Goal: Task Accomplishment & Management: Complete application form

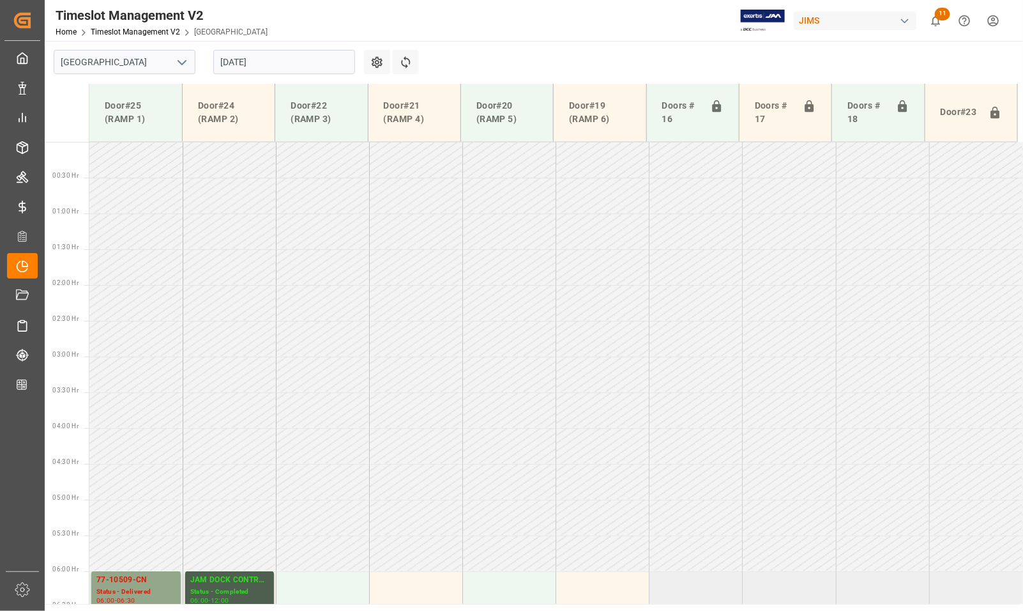
scroll to position [792, 0]
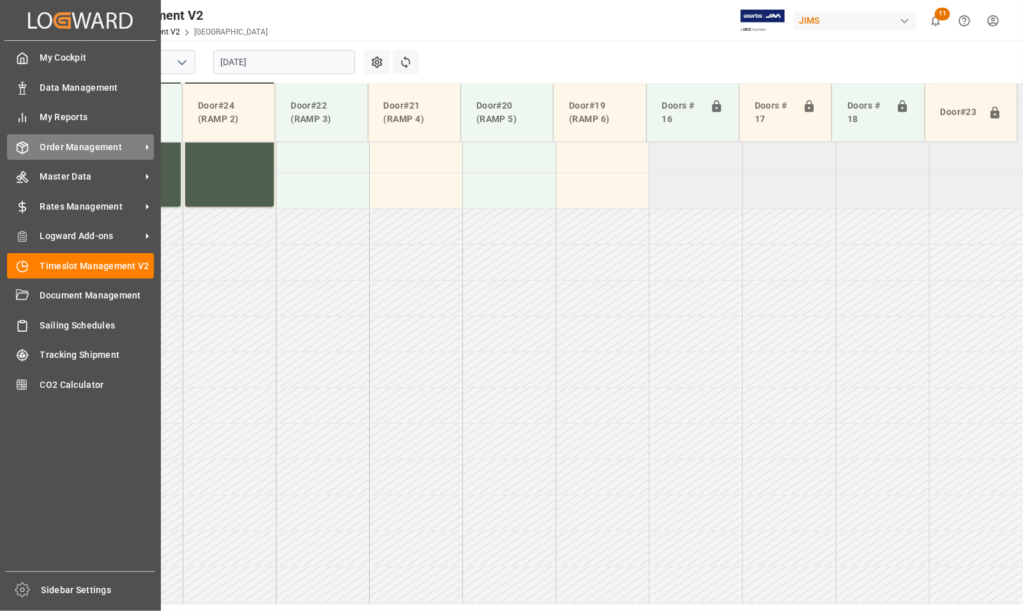
click at [73, 146] on span "Order Management" at bounding box center [90, 147] width 101 height 13
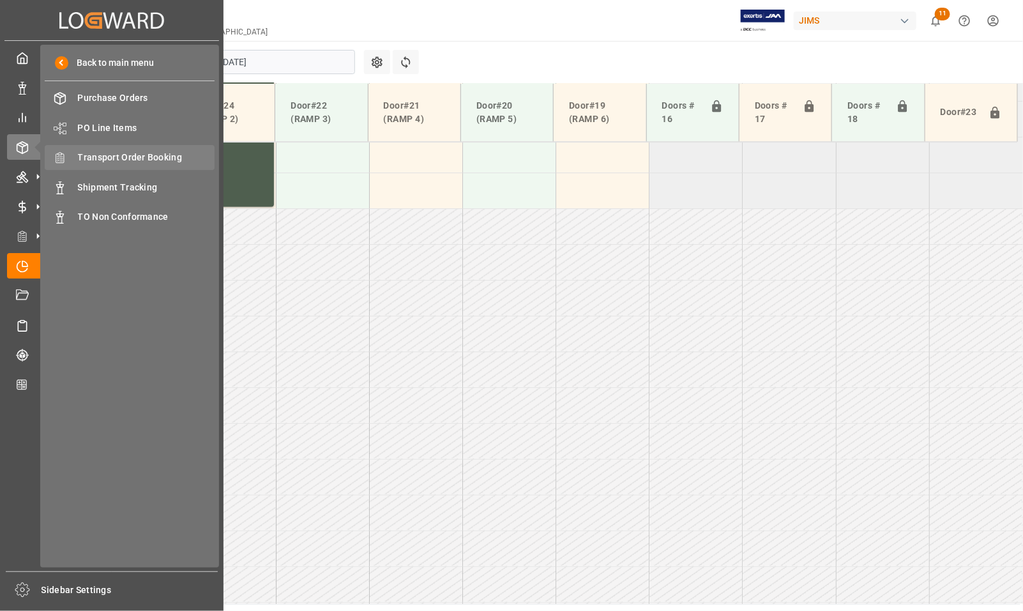
click at [100, 155] on span "Transport Order Booking" at bounding box center [146, 157] width 137 height 13
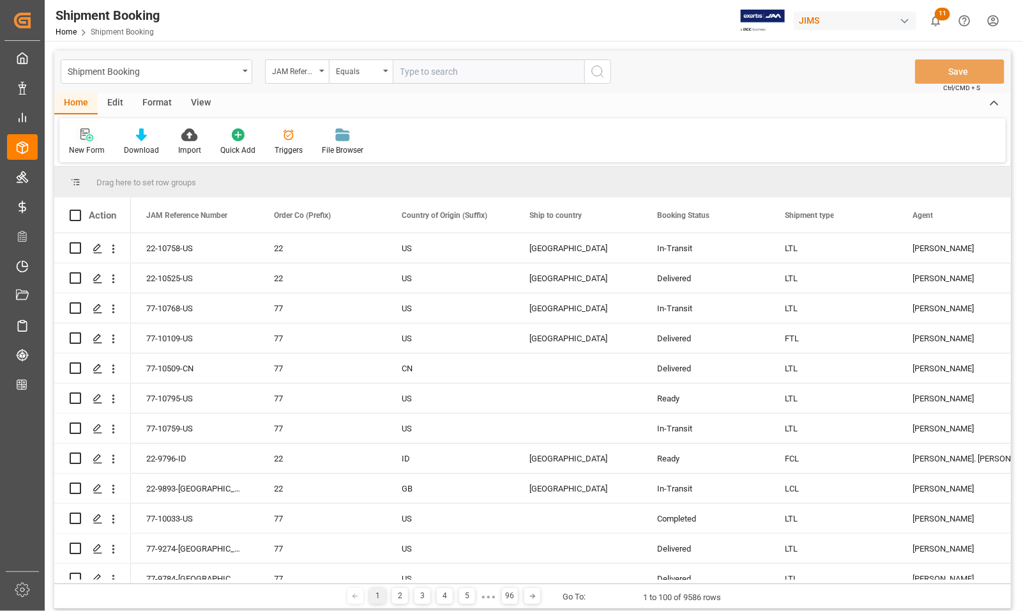
click at [98, 142] on div "New Form" at bounding box center [86, 142] width 55 height 28
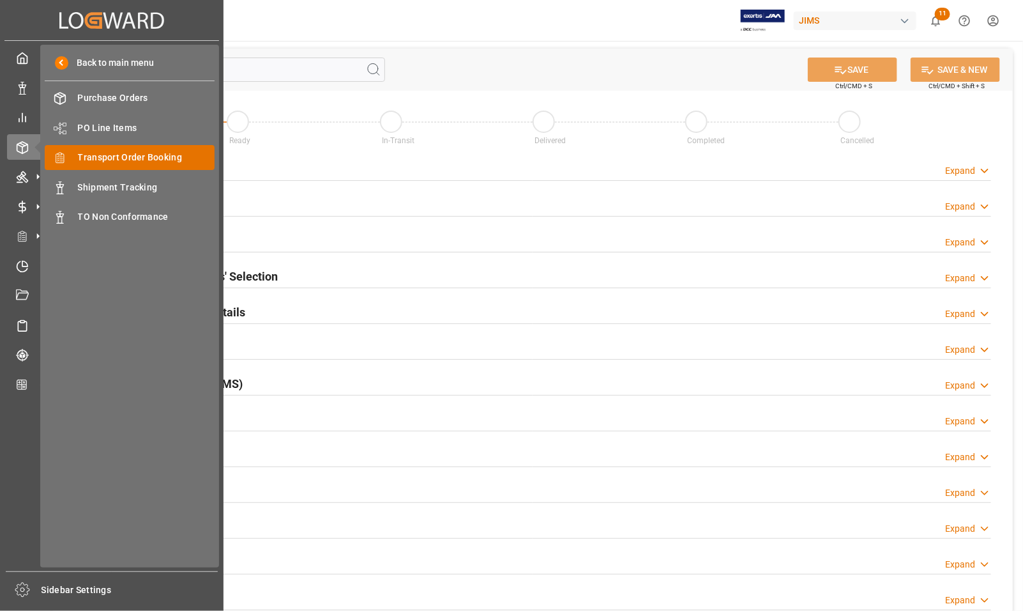
click at [89, 158] on span "Transport Order Booking" at bounding box center [146, 157] width 137 height 13
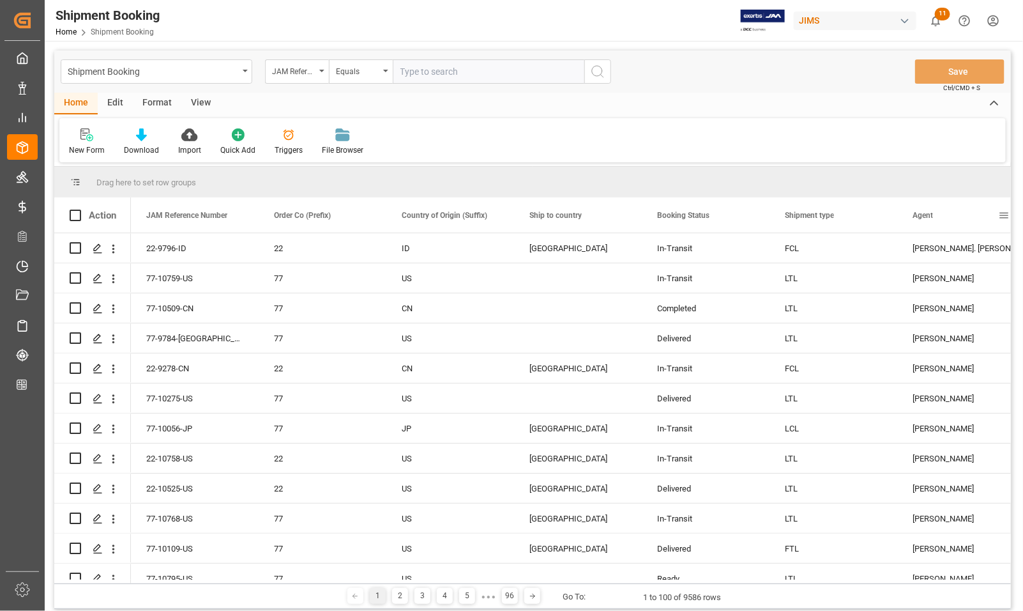
click at [1006, 212] on span at bounding box center [1003, 215] width 11 height 11
click at [946, 215] on span "filter" at bounding box center [941, 216] width 11 height 11
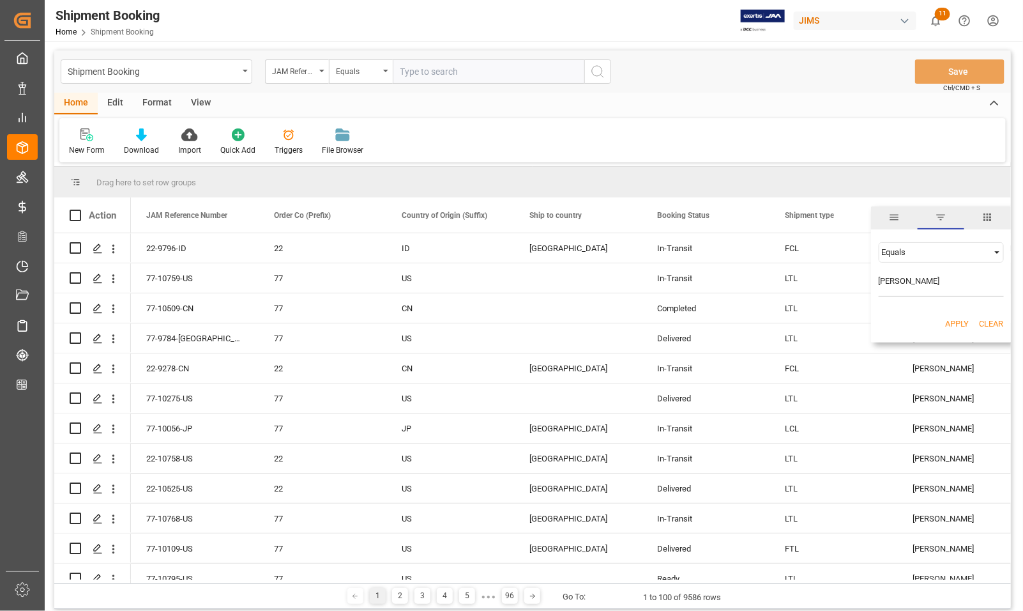
type input "[PERSON_NAME]"
click at [952, 324] on button "Apply" at bounding box center [958, 323] width 24 height 13
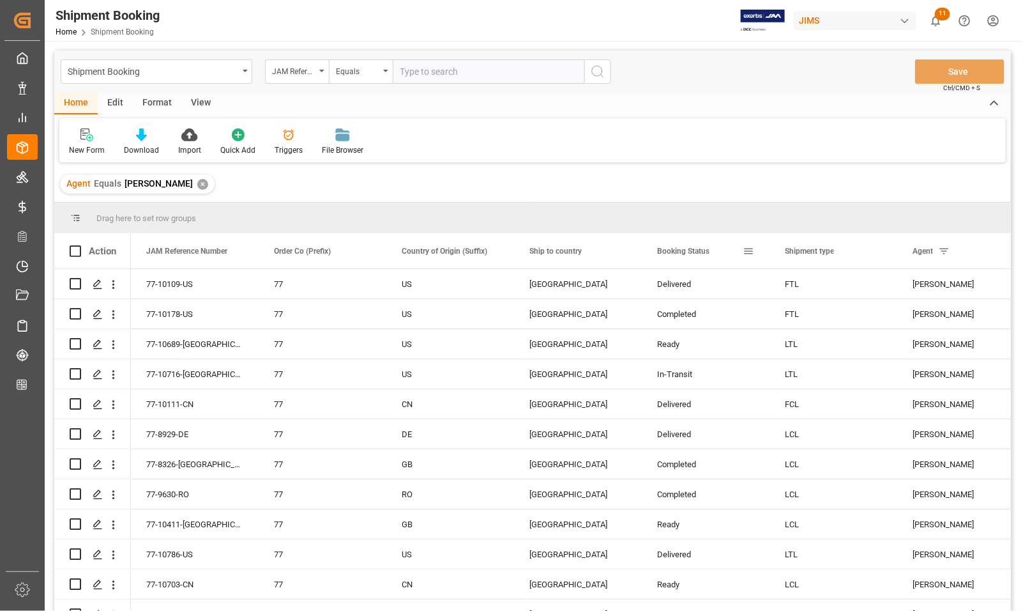
click at [717, 254] on div "Booking Status" at bounding box center [700, 250] width 86 height 35
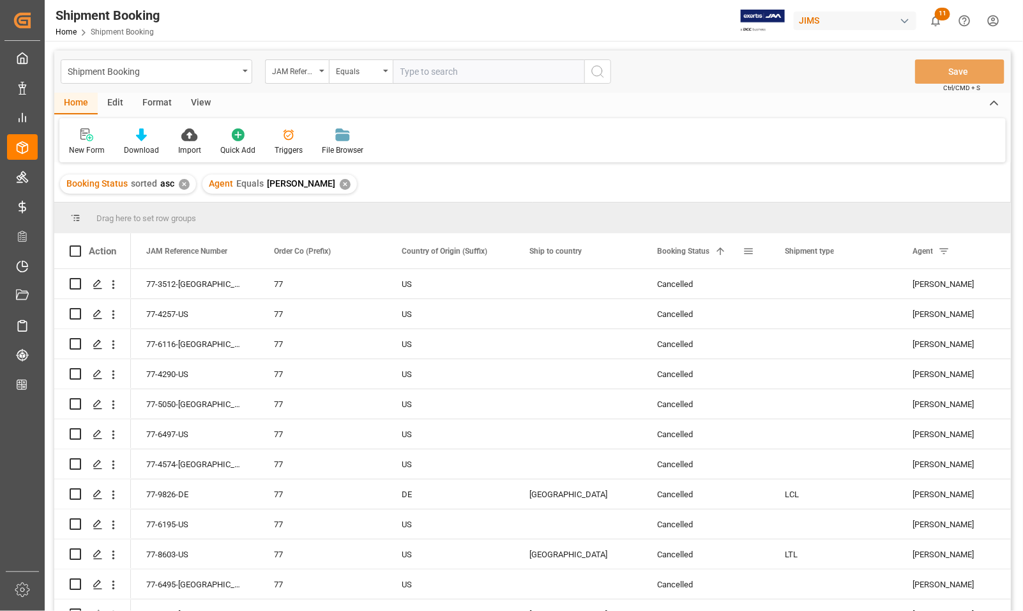
click at [717, 254] on span at bounding box center [720, 250] width 11 height 11
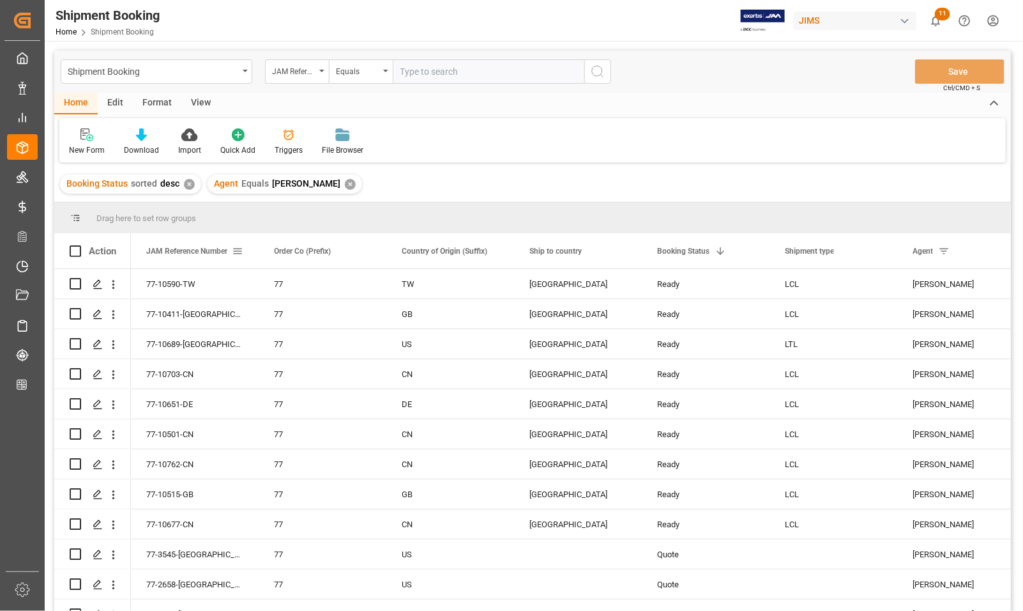
click at [212, 259] on div "JAM Reference Number" at bounding box center [189, 250] width 86 height 35
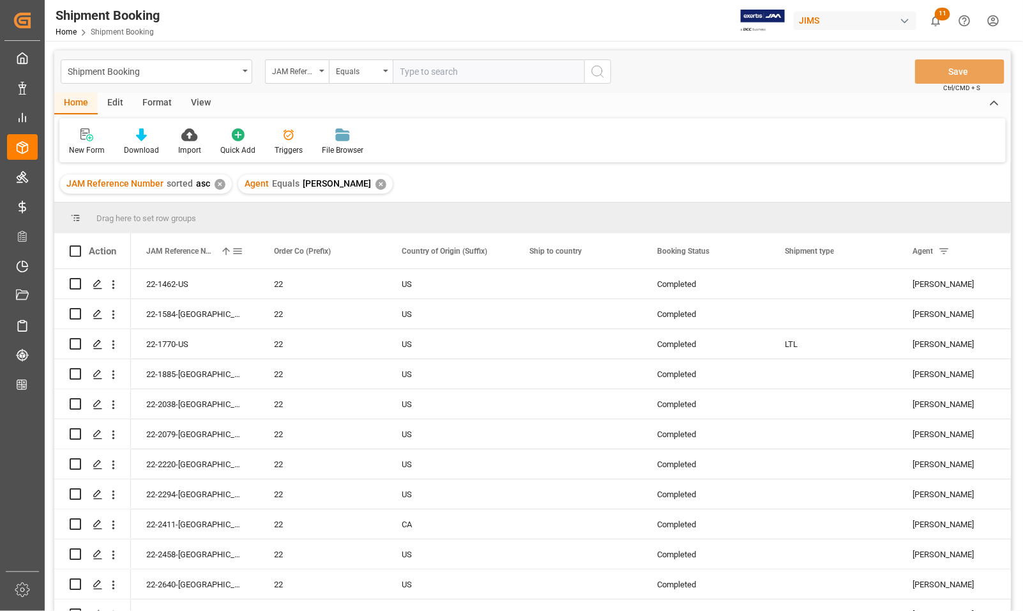
click at [212, 259] on div "JAM Reference Number 1" at bounding box center [189, 250] width 86 height 35
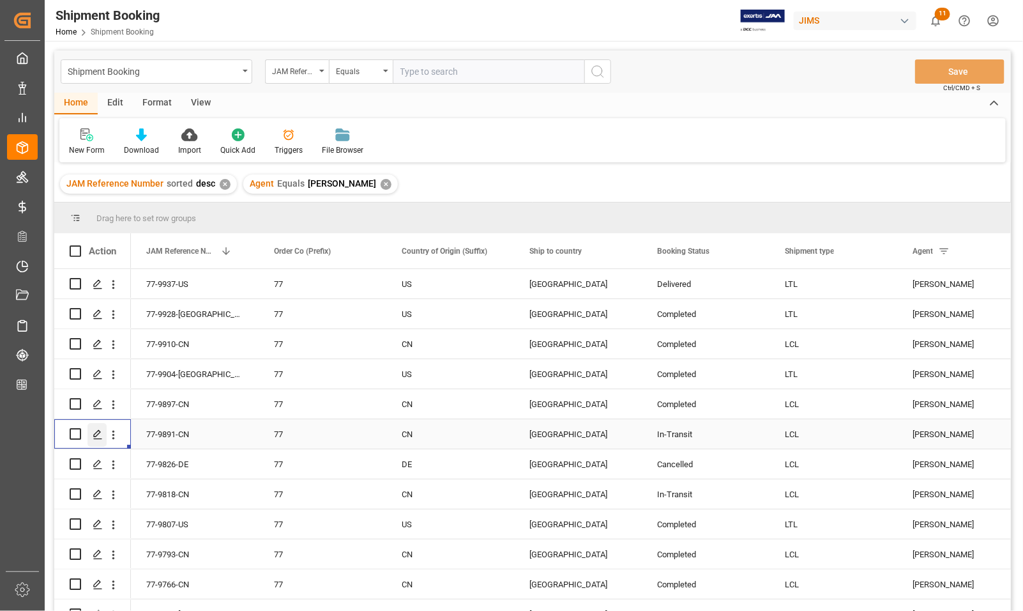
click at [101, 434] on icon "Press SPACE to select this row." at bounding box center [98, 434] width 10 height 10
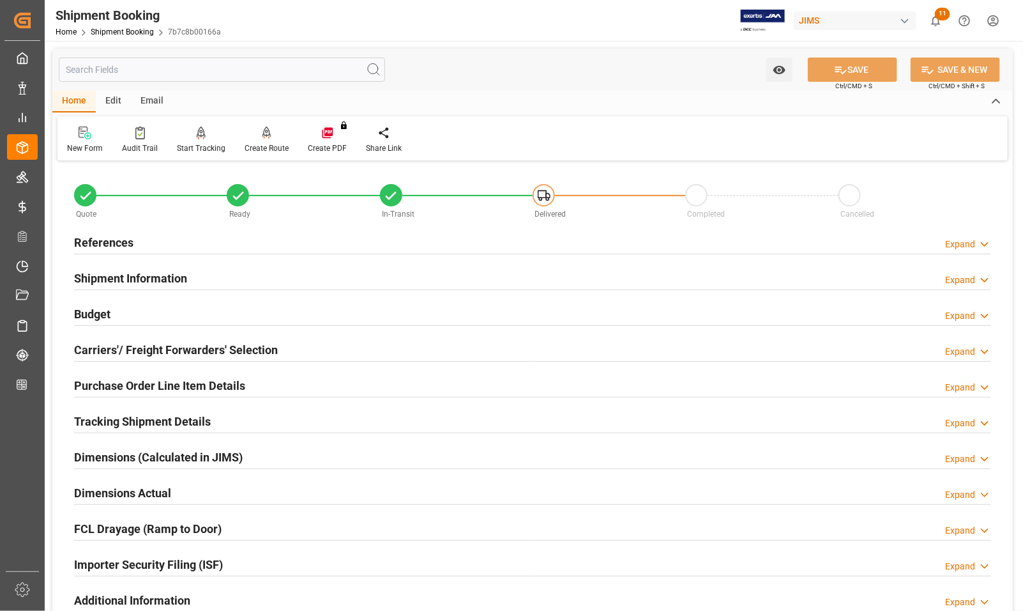
click at [87, 238] on h2 "References" at bounding box center [103, 242] width 59 height 17
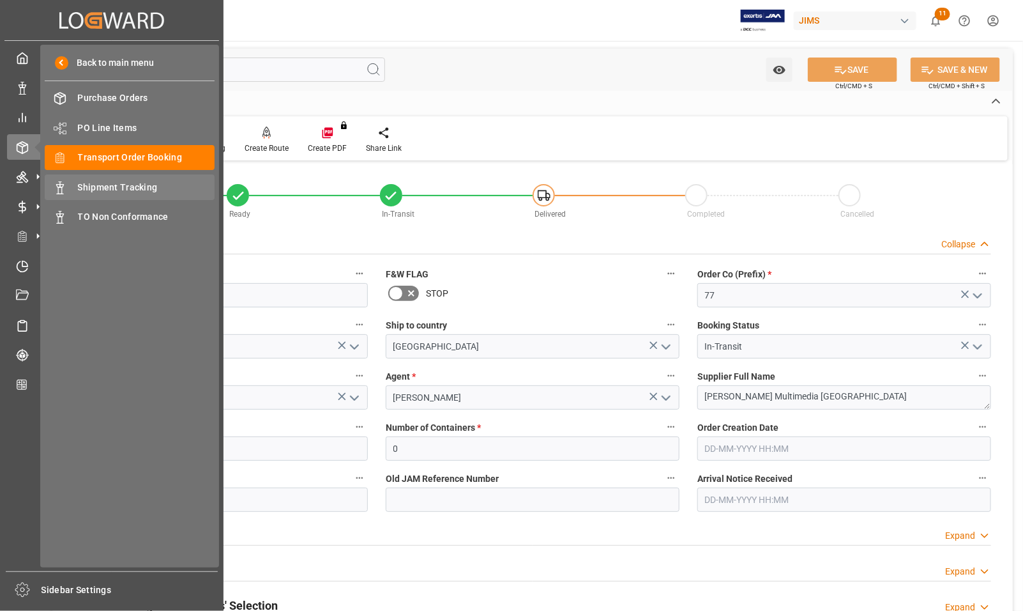
click at [75, 183] on div "Shipment Tracking Shipment Tracking" at bounding box center [130, 186] width 170 height 25
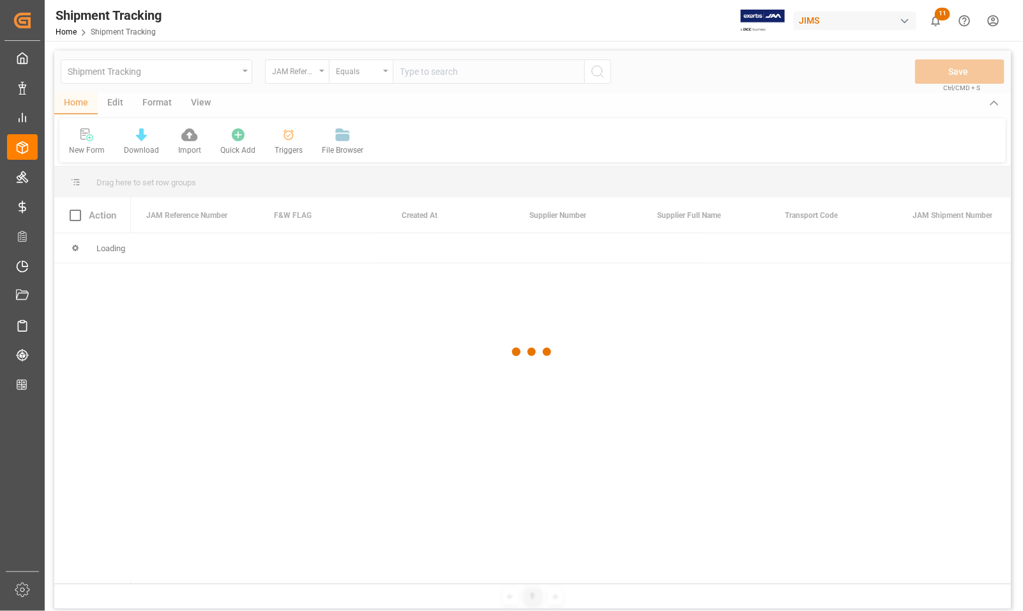
click at [445, 72] on div at bounding box center [532, 351] width 957 height 603
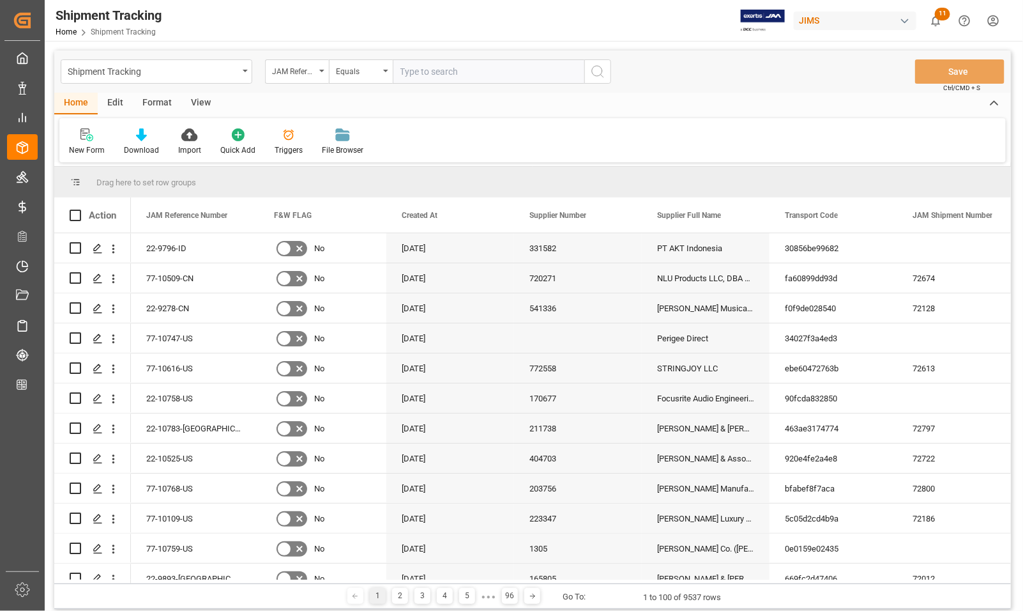
drag, startPoint x: 569, startPoint y: 63, endPoint x: 563, endPoint y: 67, distance: 7.8
click at [563, 66] on input "text" at bounding box center [489, 71] width 192 height 24
click at [563, 67] on input "text" at bounding box center [489, 71] width 192 height 24
type input "77-9891-CN"
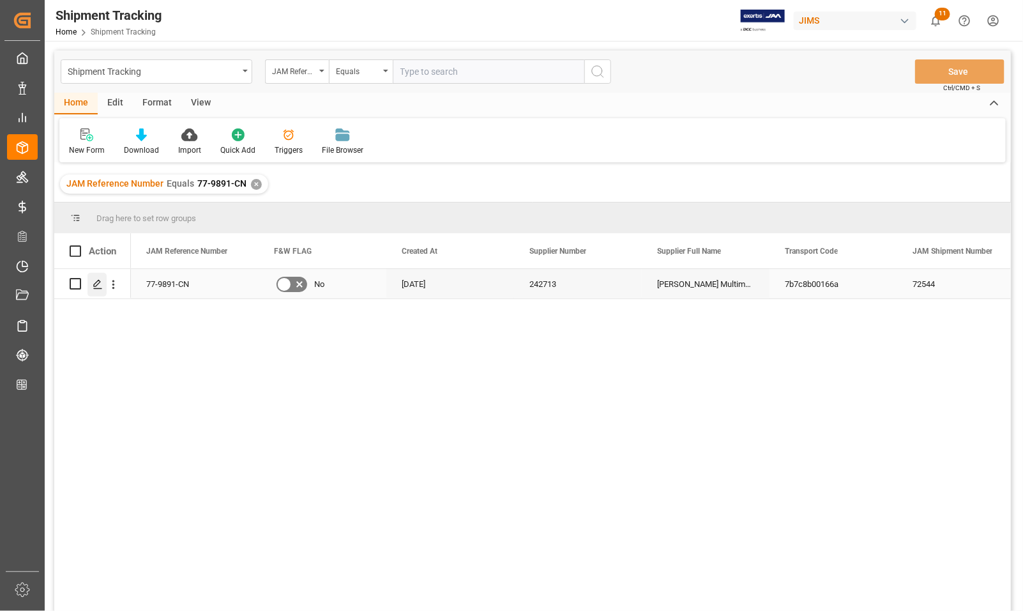
click at [91, 286] on div "Press SPACE to select this row." at bounding box center [97, 285] width 19 height 24
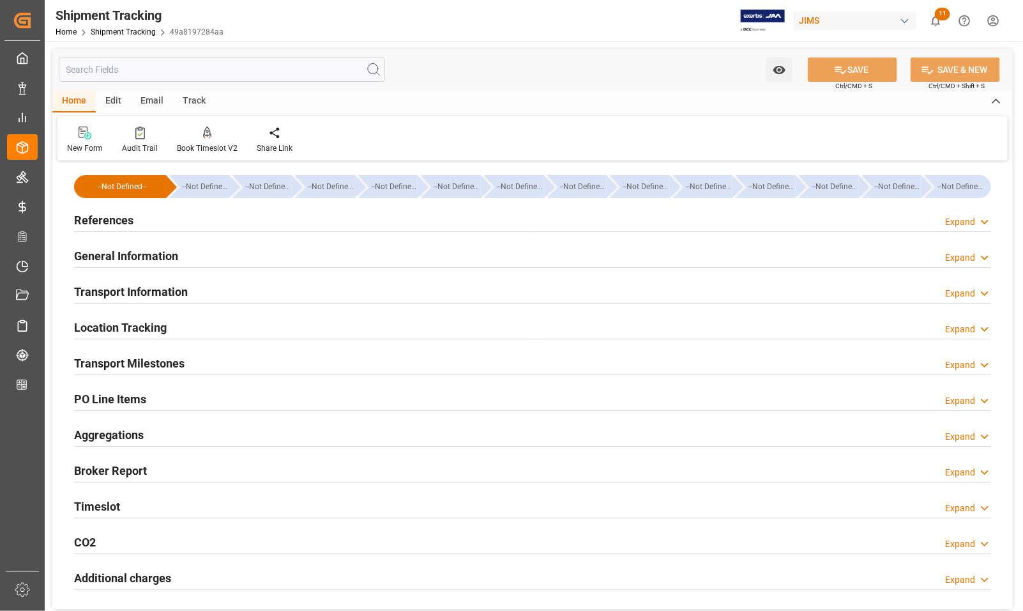
type input "04-08-2025 00:00"
type input "04-07-2025 00:00"
type input "06-09-2025 00:00"
type input "04-08-2025 00:00"
type input "29-08-2025"
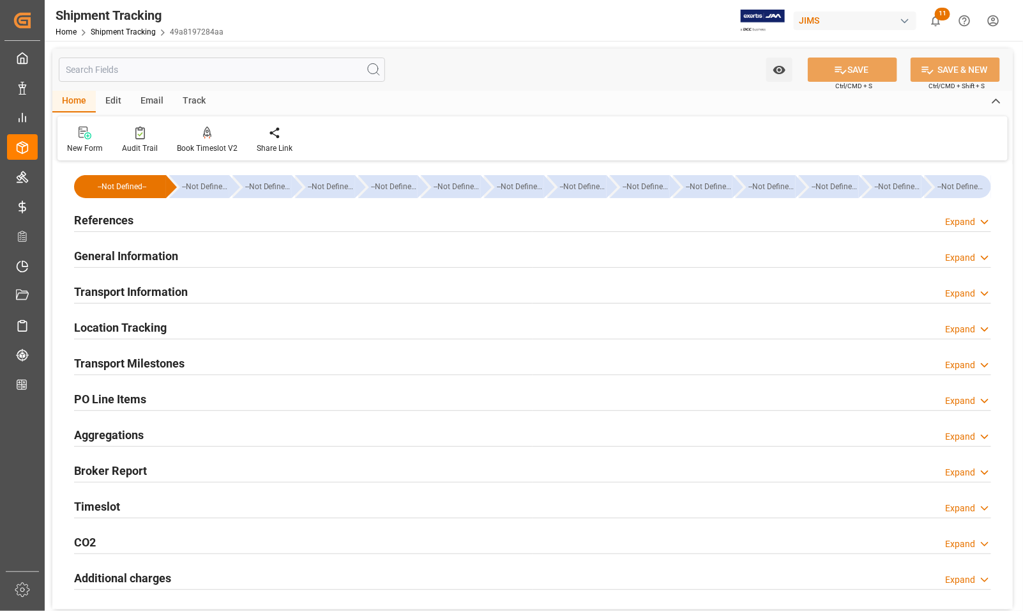
type input "15-09-2025 00:00"
click at [107, 362] on h2 "Transport Milestones" at bounding box center [129, 363] width 111 height 17
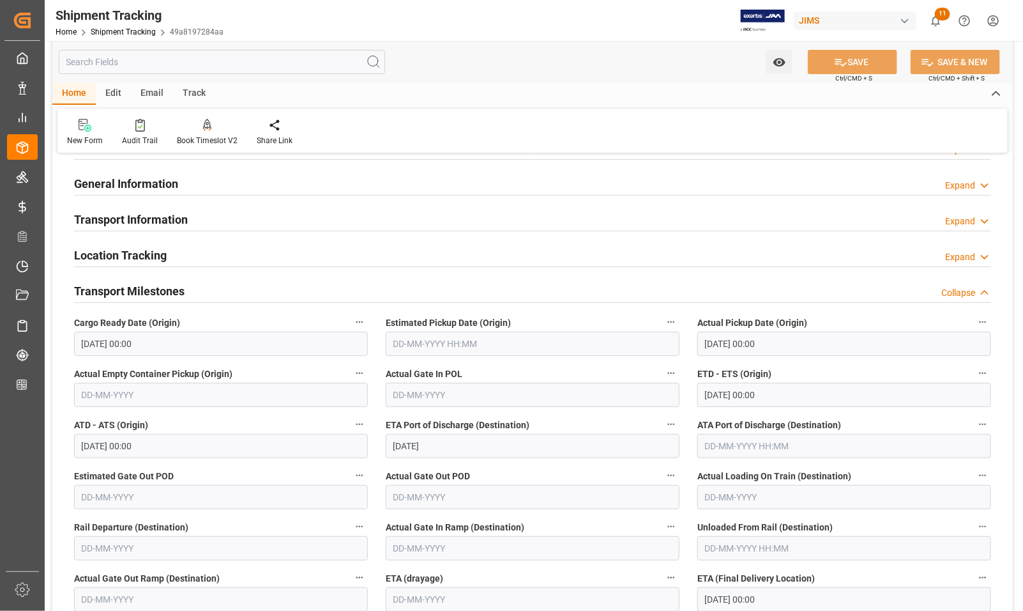
scroll to position [160, 0]
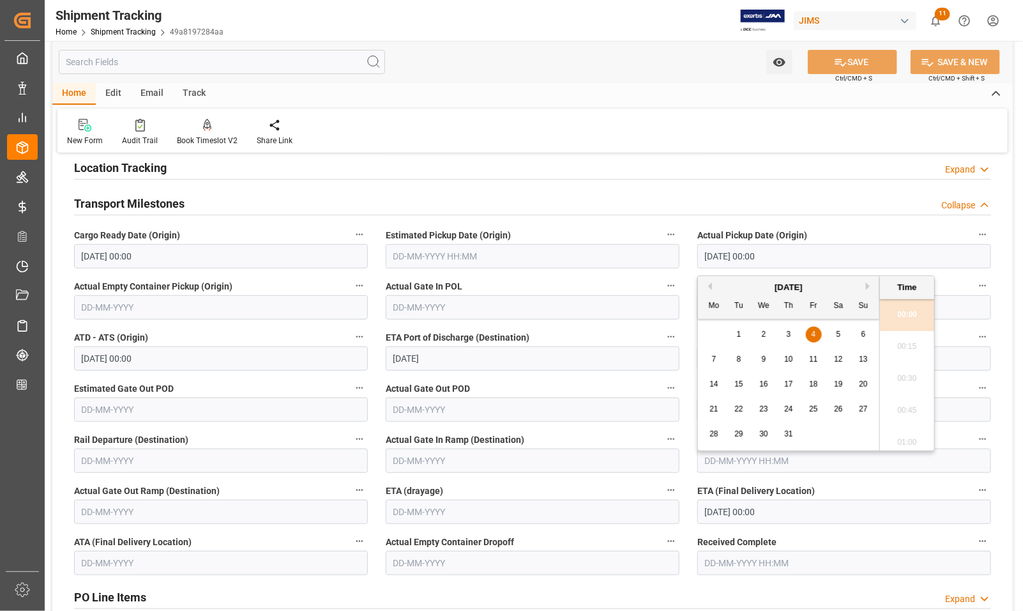
click at [730, 262] on input "04-07-2025 00:00" at bounding box center [845, 256] width 294 height 24
click at [869, 283] on button "Next Month" at bounding box center [870, 286] width 8 height 8
click at [715, 358] on span "4" at bounding box center [714, 359] width 4 height 9
type input "04-08-2025 00:00"
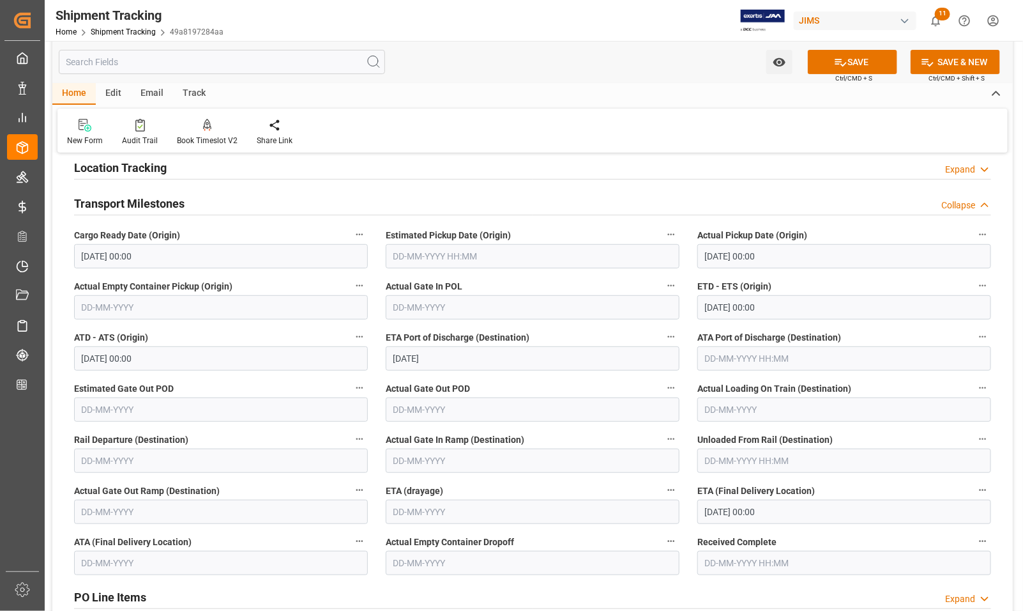
click at [843, 205] on div "Transport Milestones Collapse" at bounding box center [532, 202] width 917 height 24
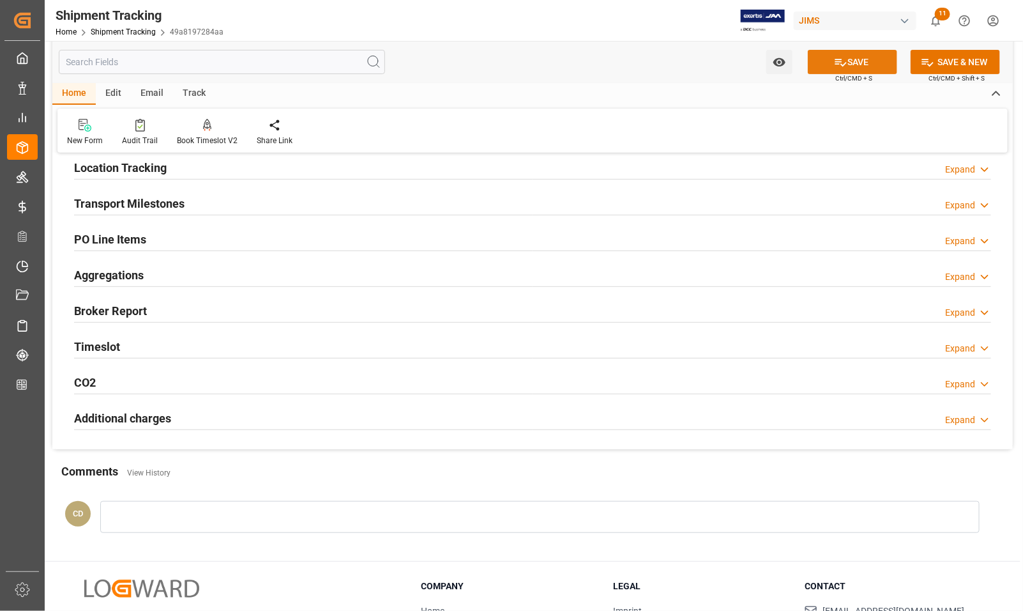
click at [834, 64] on icon at bounding box center [840, 62] width 13 height 13
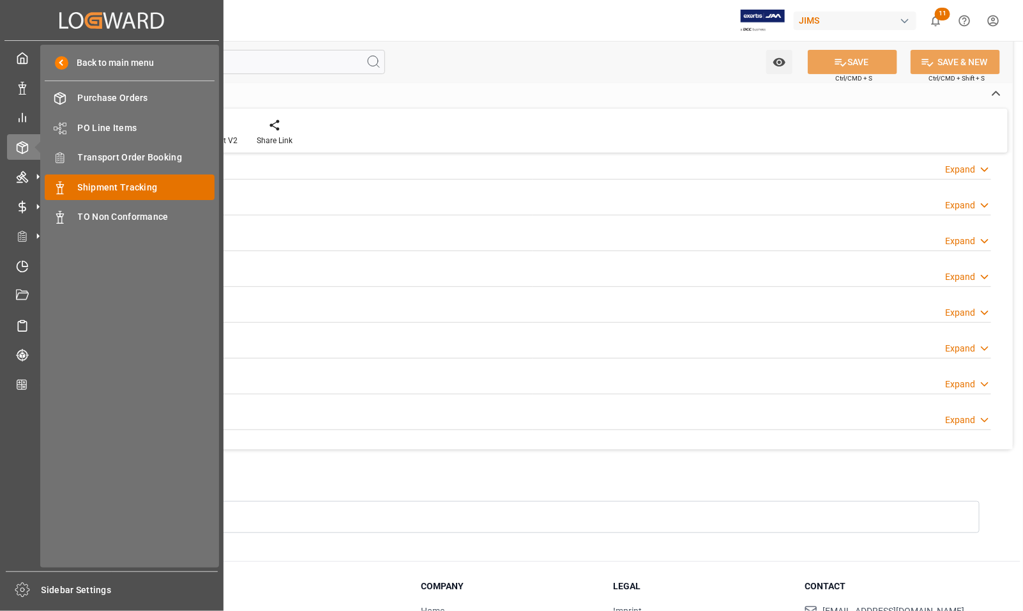
click at [86, 189] on span "Shipment Tracking" at bounding box center [146, 187] width 137 height 13
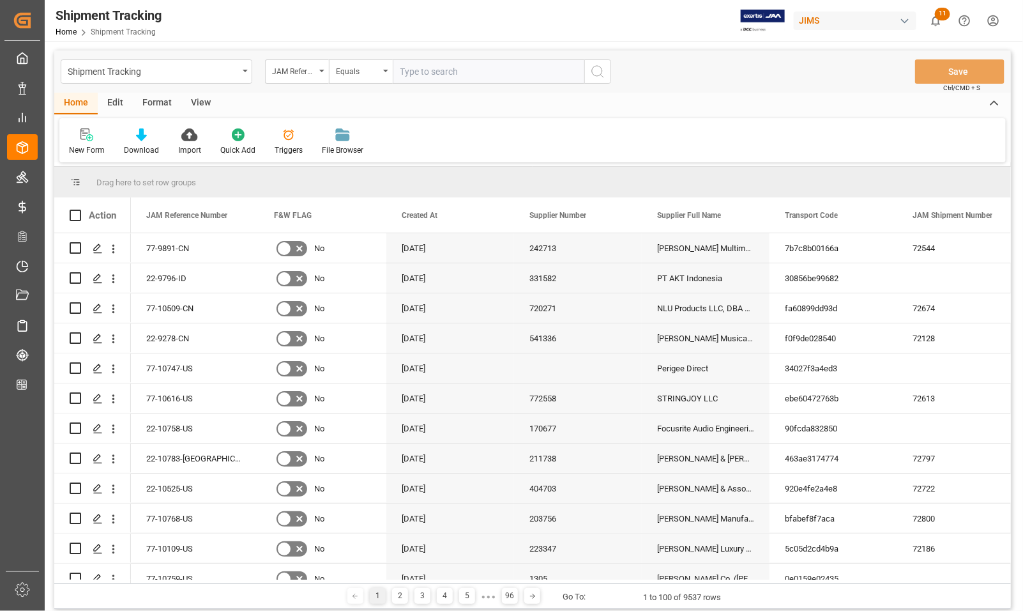
click at [445, 72] on input "text" at bounding box center [489, 71] width 192 height 24
type input "77-9722-GB"
click at [602, 73] on icon "search button" at bounding box center [597, 71] width 15 height 15
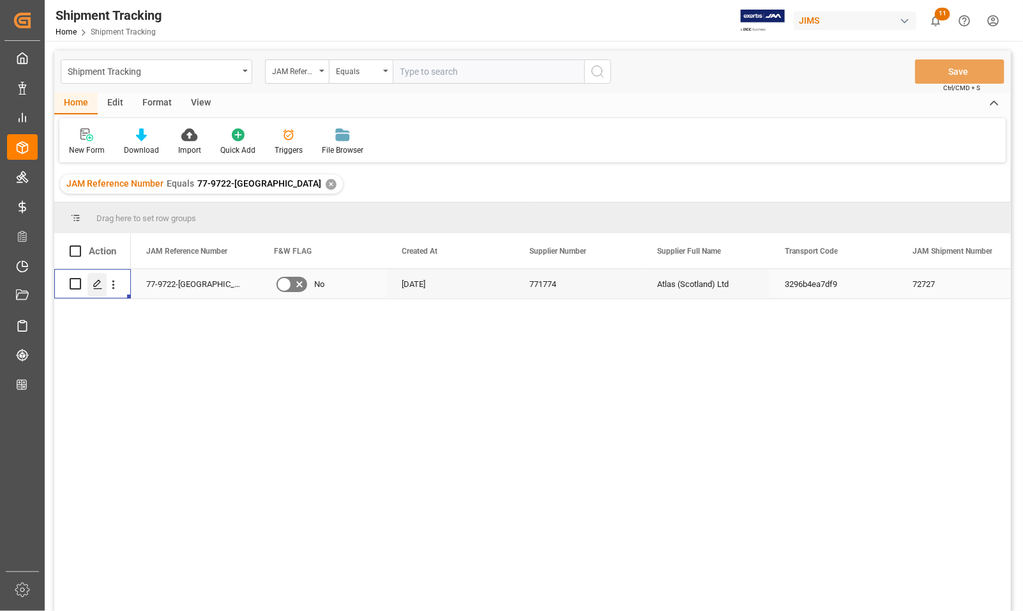
click at [100, 283] on icon "Press SPACE to select this row." at bounding box center [98, 284] width 10 height 10
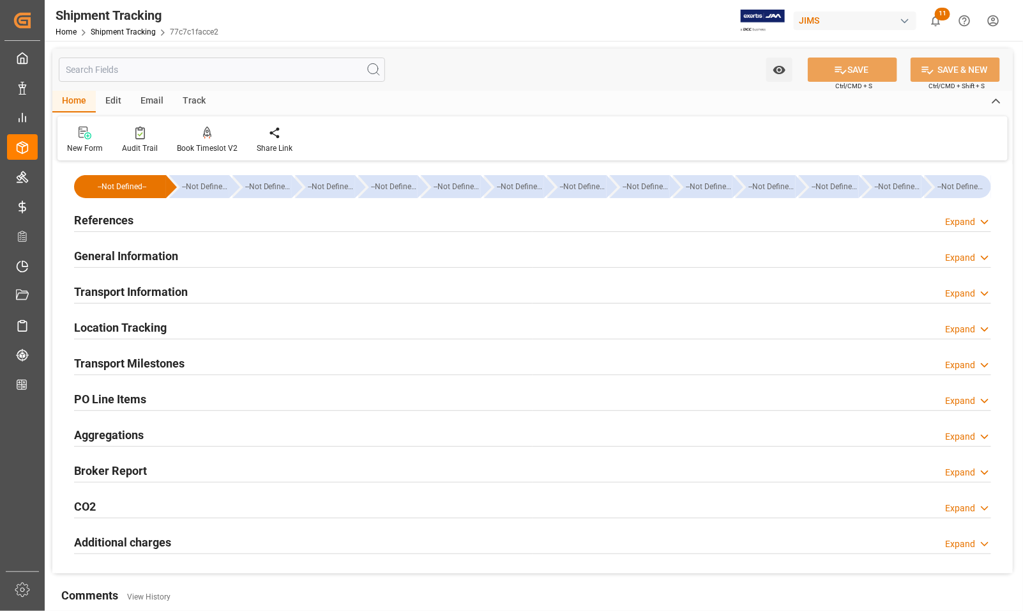
type input "25-07-2025 00:00"
type input "28-08-2025 00:00"
click at [125, 366] on h2 "Transport Milestones" at bounding box center [129, 363] width 111 height 17
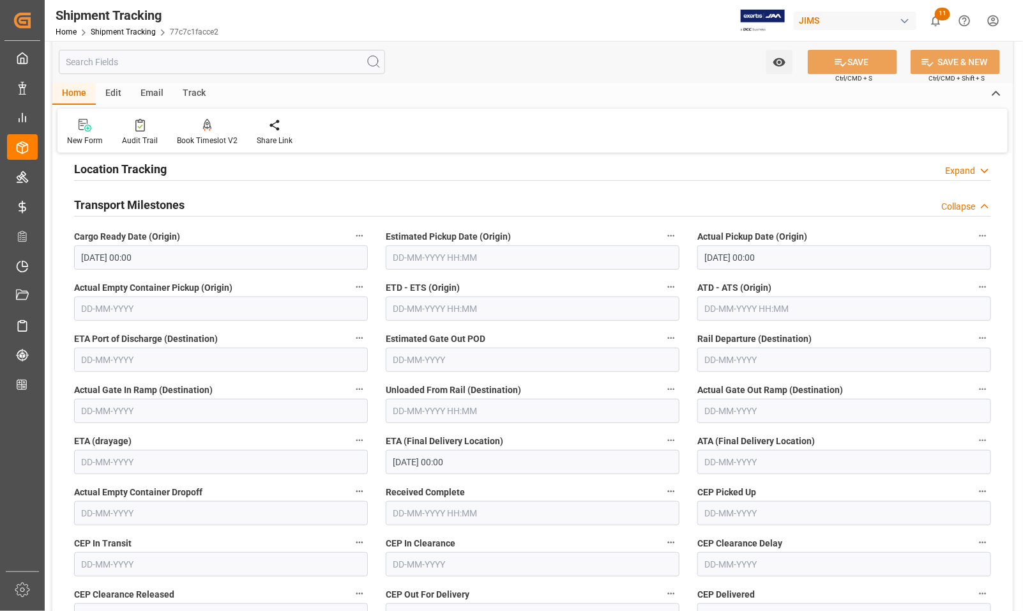
scroll to position [160, 0]
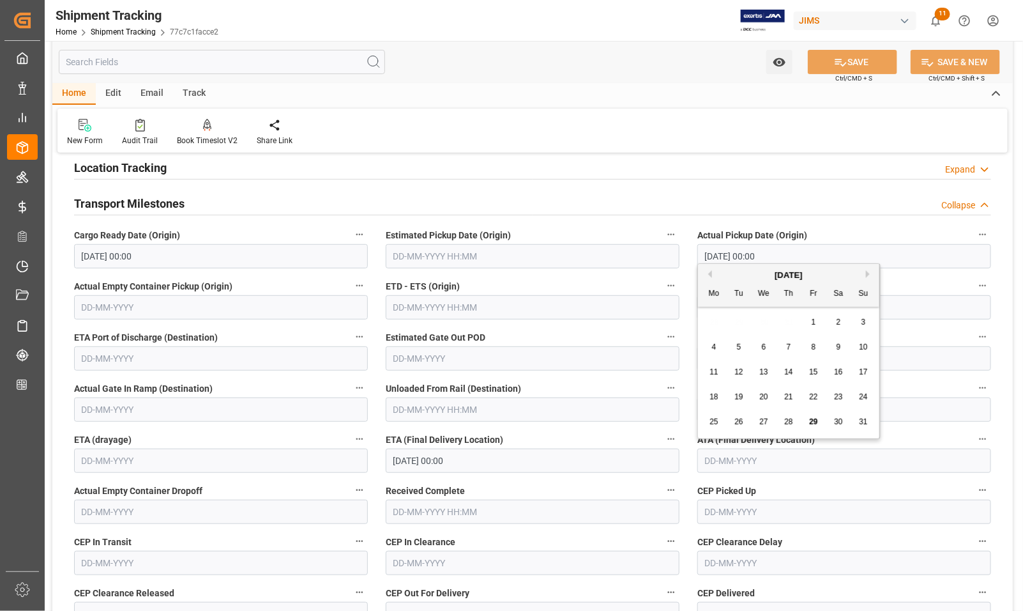
click at [722, 457] on input "text" at bounding box center [845, 460] width 294 height 24
click at [790, 420] on span "28" at bounding box center [788, 421] width 8 height 9
type input "28-08-2025"
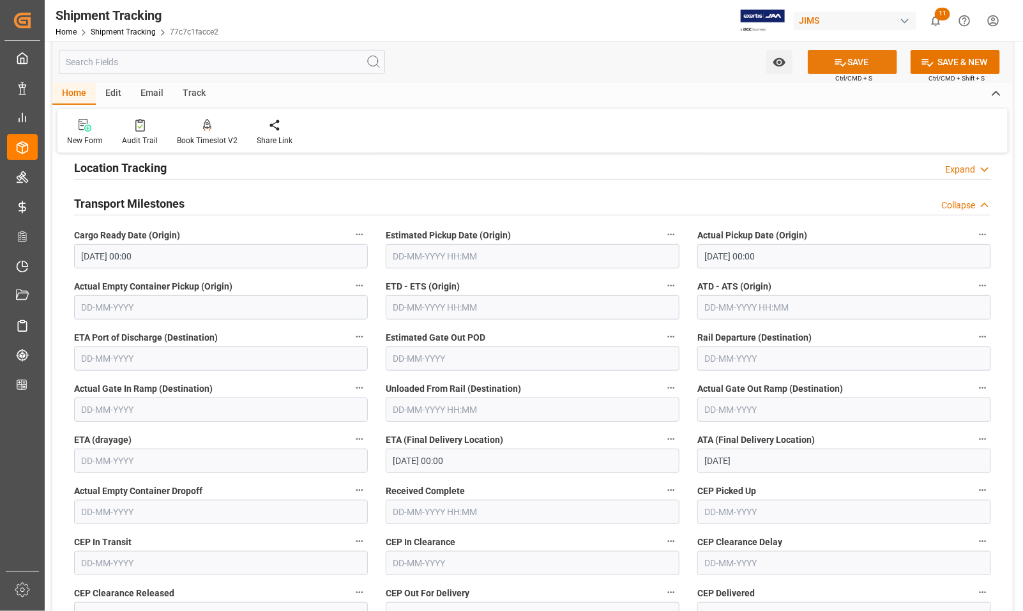
click at [831, 66] on button "SAVE" at bounding box center [852, 62] width 89 height 24
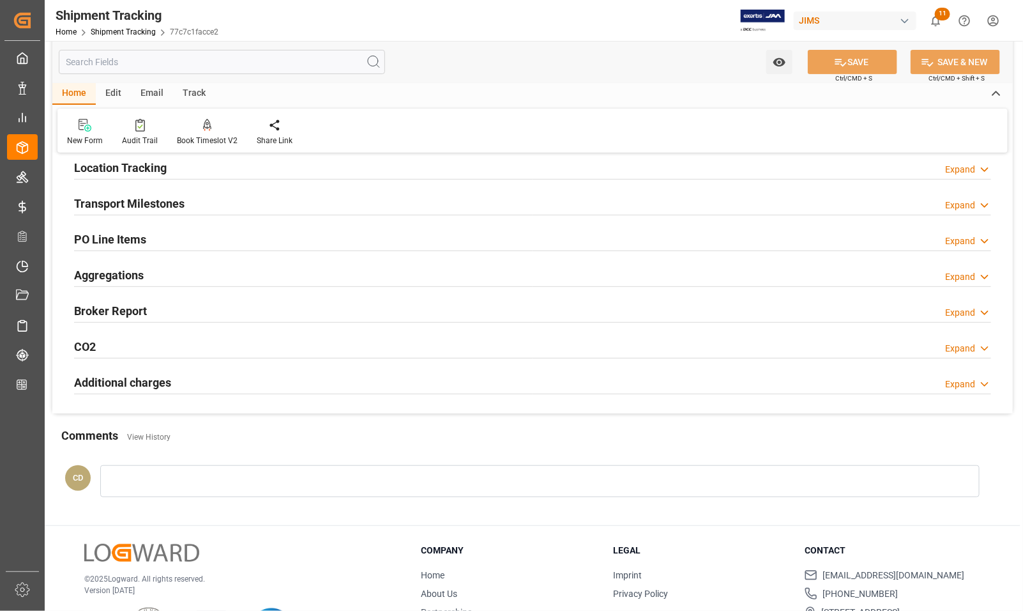
scroll to position [0, 0]
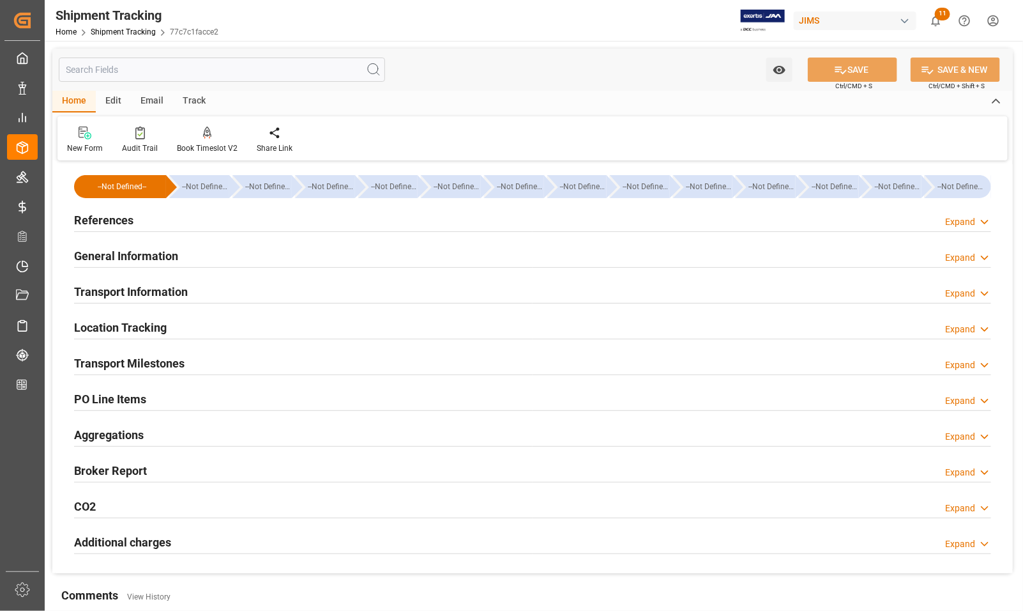
click at [89, 217] on h2 "References" at bounding box center [103, 219] width 59 height 17
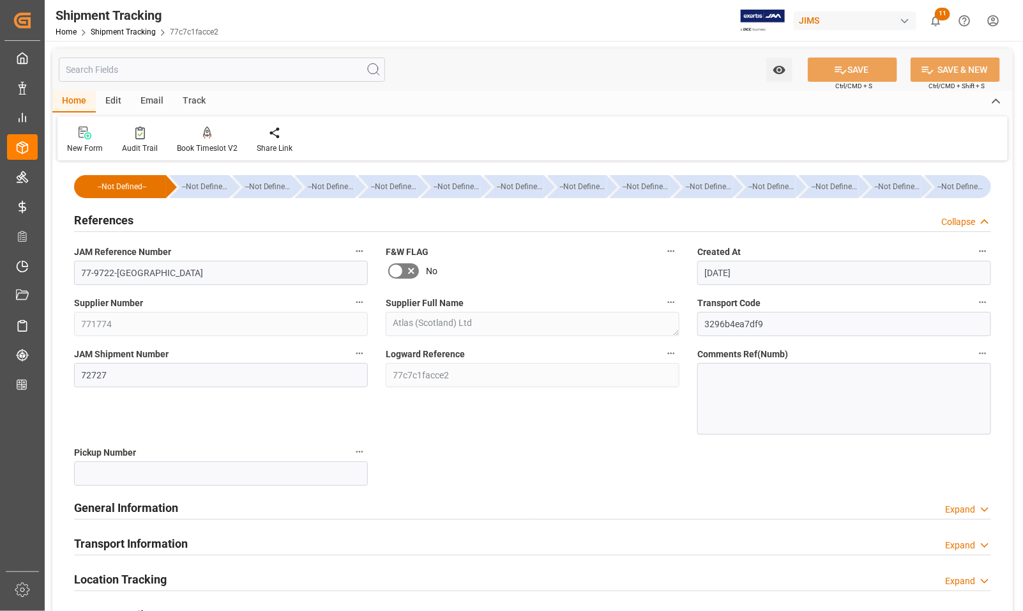
click at [89, 217] on h2 "References" at bounding box center [103, 219] width 59 height 17
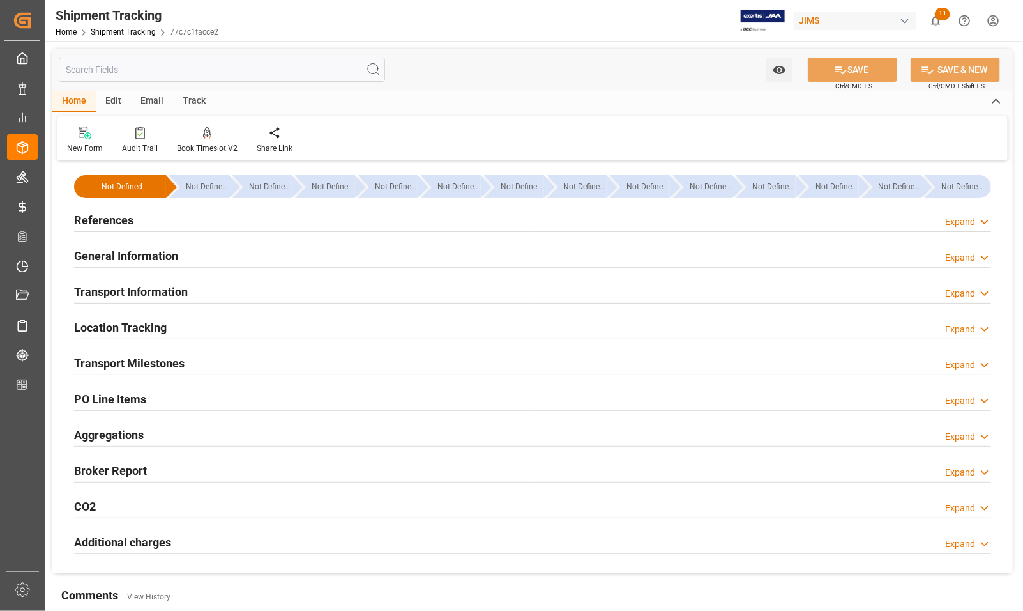
click at [107, 358] on h2 "Transport Milestones" at bounding box center [129, 363] width 111 height 17
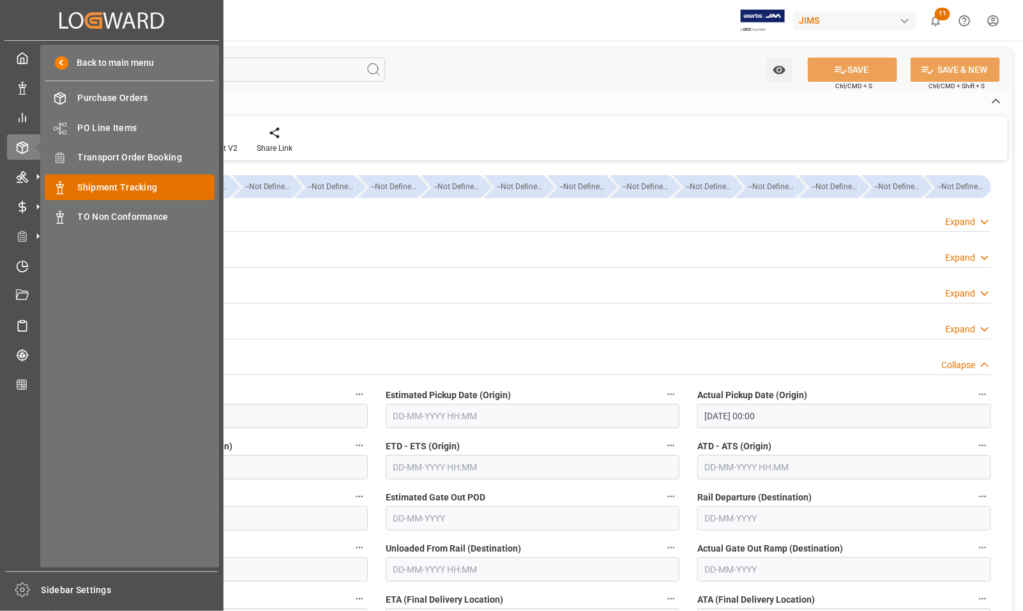
click at [115, 186] on span "Shipment Tracking" at bounding box center [146, 187] width 137 height 13
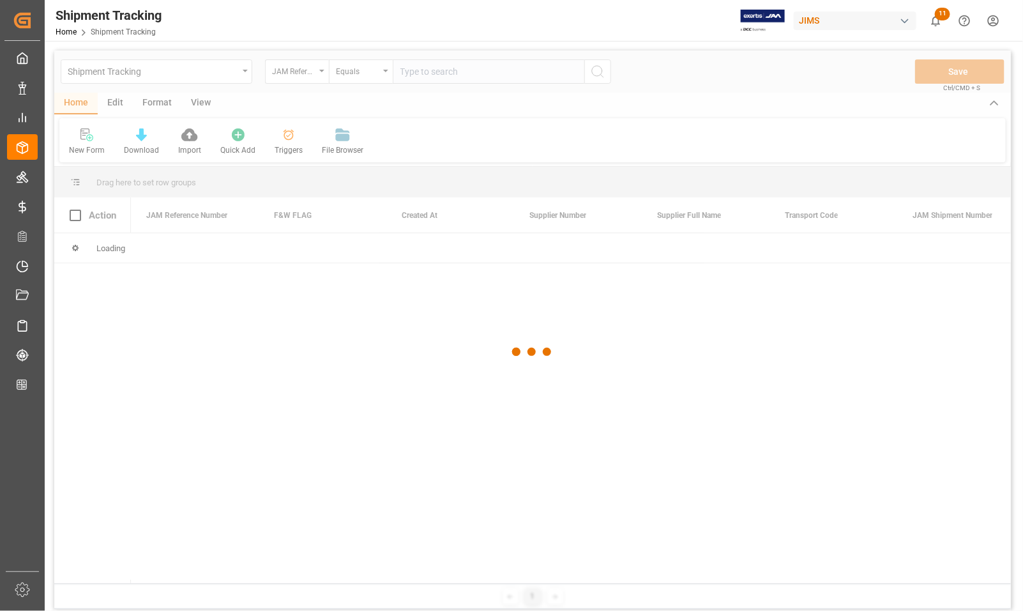
click at [443, 70] on div at bounding box center [532, 351] width 957 height 603
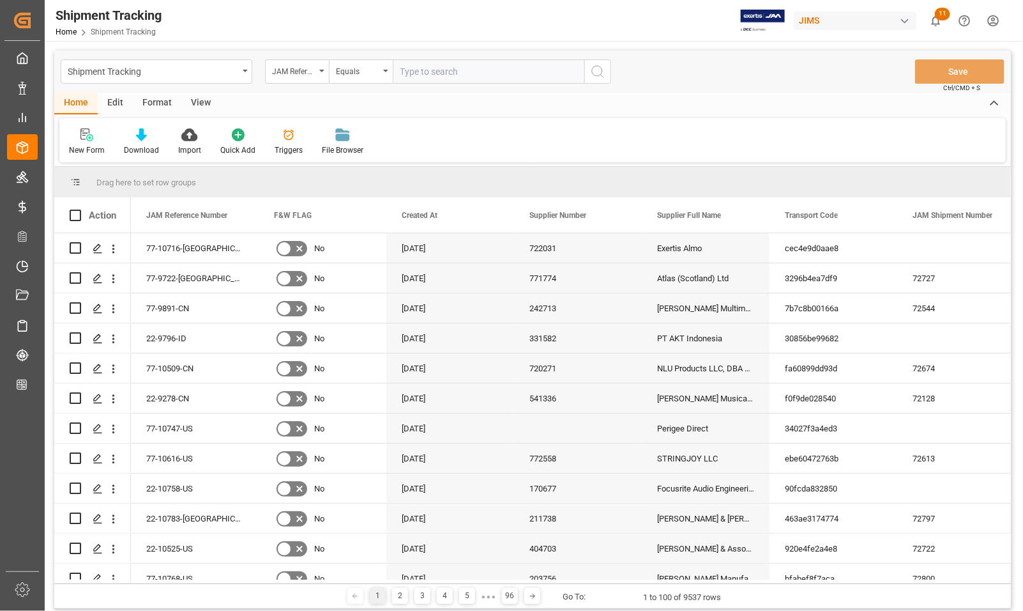
click at [448, 70] on input "text" at bounding box center [489, 71] width 192 height 24
type input "77-8993-CN"
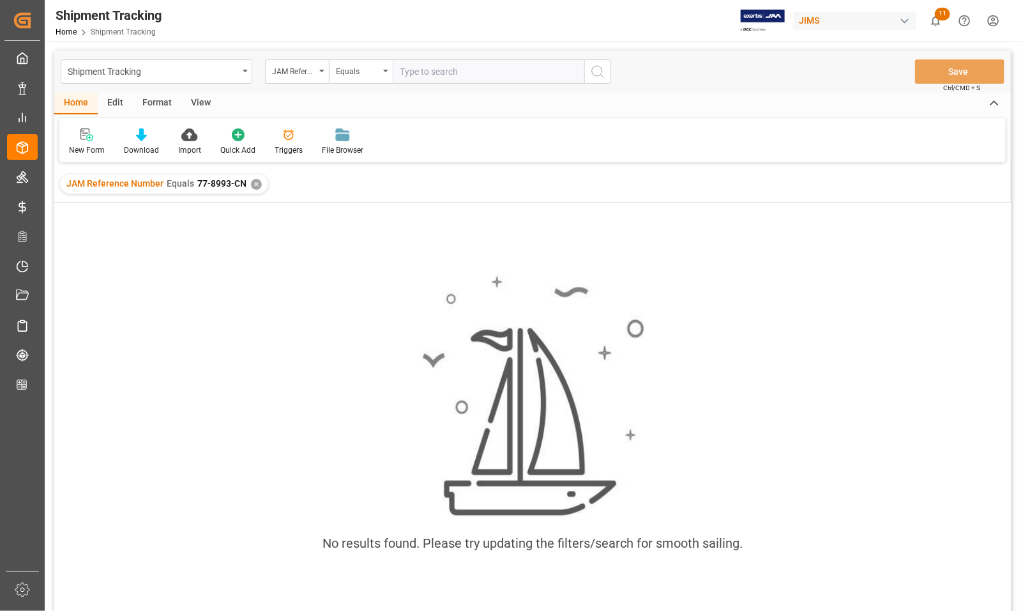
click at [254, 179] on div "✕" at bounding box center [256, 184] width 11 height 11
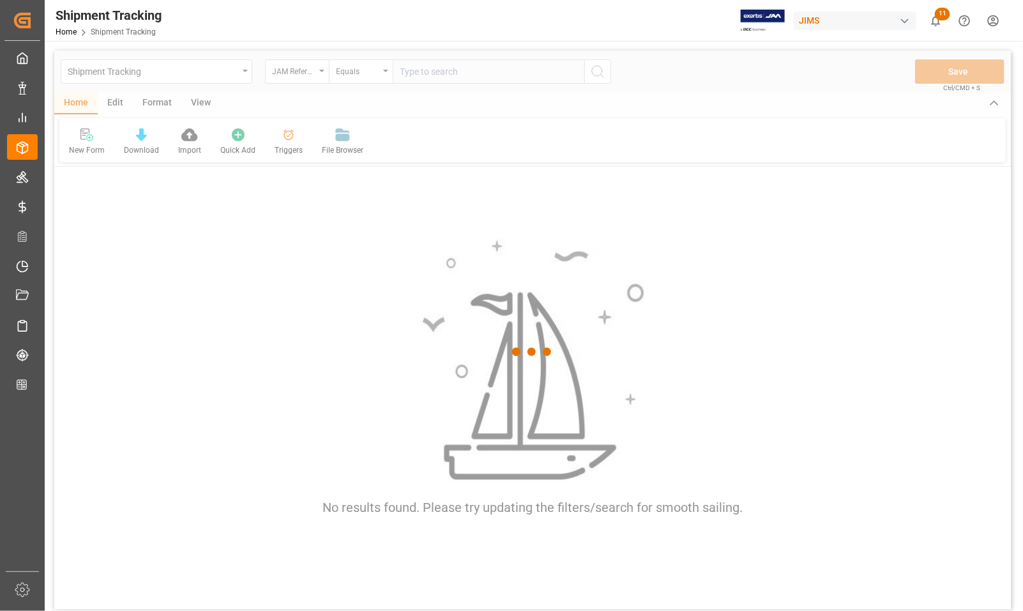
click at [413, 70] on div at bounding box center [532, 351] width 957 height 603
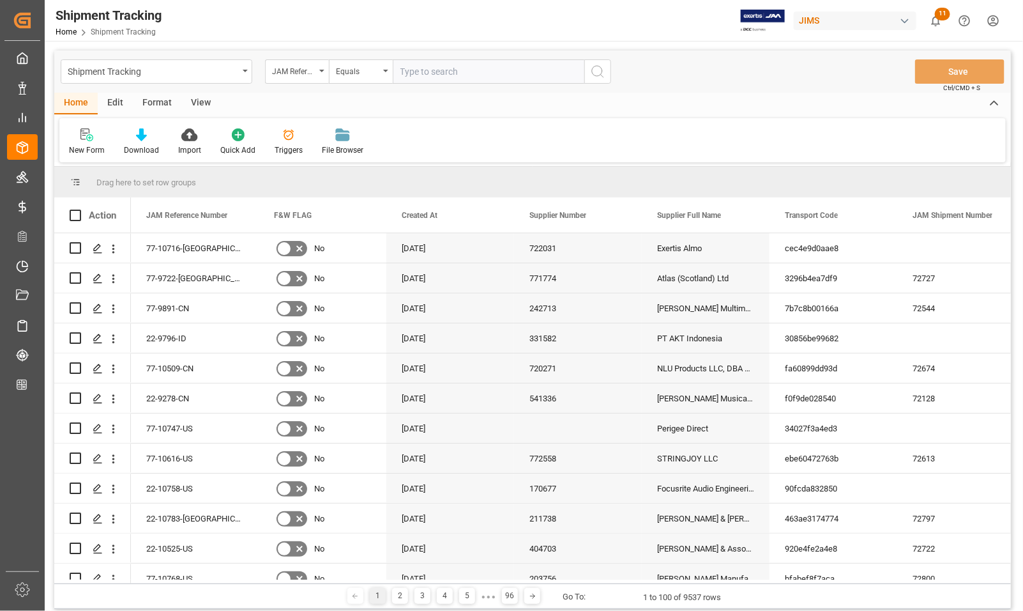
click at [417, 70] on input "text" at bounding box center [489, 71] width 192 height 24
type input "77-8993-US"
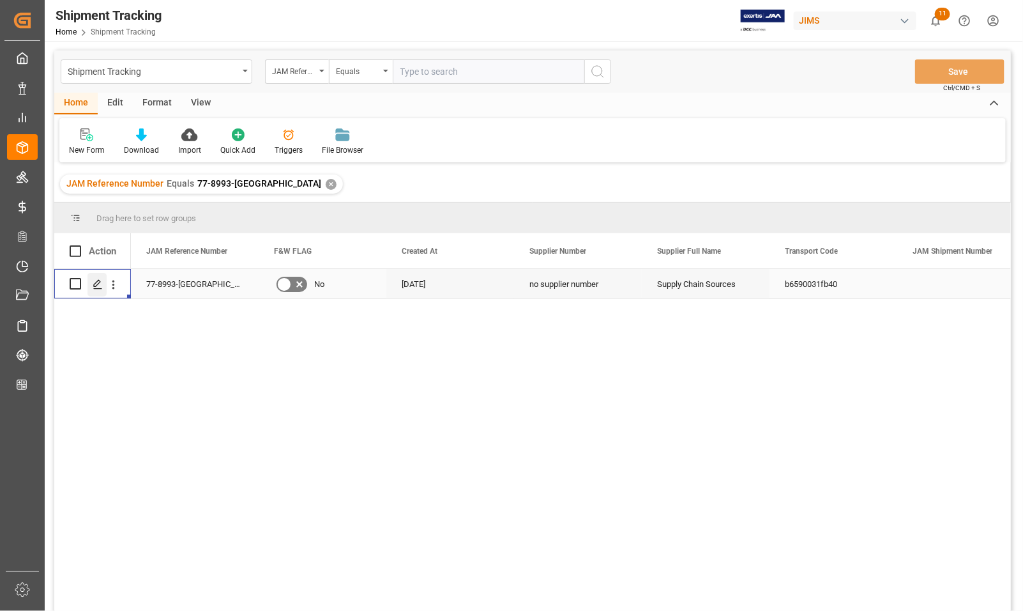
click at [101, 285] on icon "Press SPACE to select this row." at bounding box center [98, 284] width 10 height 10
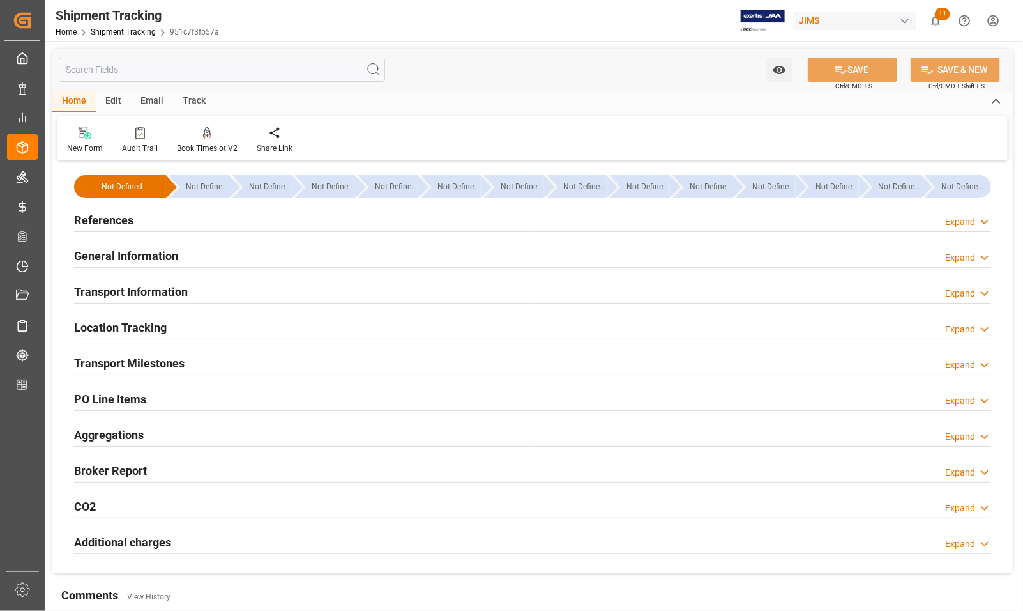
click at [109, 215] on h2 "References" at bounding box center [103, 219] width 59 height 17
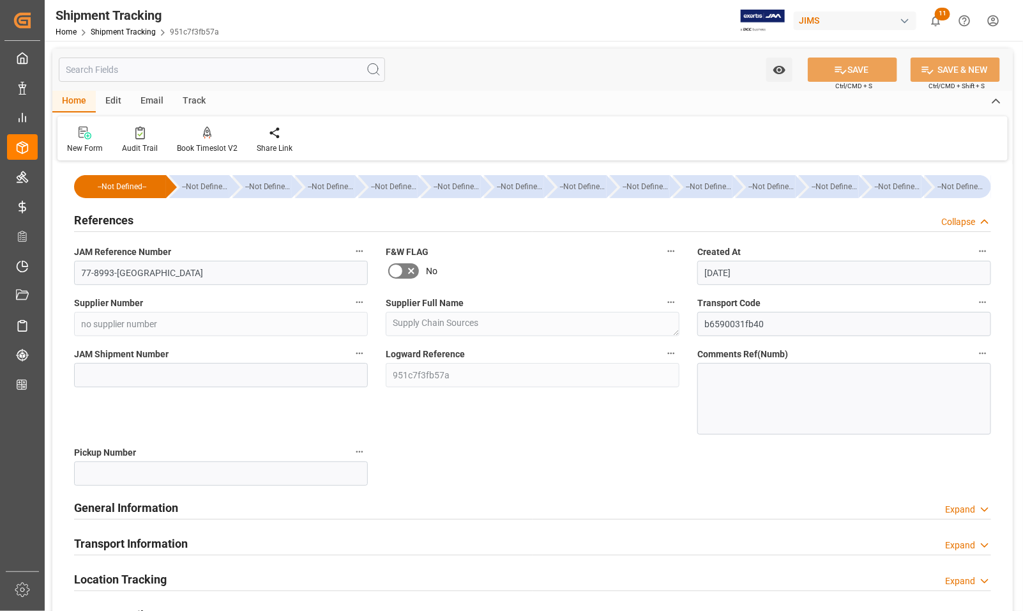
click at [96, 215] on h2 "References" at bounding box center [103, 219] width 59 height 17
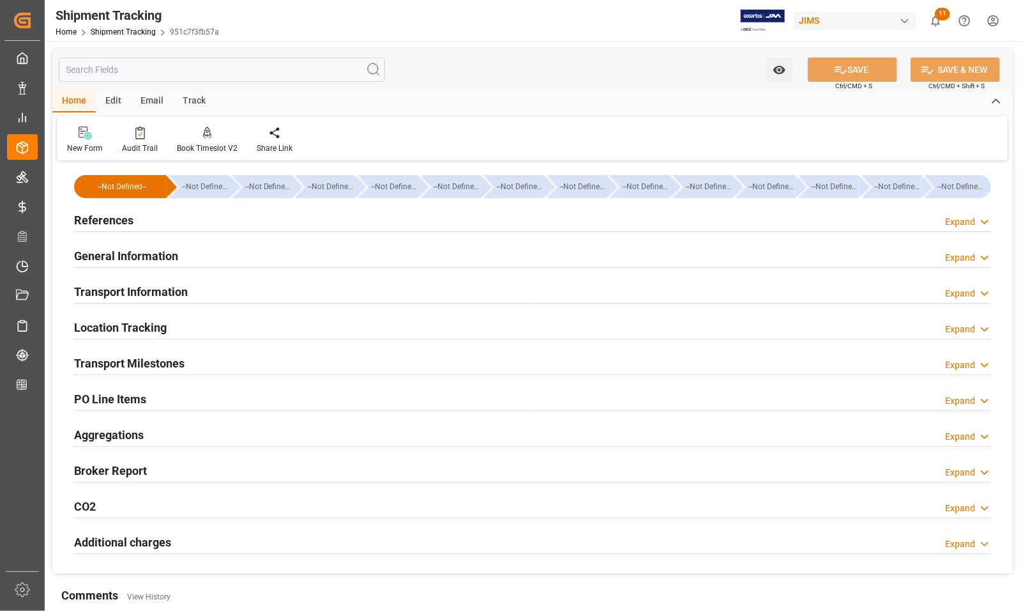
click at [96, 218] on h2 "References" at bounding box center [103, 219] width 59 height 17
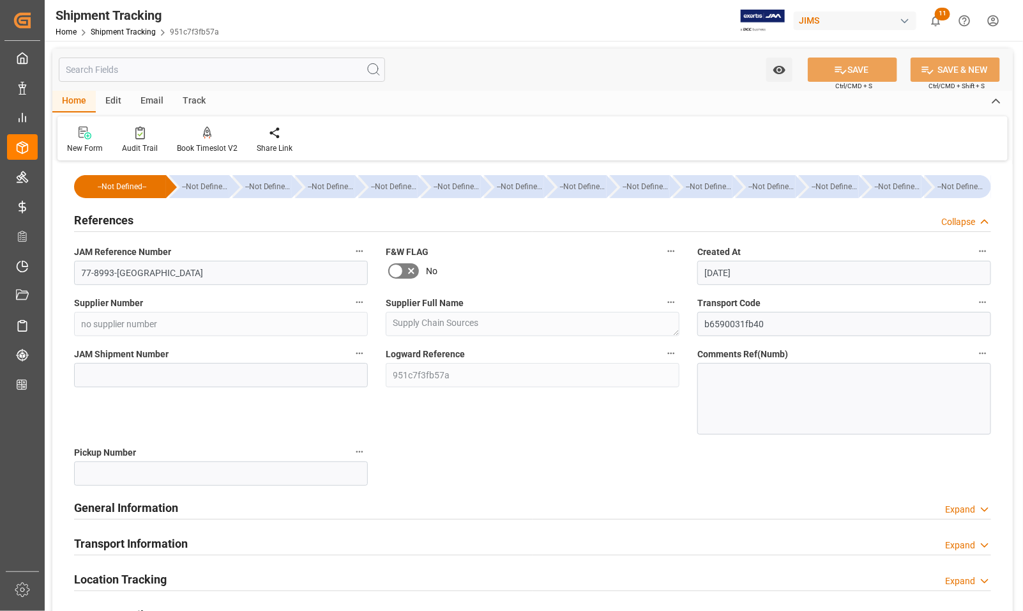
click at [94, 217] on h2 "References" at bounding box center [103, 219] width 59 height 17
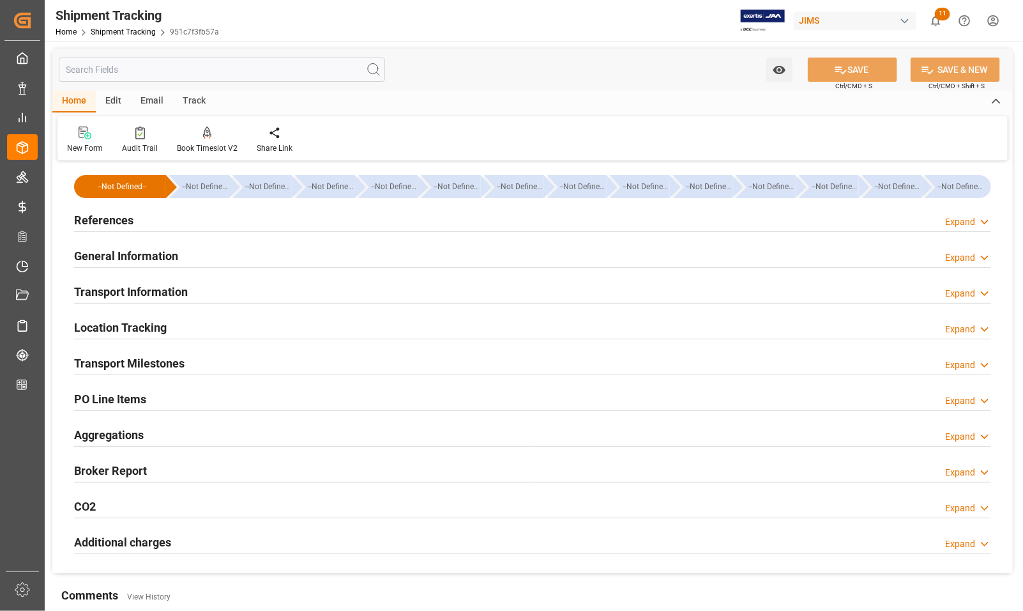
click at [99, 289] on h2 "Transport Information" at bounding box center [131, 291] width 114 height 17
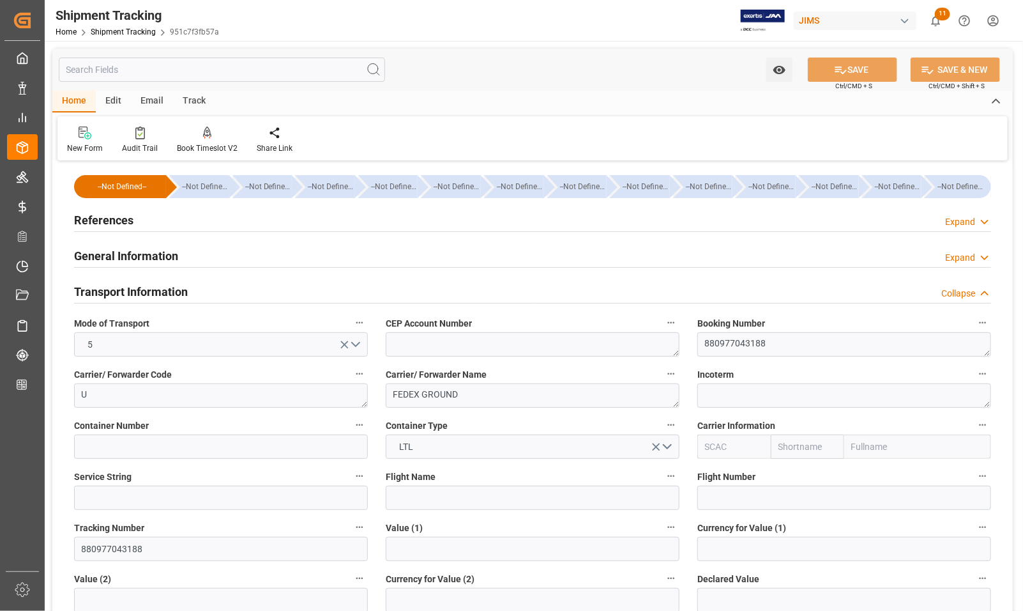
click at [133, 254] on h2 "General Information" at bounding box center [126, 255] width 104 height 17
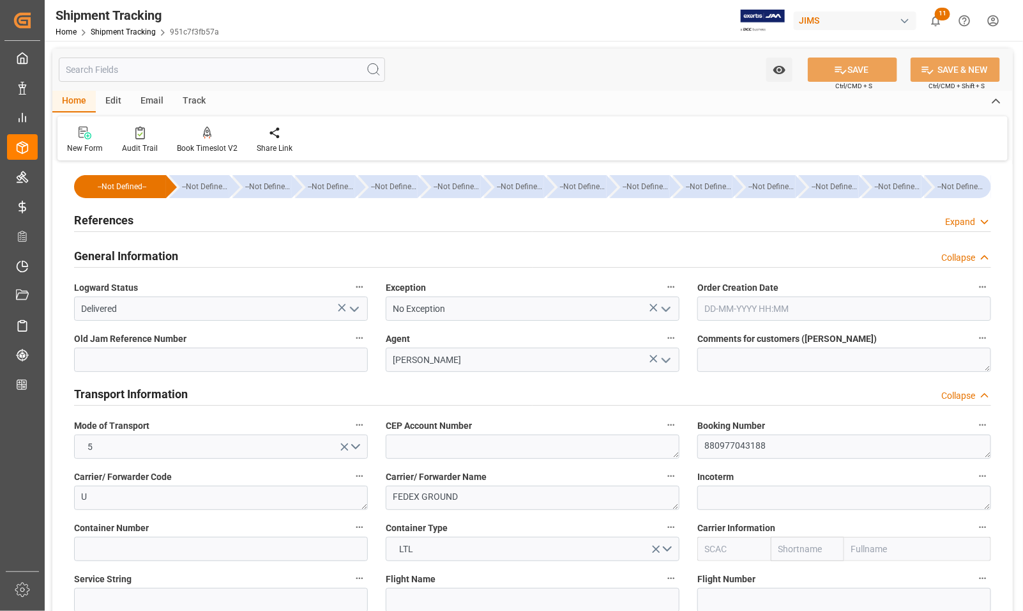
click at [666, 309] on icon "open menu" at bounding box center [666, 308] width 15 height 15
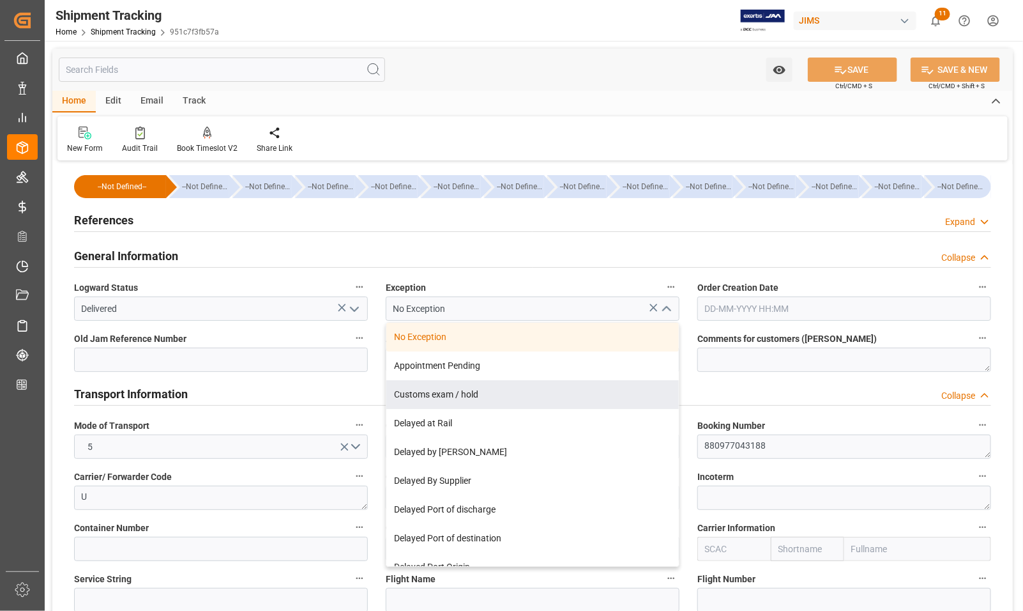
click at [91, 216] on h2 "References" at bounding box center [103, 219] width 59 height 17
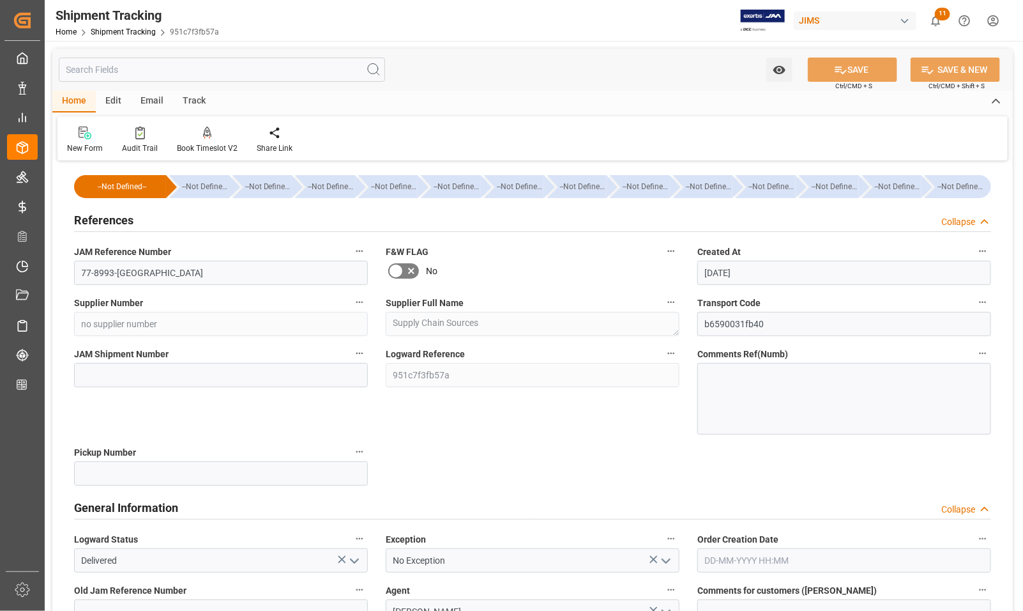
click at [83, 218] on h2 "References" at bounding box center [103, 219] width 59 height 17
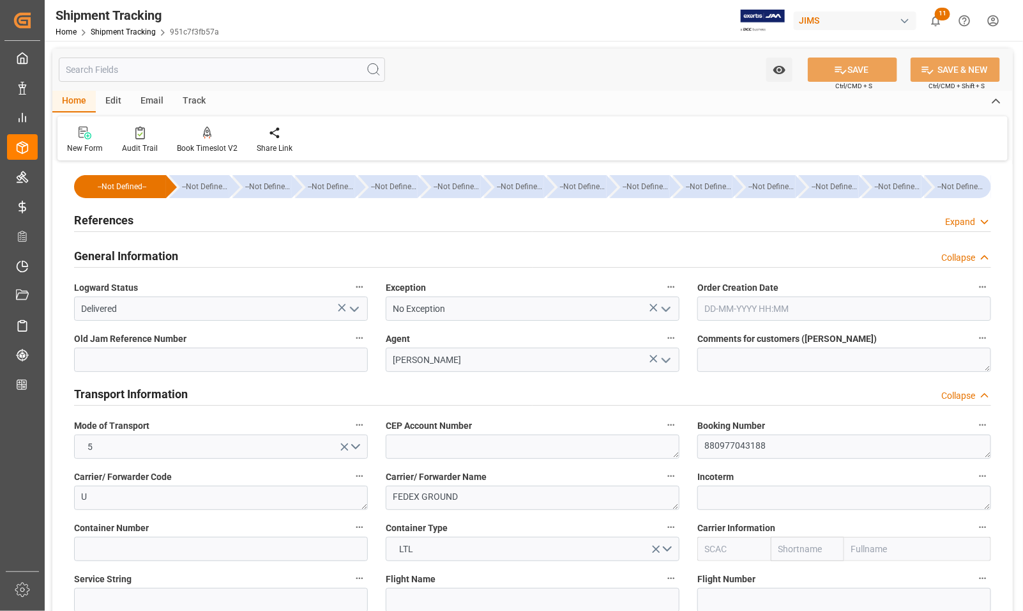
click at [86, 257] on h2 "General Information" at bounding box center [126, 255] width 104 height 17
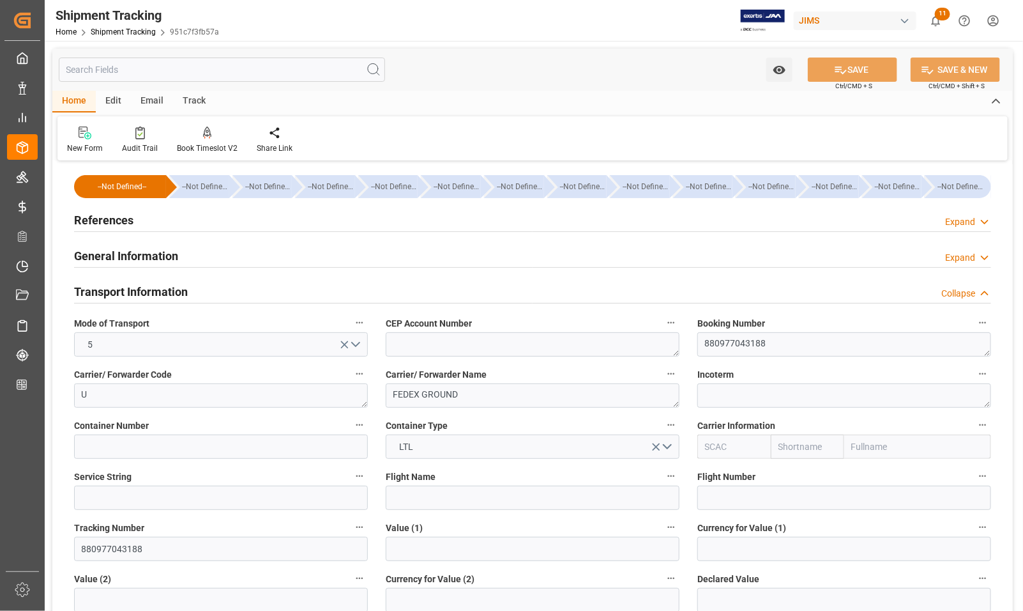
click at [90, 293] on h2 "Transport Information" at bounding box center [131, 291] width 114 height 17
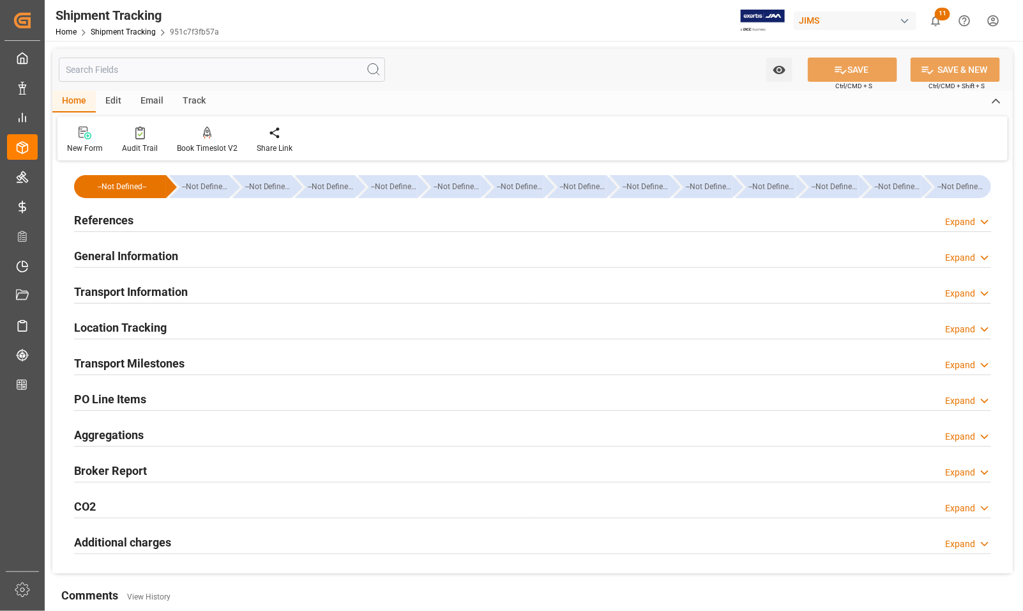
click at [97, 362] on h2 "Transport Milestones" at bounding box center [129, 363] width 111 height 17
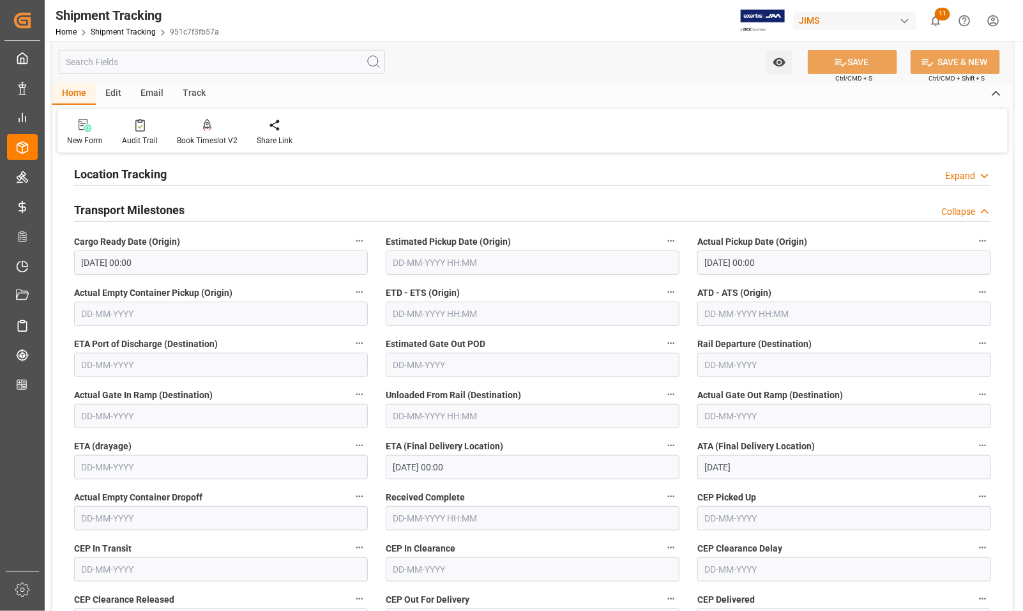
scroll to position [160, 0]
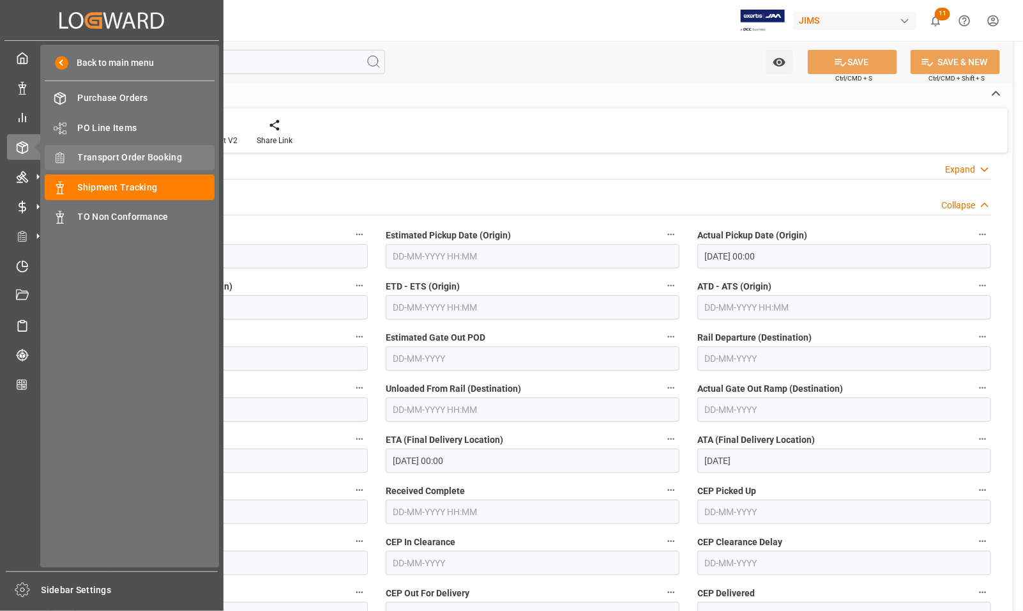
click at [69, 157] on div "Transport Order Booking Transport Order Booking" at bounding box center [130, 157] width 170 height 25
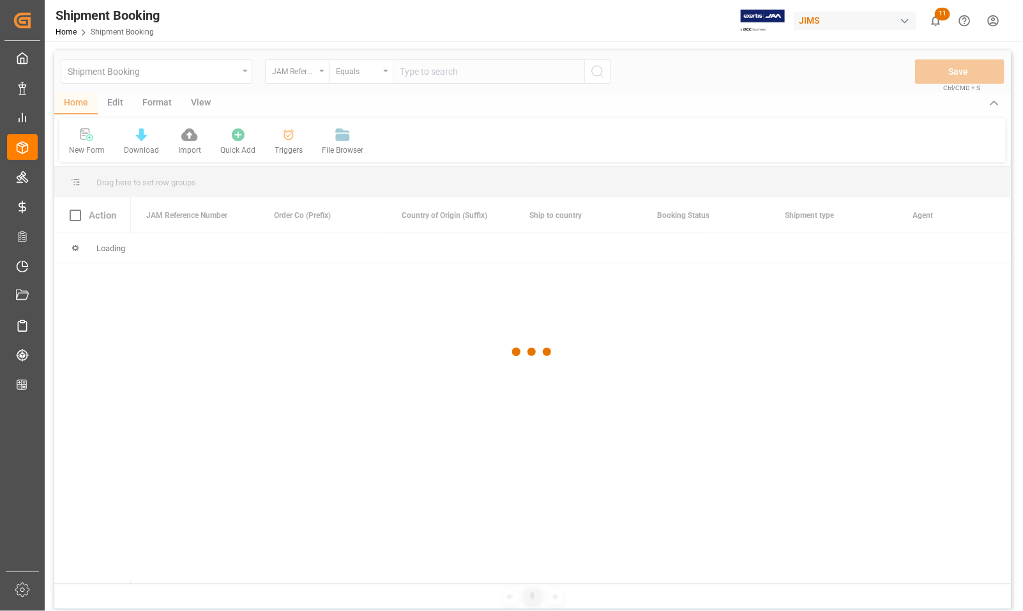
click at [455, 70] on div at bounding box center [532, 351] width 957 height 603
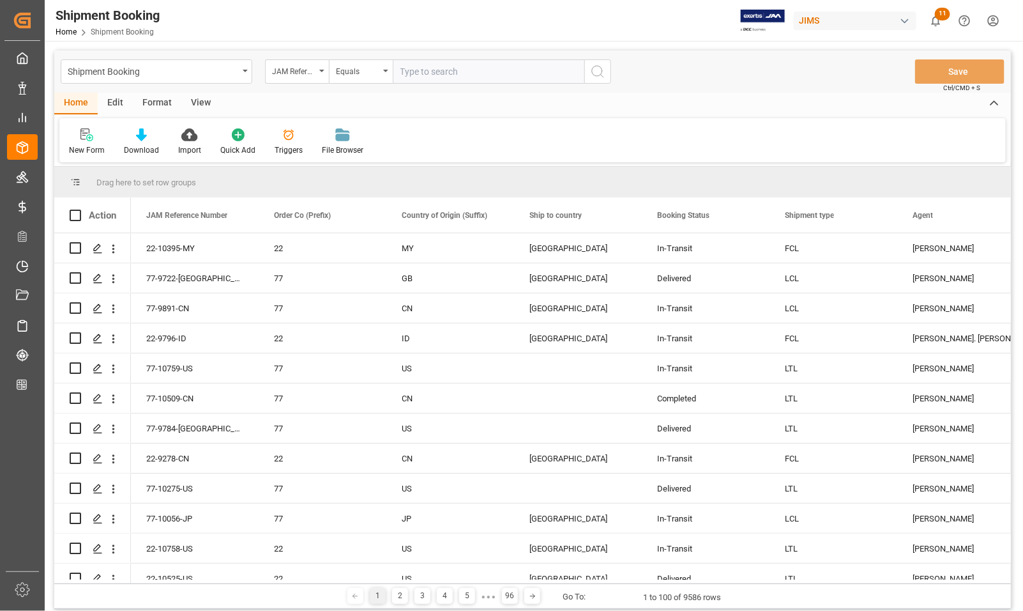
click at [554, 66] on input "text" at bounding box center [489, 71] width 192 height 24
type input "77-10590-TW"
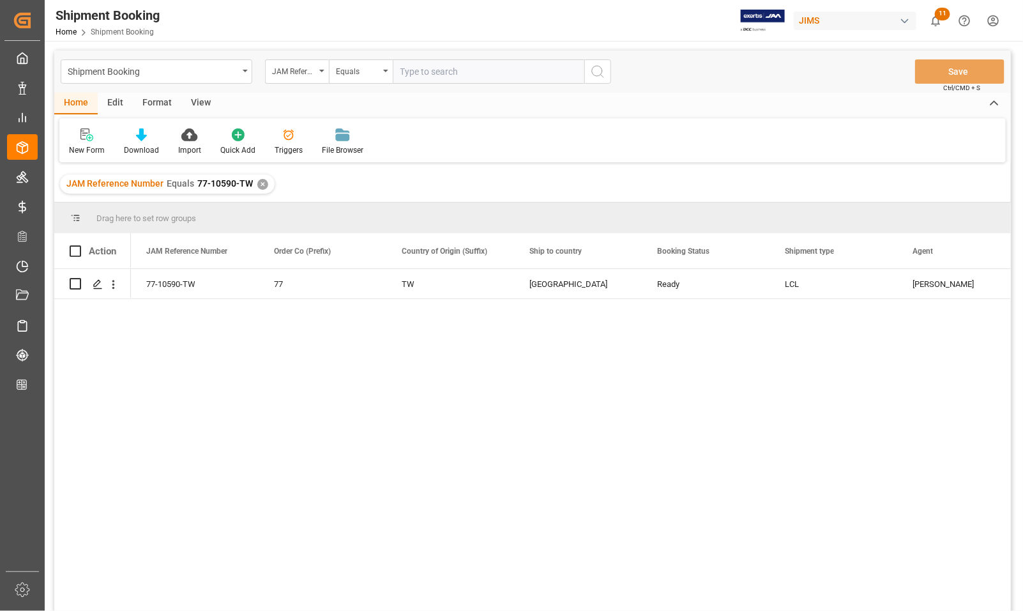
click at [493, 77] on input "text" at bounding box center [489, 71] width 192 height 24
click at [493, 71] on input "text" at bounding box center [489, 71] width 192 height 24
type input "77-10590-TW"
click at [97, 283] on icon "Press SPACE to select this row." at bounding box center [98, 284] width 10 height 10
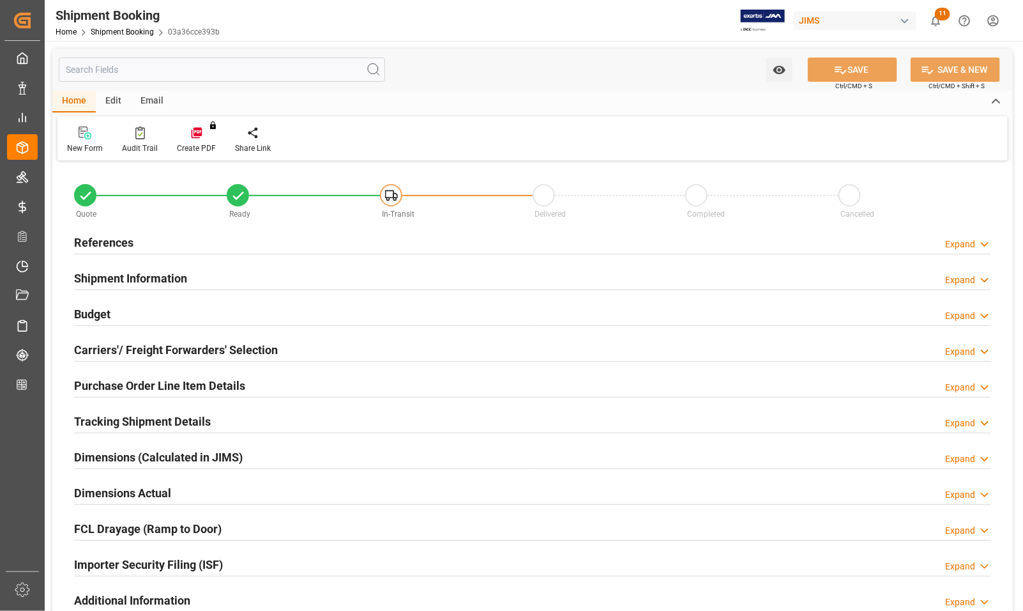
type input "0"
type input "14-08-2025 00:00"
type input "04-09-2025"
click at [100, 241] on h2 "References" at bounding box center [103, 242] width 59 height 17
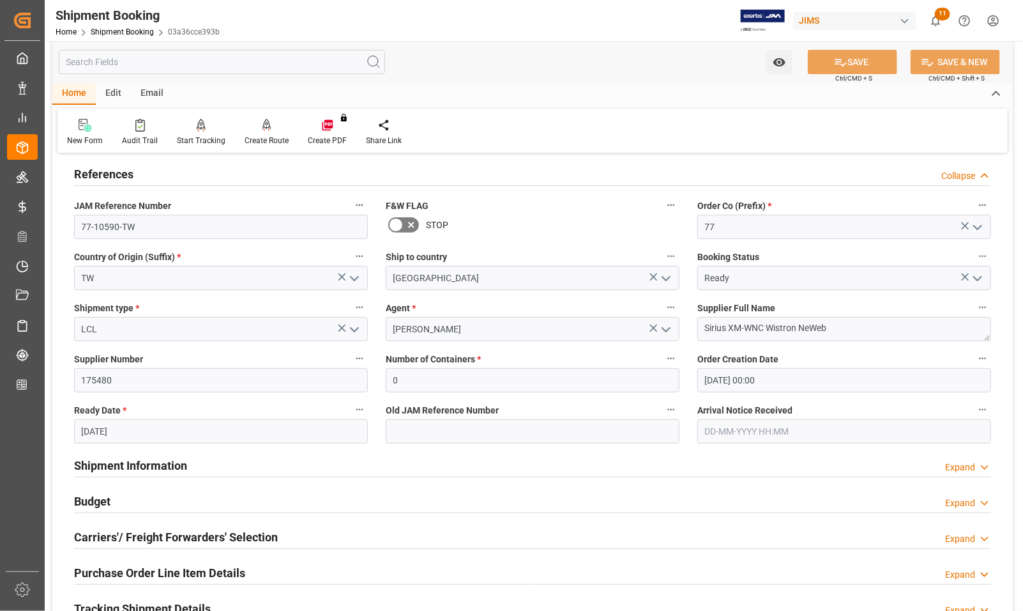
scroll to position [160, 0]
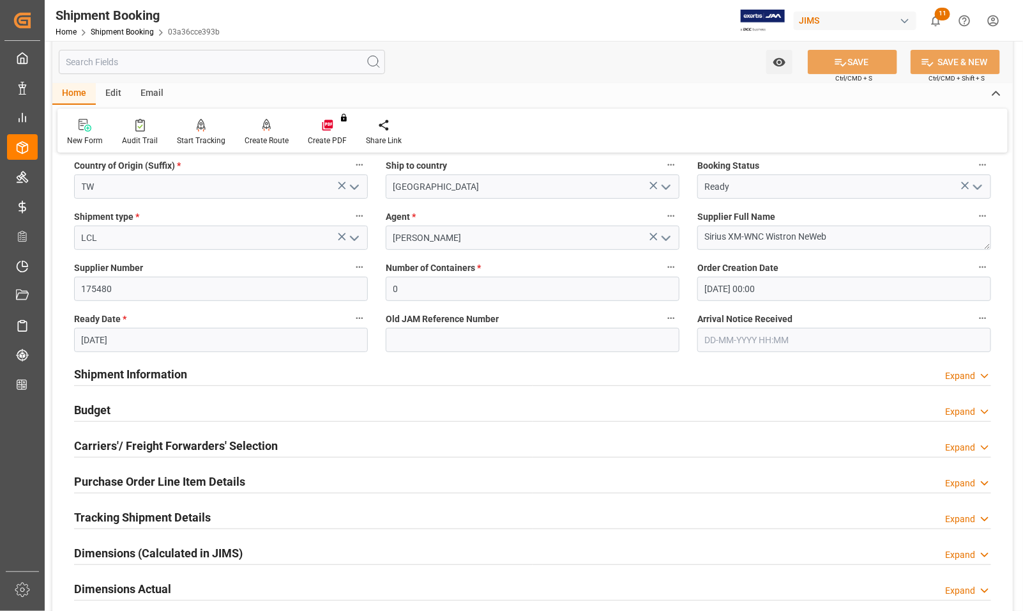
click at [93, 410] on h2 "Budget" at bounding box center [92, 409] width 36 height 17
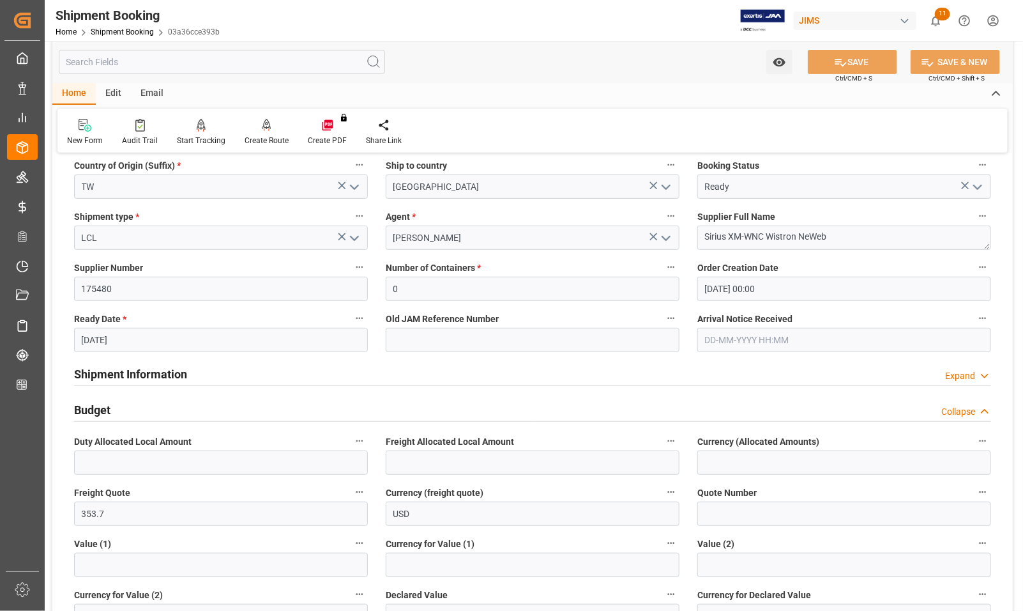
click at [93, 410] on h2 "Budget" at bounding box center [92, 409] width 36 height 17
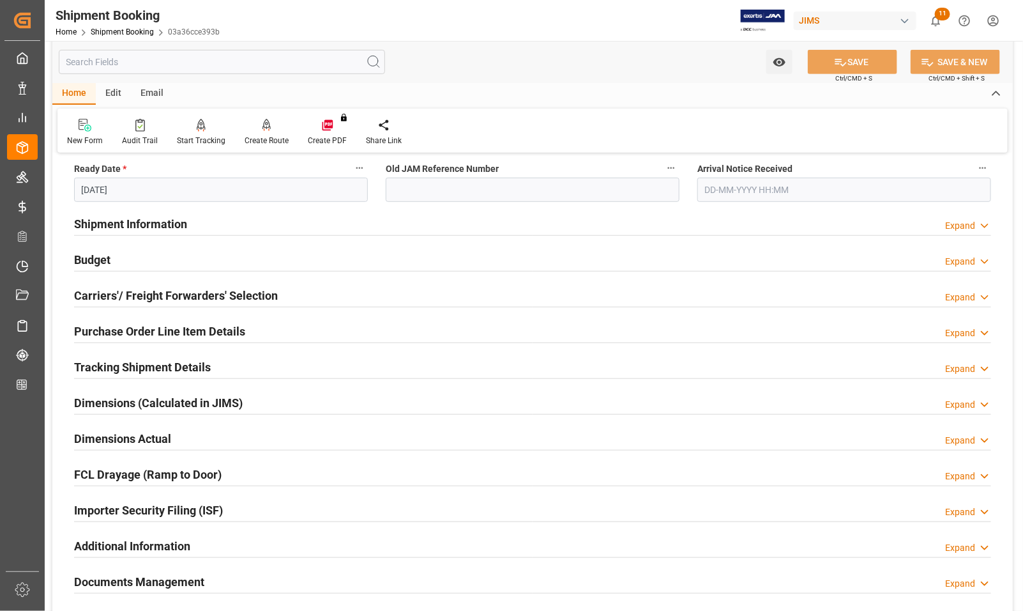
scroll to position [319, 0]
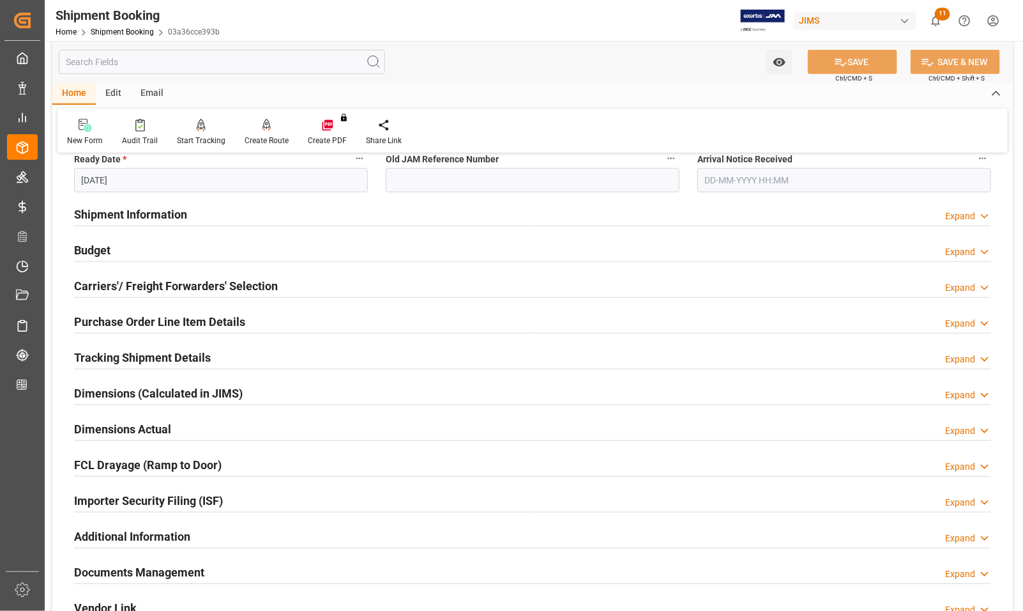
click at [84, 283] on h2 "Carriers'/ Freight Forwarders' Selection" at bounding box center [176, 285] width 204 height 17
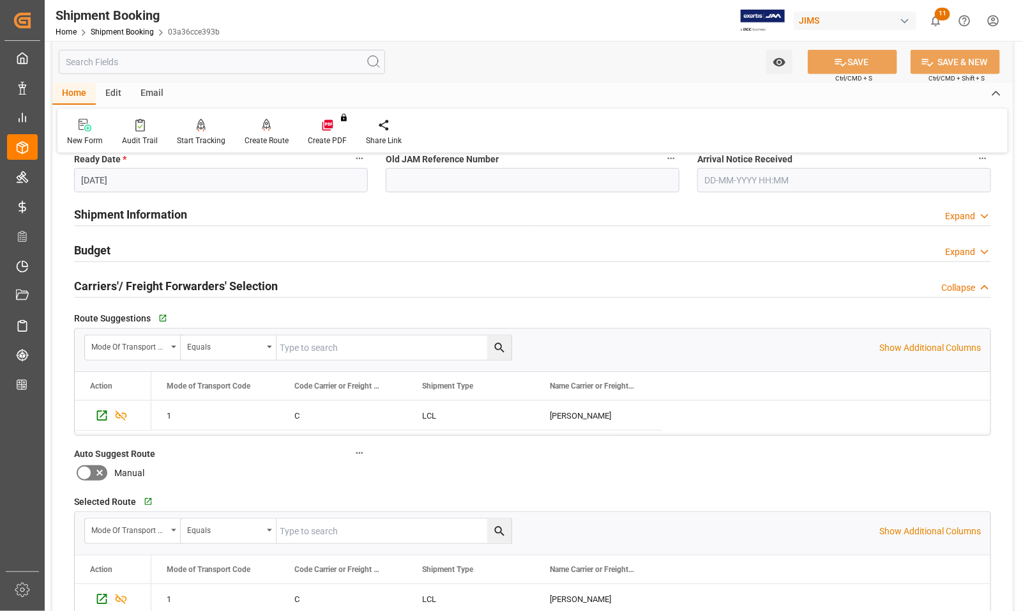
click at [84, 283] on h2 "Carriers'/ Freight Forwarders' Selection" at bounding box center [176, 285] width 204 height 17
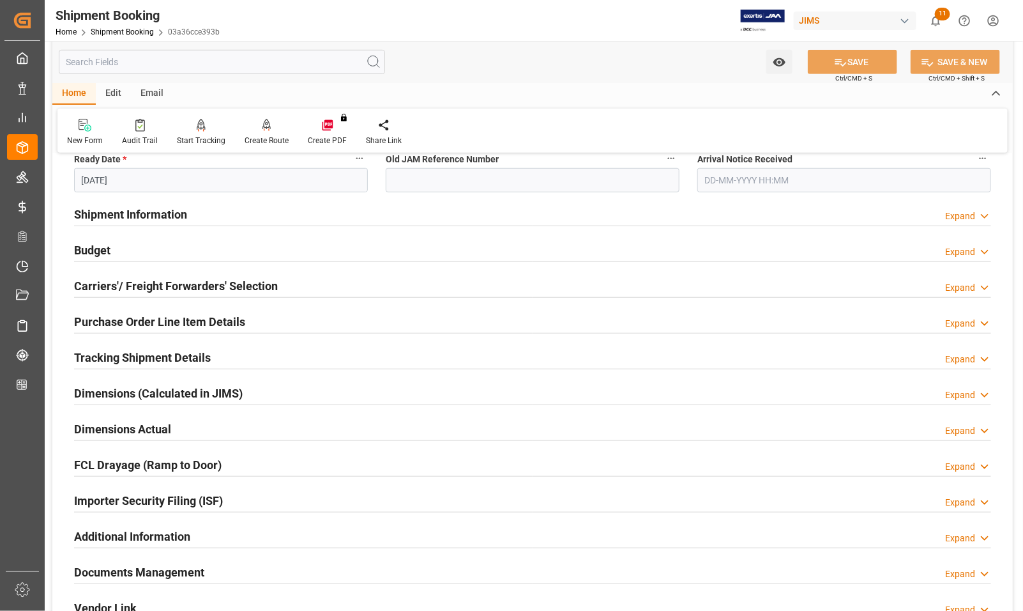
click at [103, 210] on h2 "Shipment Information" at bounding box center [130, 214] width 113 height 17
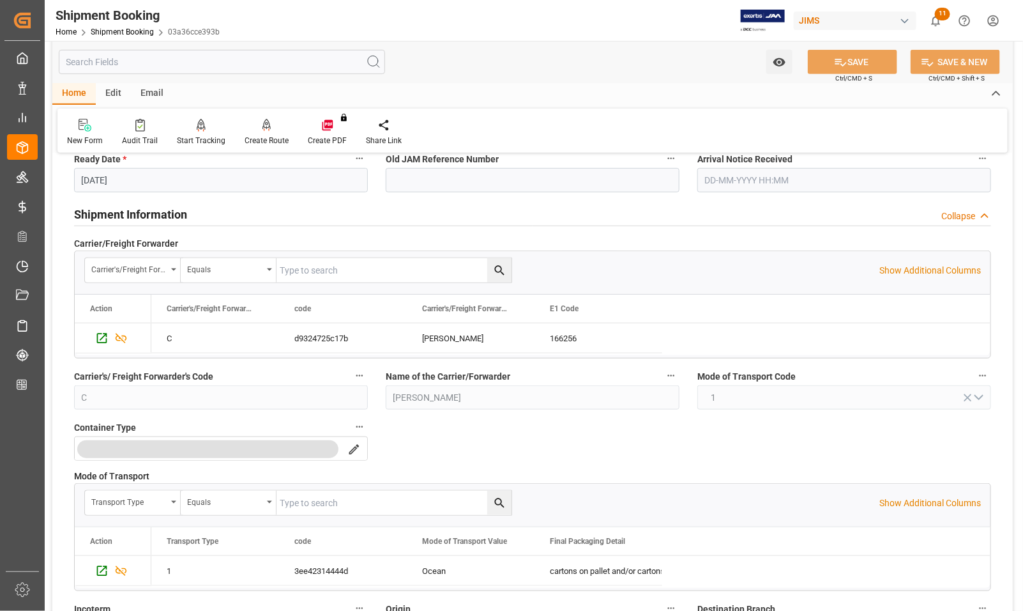
click at [109, 215] on h2 "Shipment Information" at bounding box center [130, 214] width 113 height 17
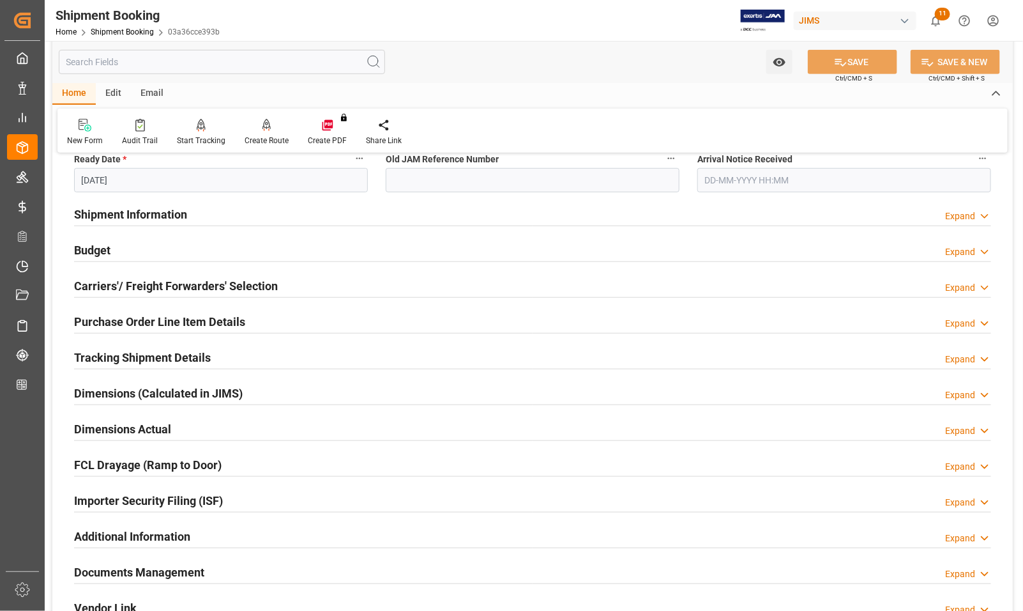
scroll to position [80, 0]
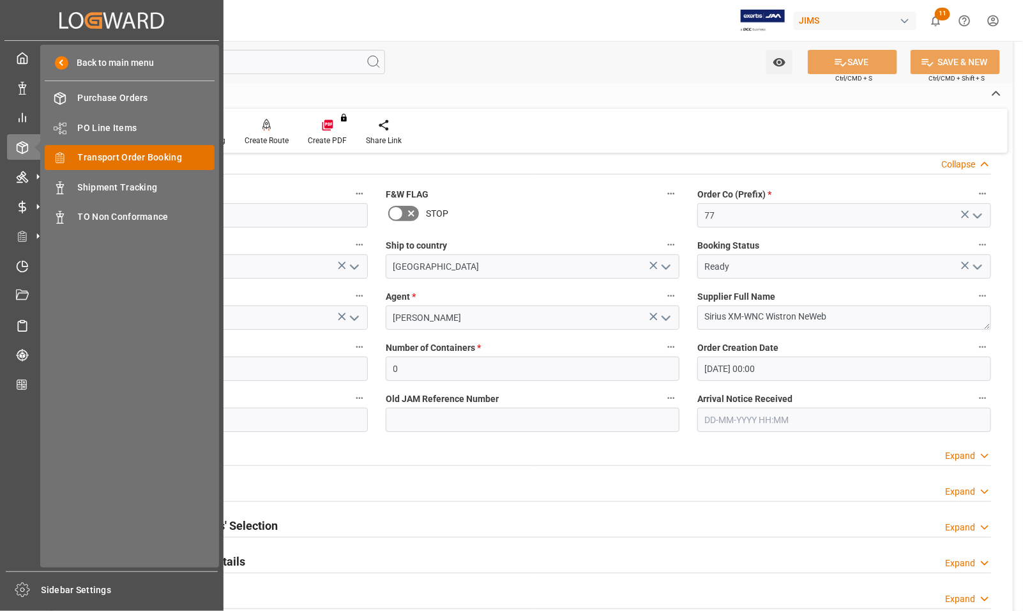
click at [80, 158] on span "Transport Order Booking" at bounding box center [146, 157] width 137 height 13
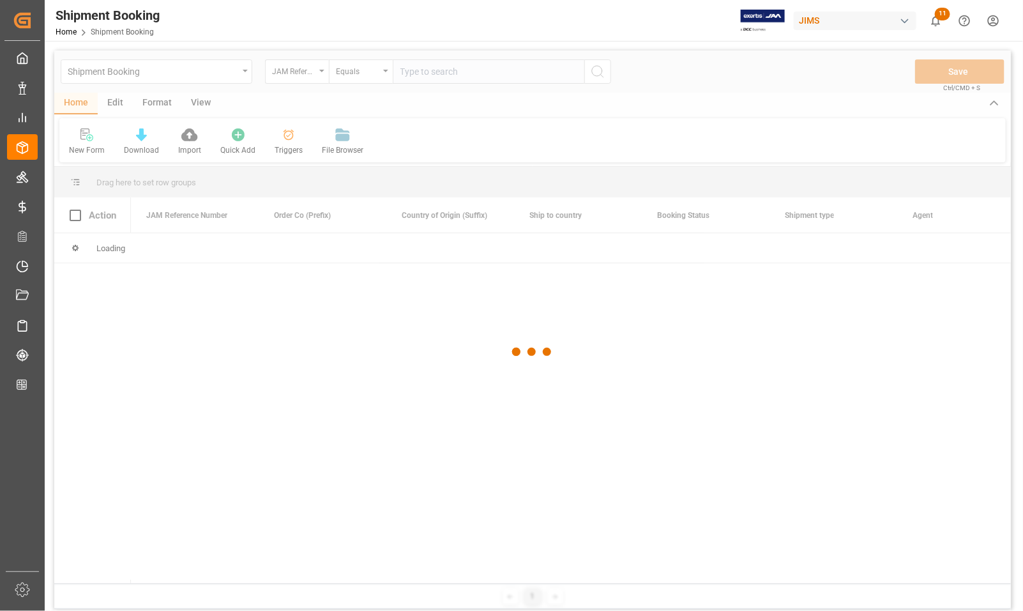
click at [442, 70] on div at bounding box center [532, 351] width 957 height 603
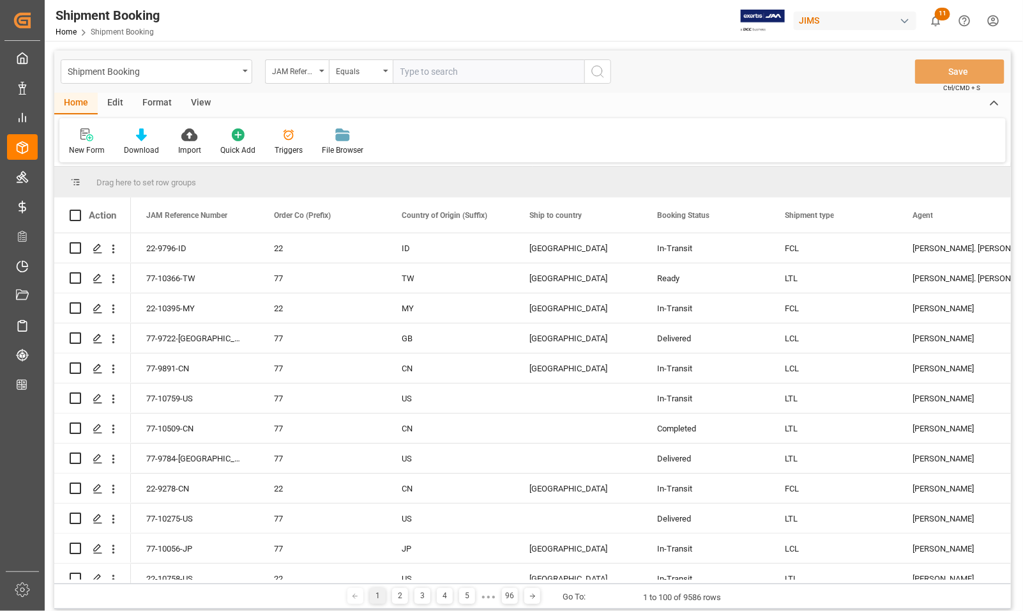
click at [442, 70] on input "text" at bounding box center [489, 71] width 192 height 24
type input "77-10689-US"
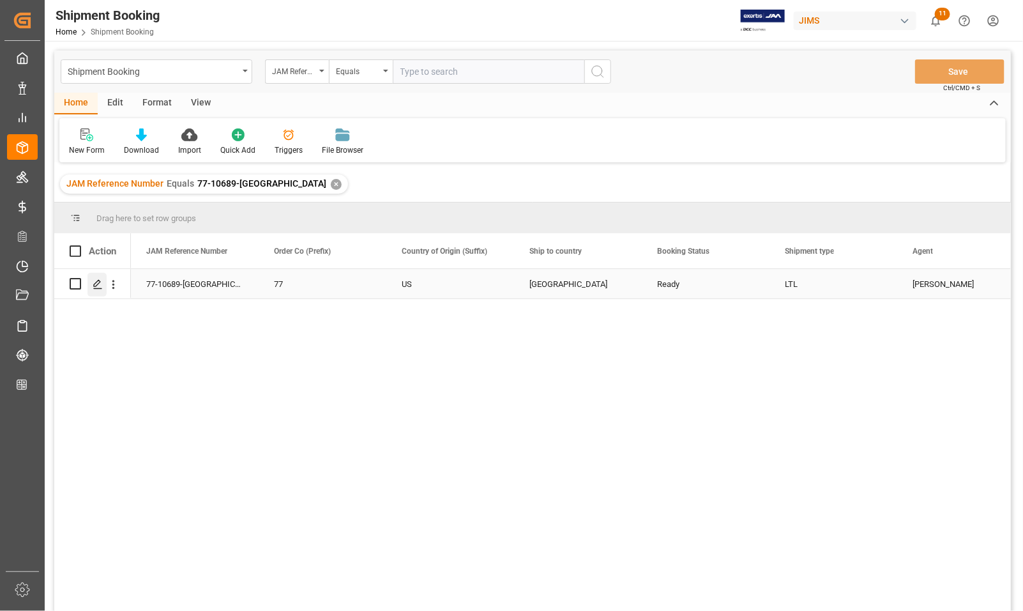
click at [95, 284] on icon "Press SPACE to select this row." at bounding box center [98, 284] width 10 height 10
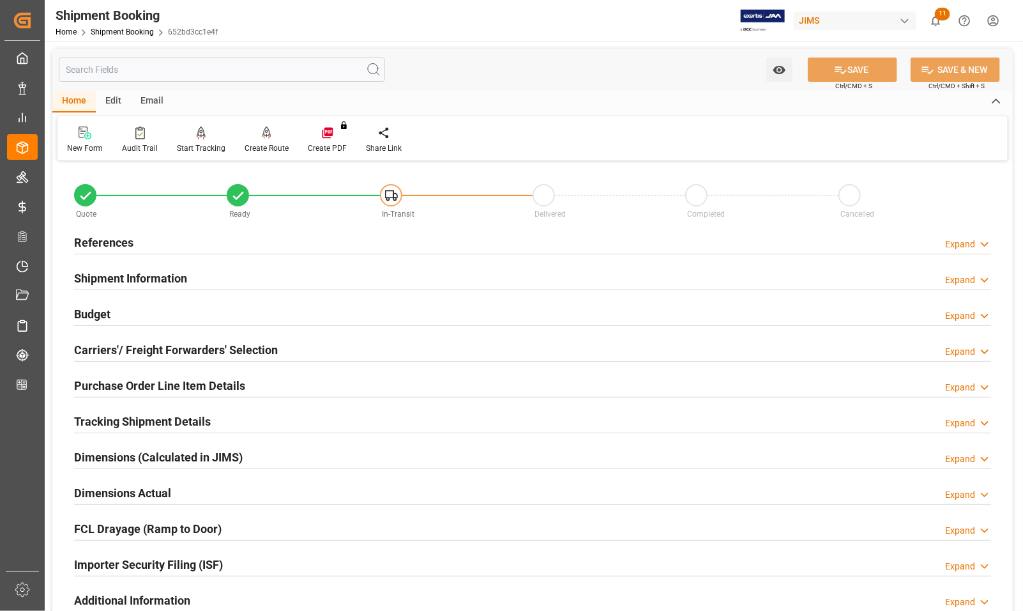
click at [96, 238] on h2 "References" at bounding box center [103, 242] width 59 height 17
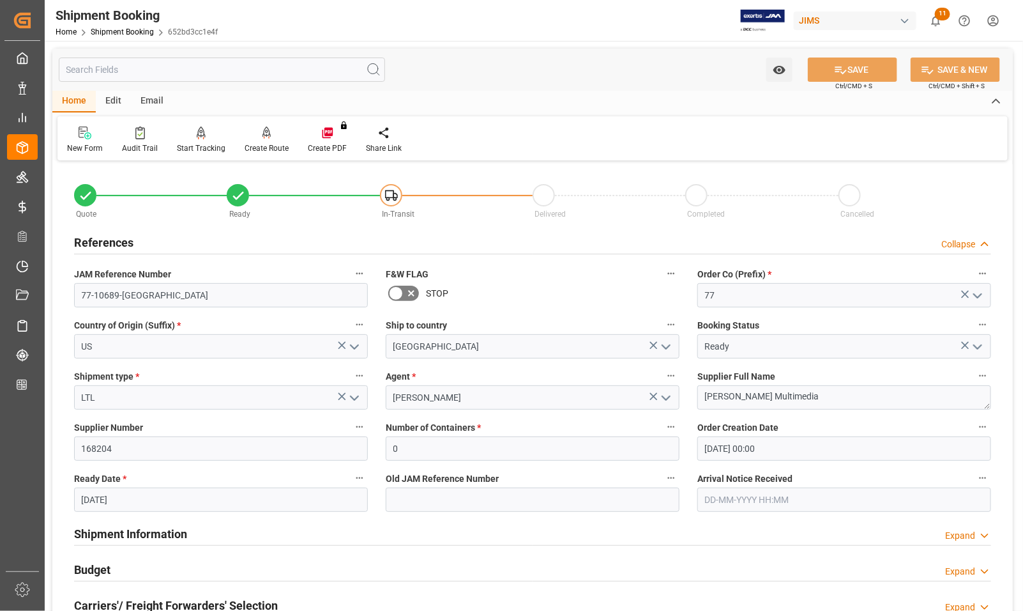
click at [100, 238] on h2 "References" at bounding box center [103, 242] width 59 height 17
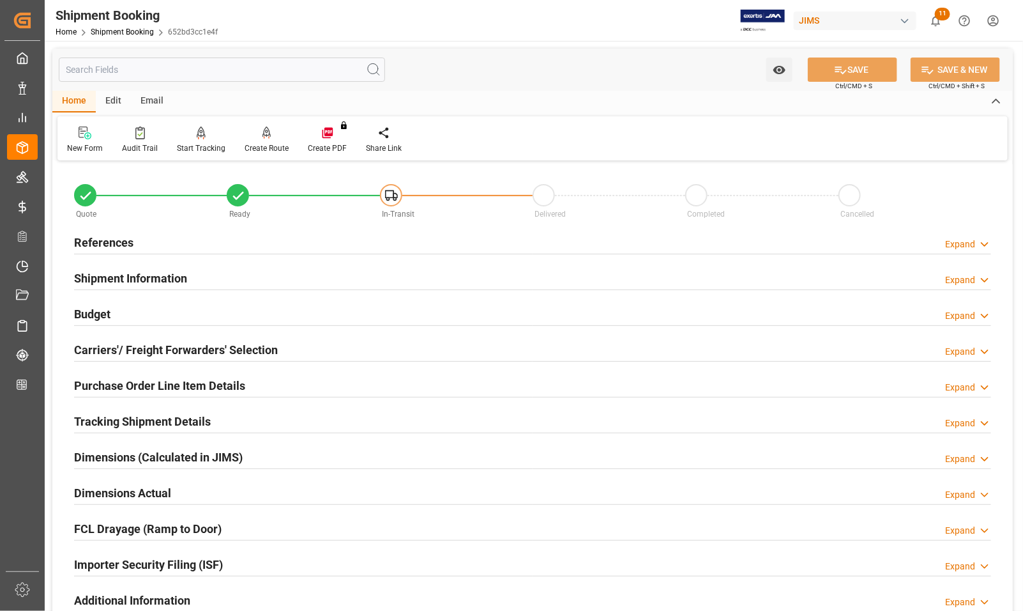
click at [93, 313] on h2 "Budget" at bounding box center [92, 313] width 36 height 17
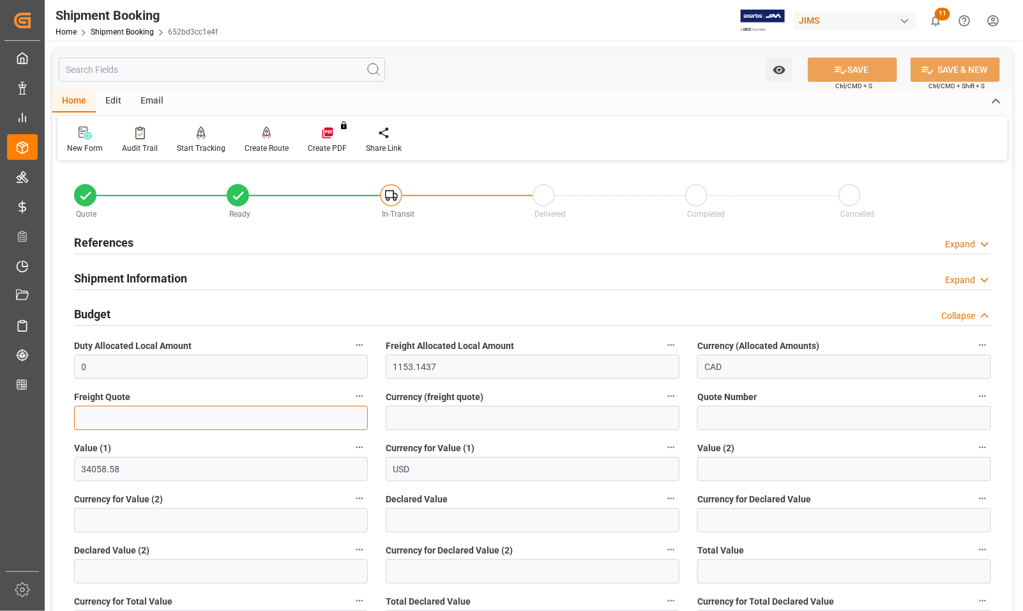
click at [133, 418] on input "text" at bounding box center [221, 418] width 294 height 24
type input "1417.52"
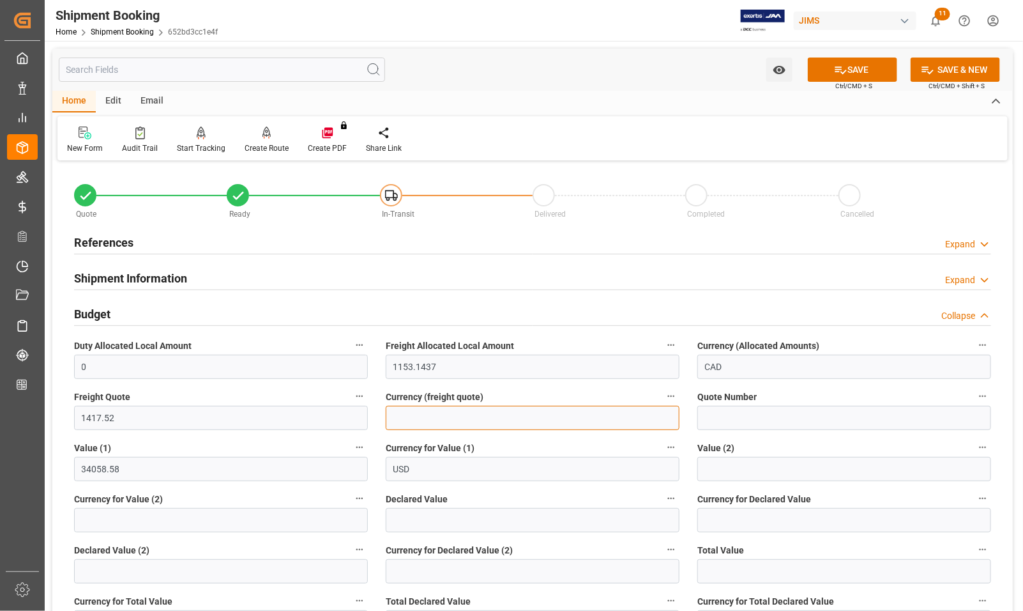
click at [448, 415] on input at bounding box center [533, 418] width 294 height 24
type input "USD"
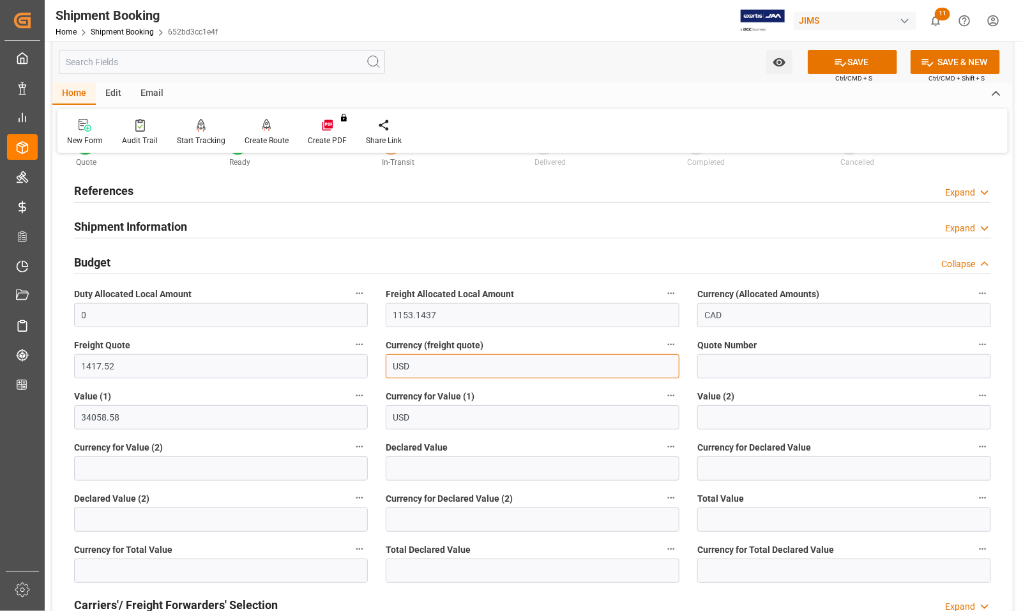
scroll to position [80, 0]
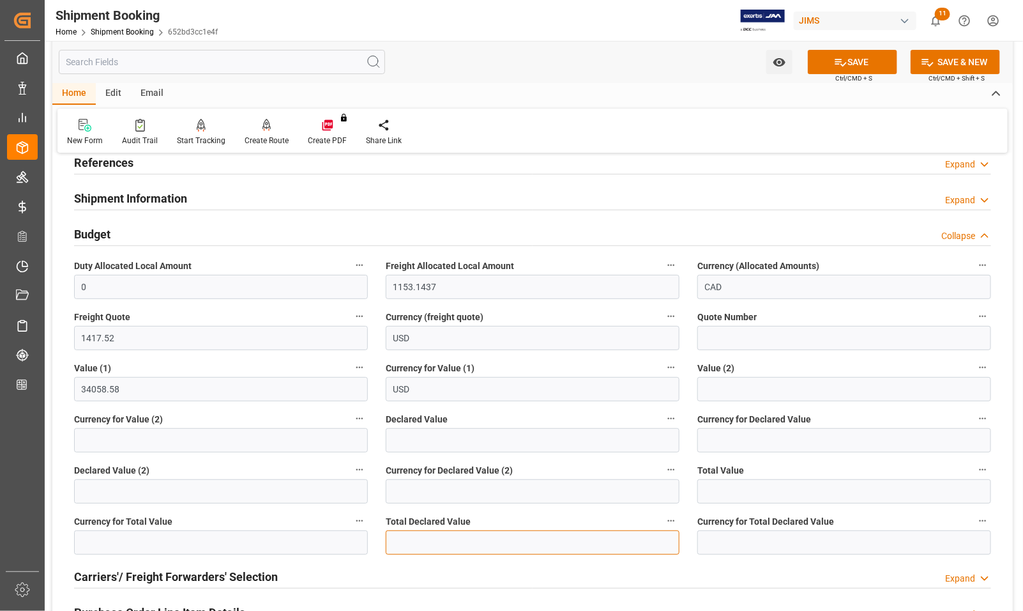
click at [402, 537] on input "text" at bounding box center [533, 542] width 294 height 24
click at [420, 543] on input "3405858" at bounding box center [533, 542] width 294 height 24
type input "34058.58"
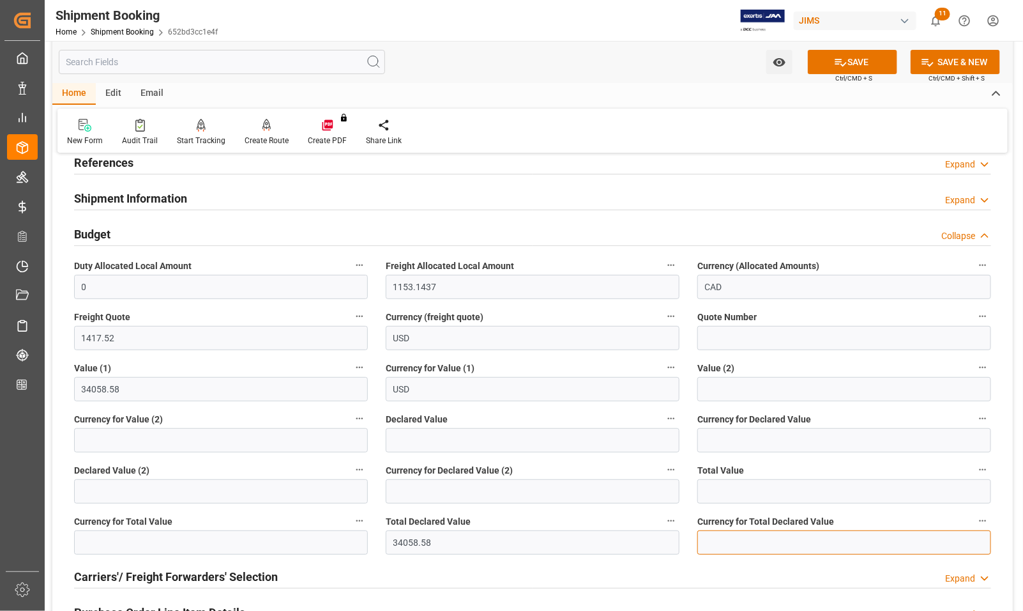
click at [716, 544] on input at bounding box center [845, 542] width 294 height 24
type input "USD"
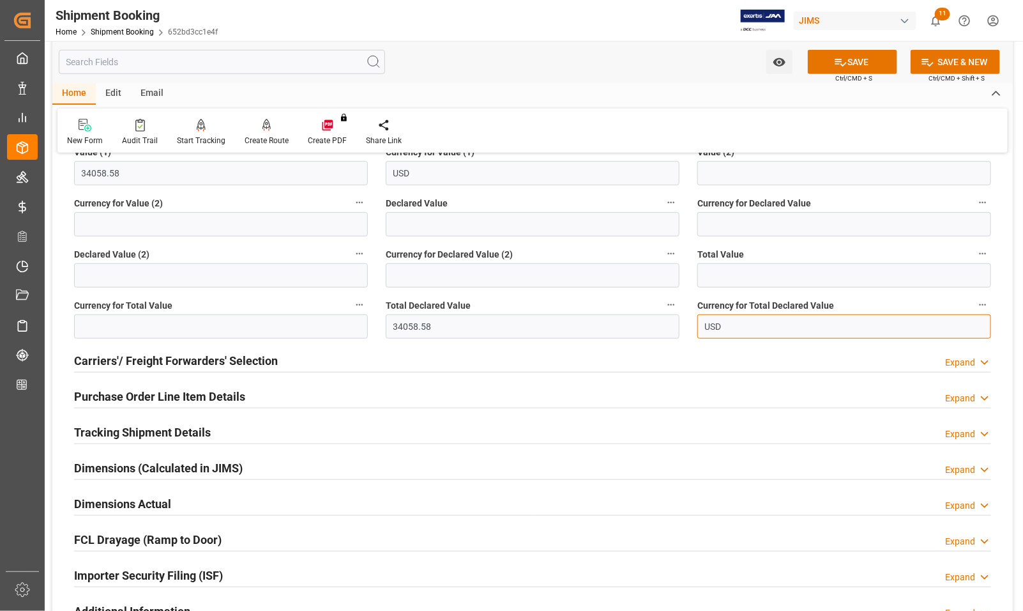
scroll to position [319, 0]
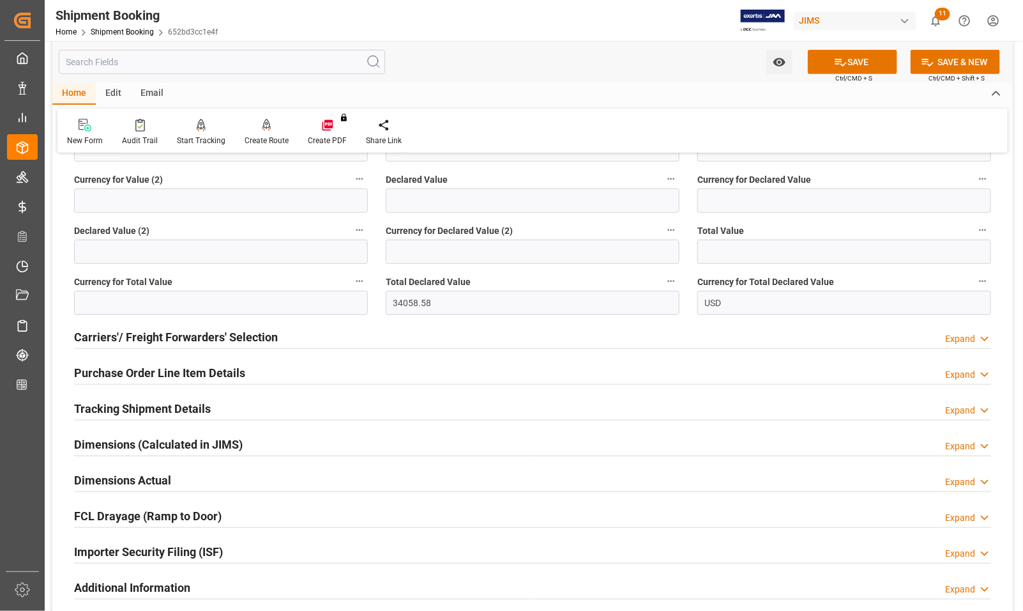
click at [107, 339] on h2 "Carriers'/ Freight Forwarders' Selection" at bounding box center [176, 336] width 204 height 17
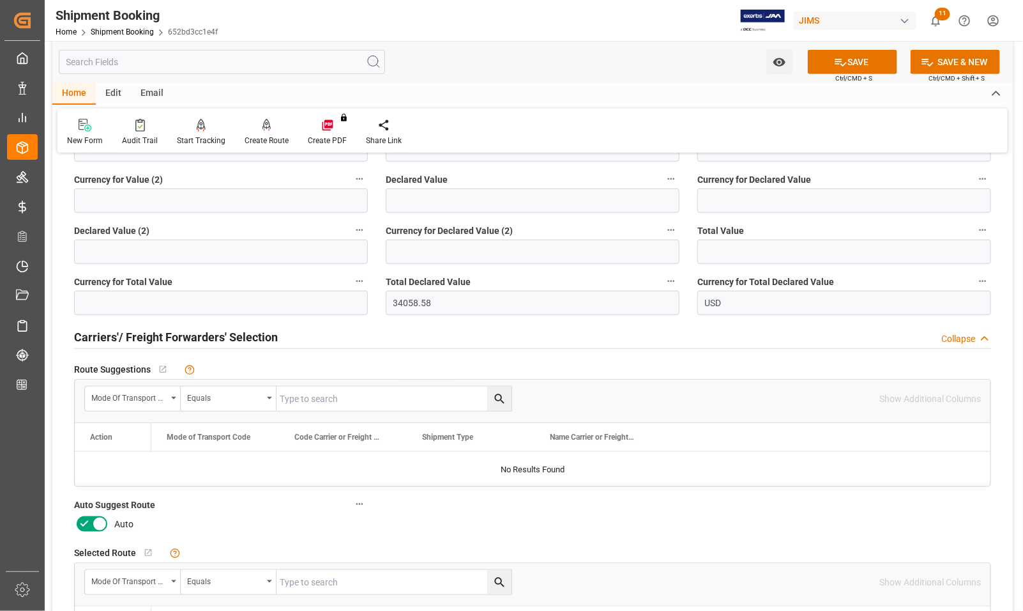
click at [98, 524] on icon at bounding box center [99, 524] width 6 height 6
click at [0, 0] on input "checkbox" at bounding box center [0, 0] width 0 height 0
click at [847, 66] on button "SAVE" at bounding box center [852, 62] width 89 height 24
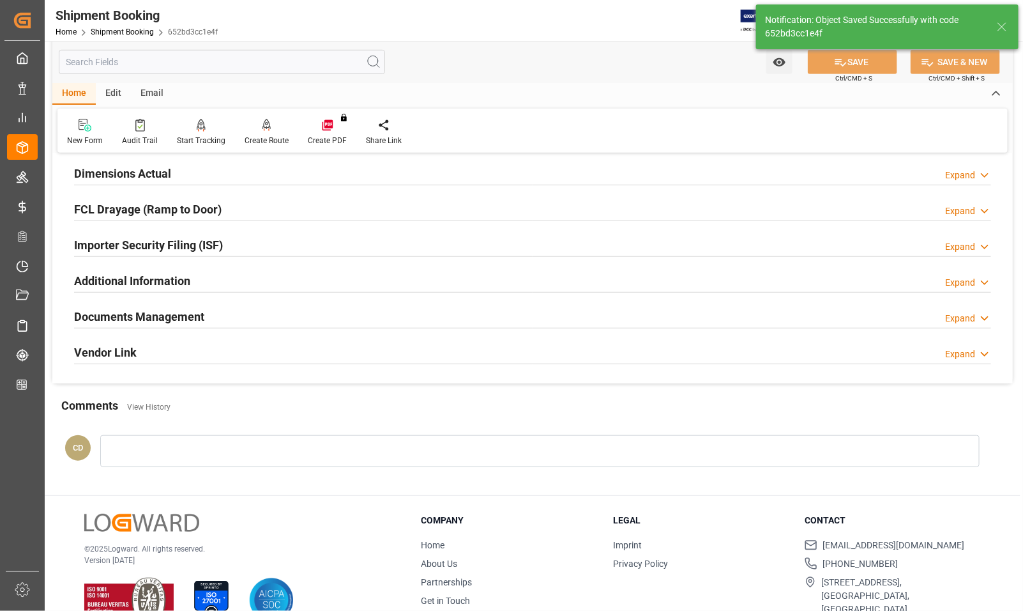
scroll to position [13, 0]
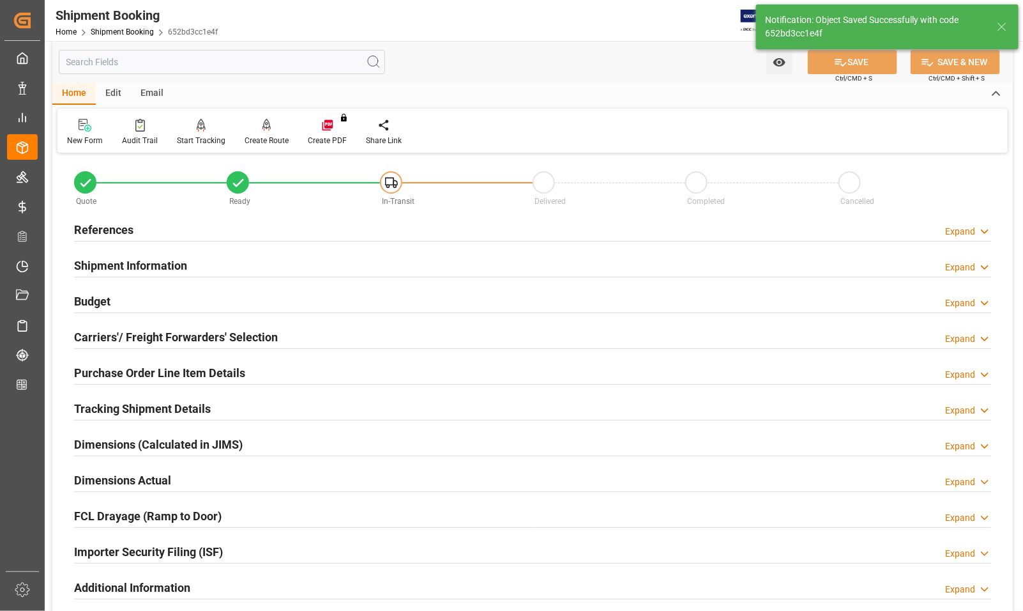
click at [119, 439] on h2 "Dimensions (Calculated in JIMS)" at bounding box center [158, 444] width 169 height 17
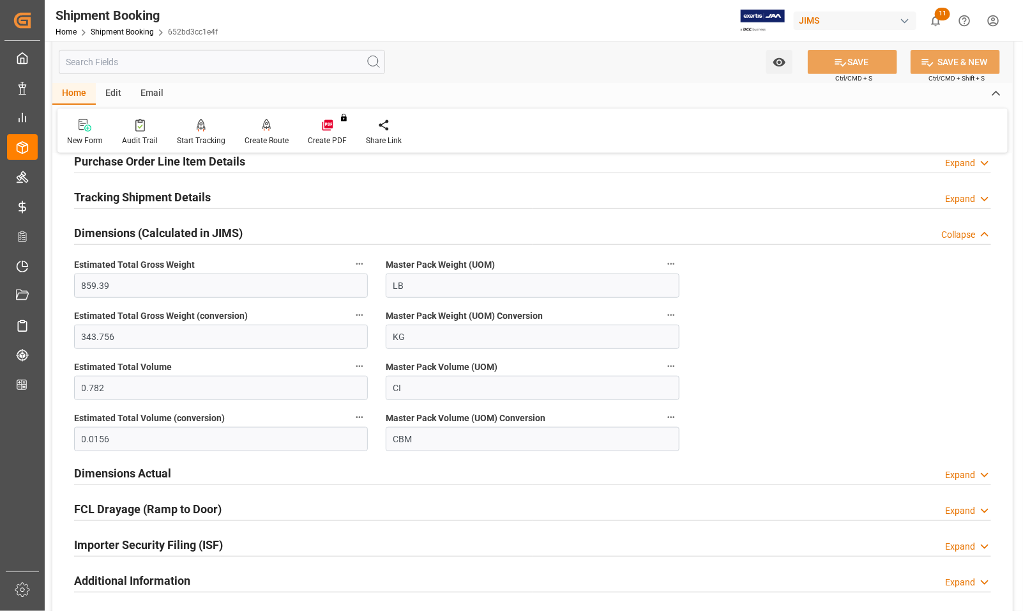
scroll to position [252, 0]
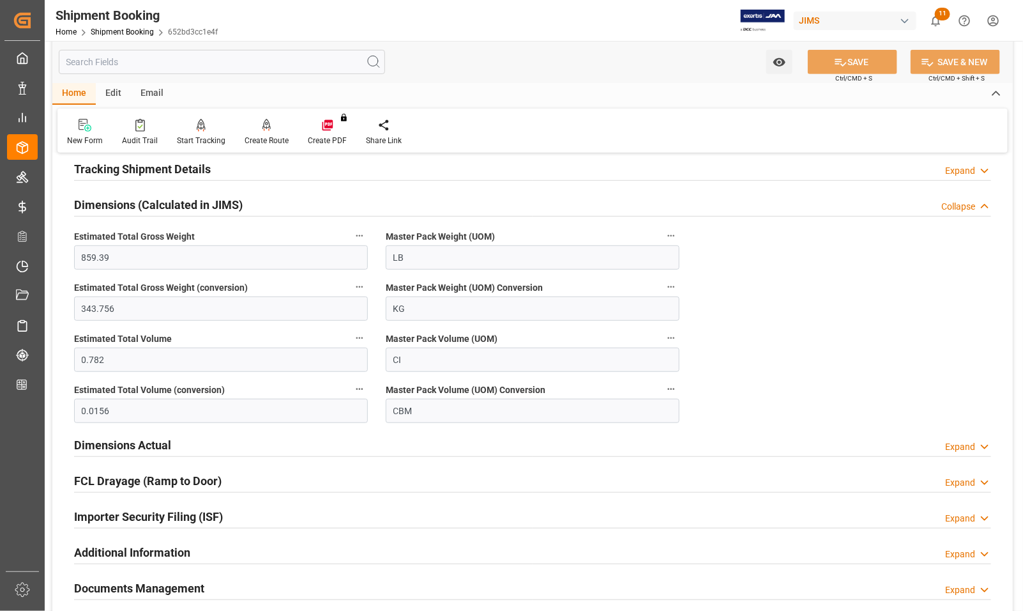
click at [106, 206] on h2 "Dimensions (Calculated in JIMS)" at bounding box center [158, 204] width 169 height 17
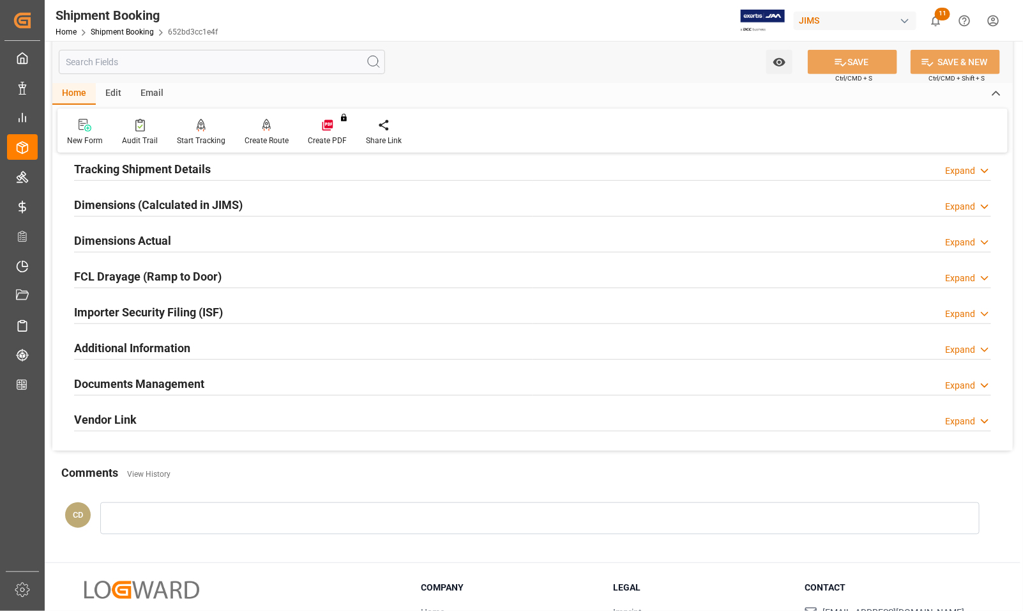
click at [103, 240] on h2 "Dimensions Actual" at bounding box center [122, 240] width 97 height 17
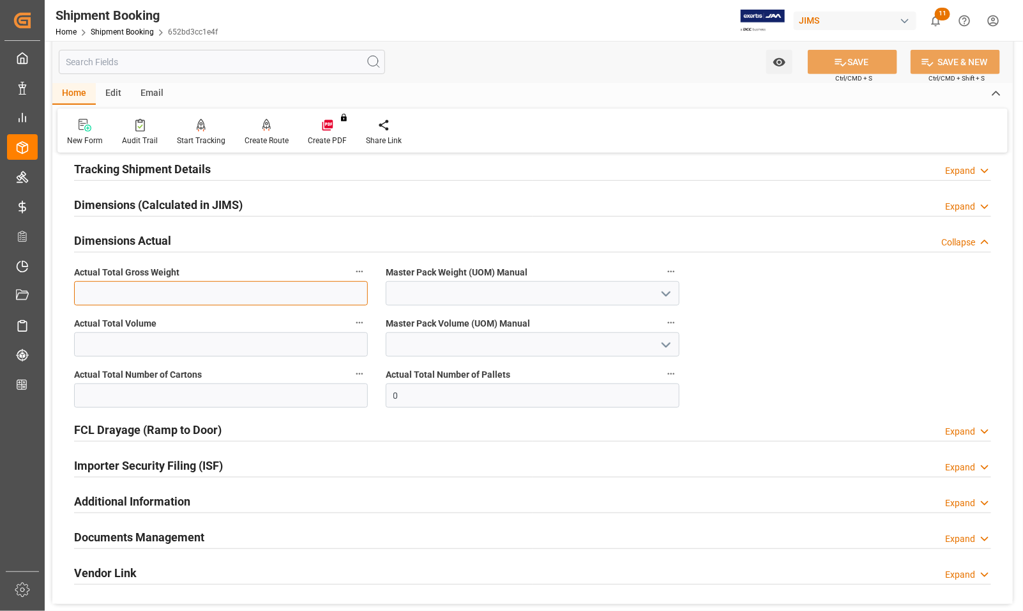
click at [109, 292] on input "text" at bounding box center [221, 293] width 294 height 24
type input "2866"
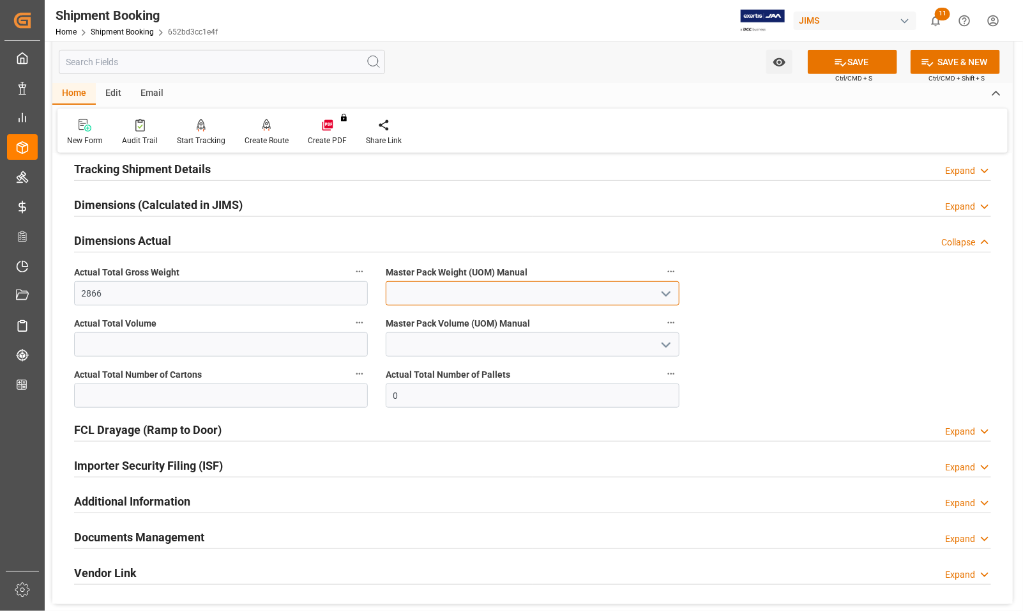
click at [529, 288] on input at bounding box center [533, 293] width 294 height 24
click at [417, 296] on input at bounding box center [533, 293] width 294 height 24
click at [664, 294] on icon "open menu" at bounding box center [666, 293] width 15 height 15
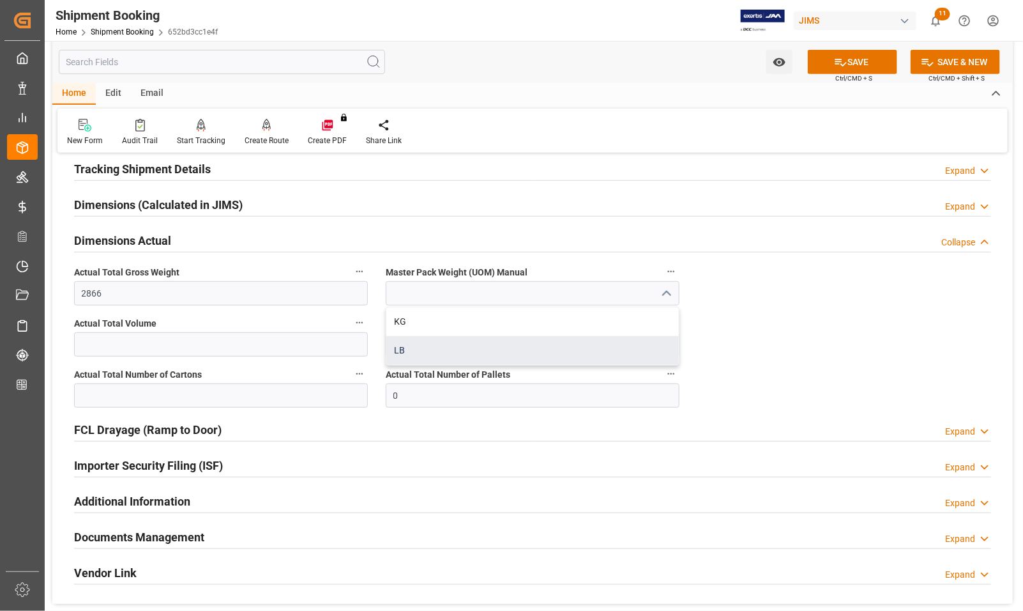
click at [420, 349] on div "LB" at bounding box center [532, 350] width 293 height 29
type input "LB"
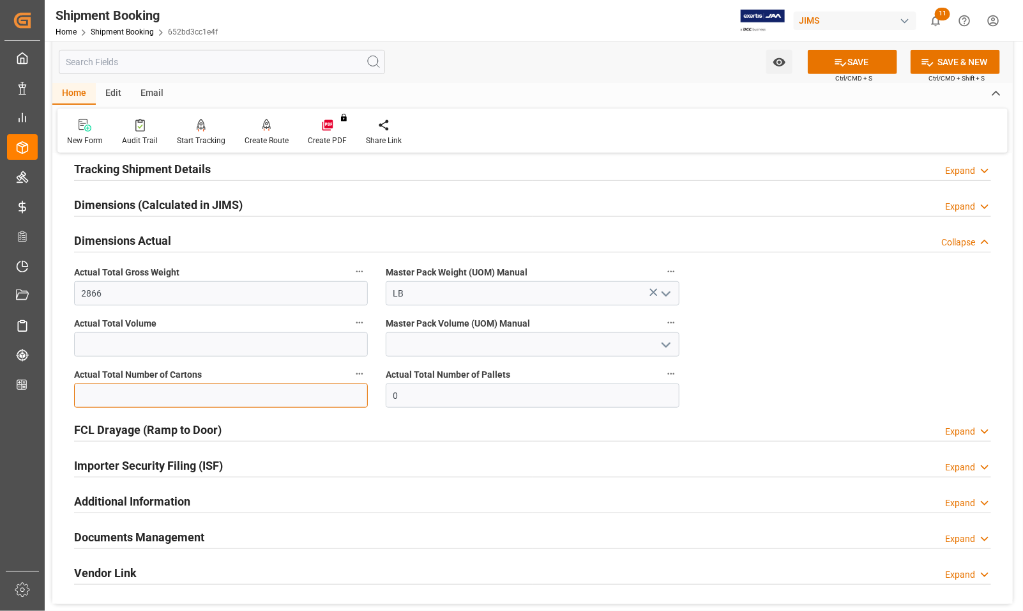
click at [120, 399] on input "text" at bounding box center [221, 395] width 294 height 24
type input "175"
drag, startPoint x: 407, startPoint y: 391, endPoint x: 390, endPoint y: 393, distance: 16.7
click at [390, 393] on input "0" at bounding box center [533, 395] width 294 height 24
type input "6"
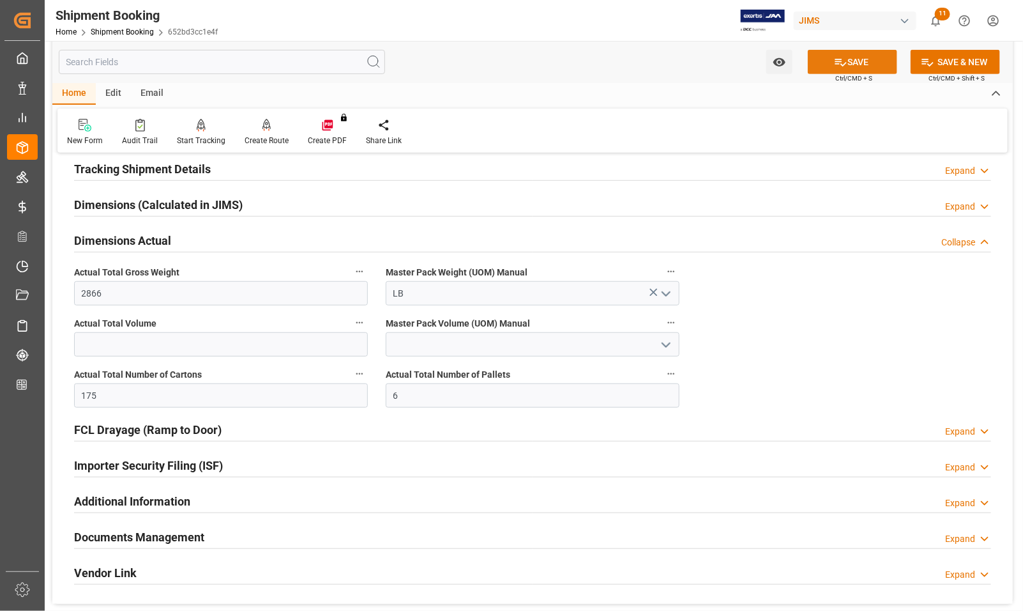
click at [821, 59] on button "SAVE" at bounding box center [852, 62] width 89 height 24
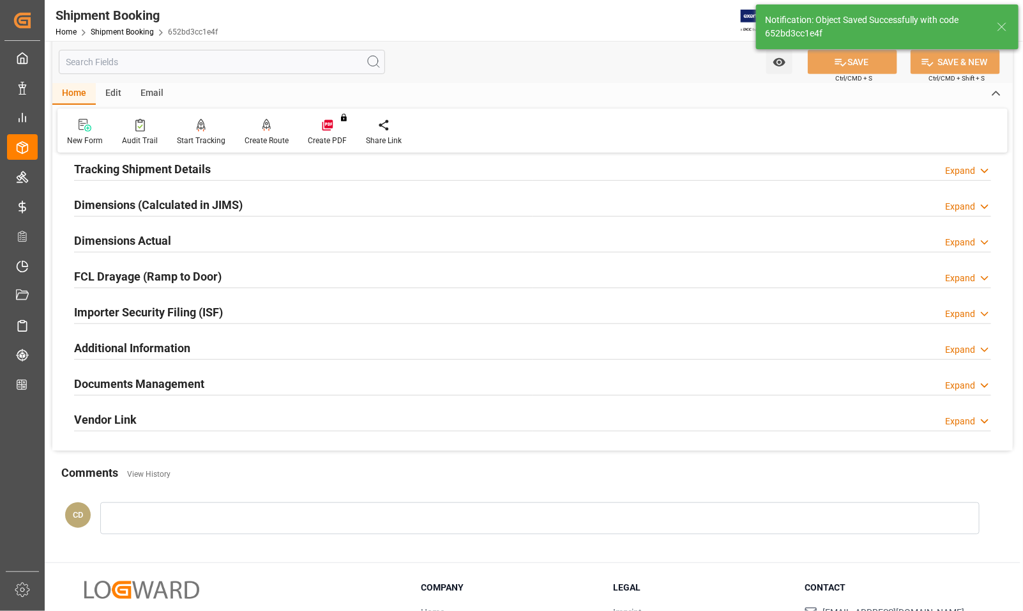
click at [120, 384] on h2 "Documents Management" at bounding box center [139, 383] width 130 height 17
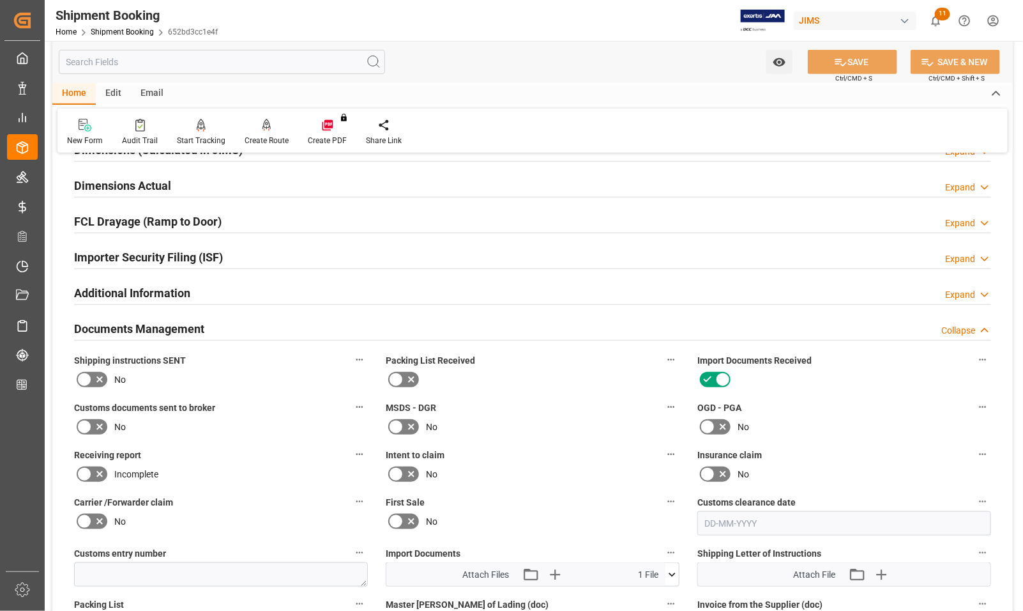
scroll to position [332, 0]
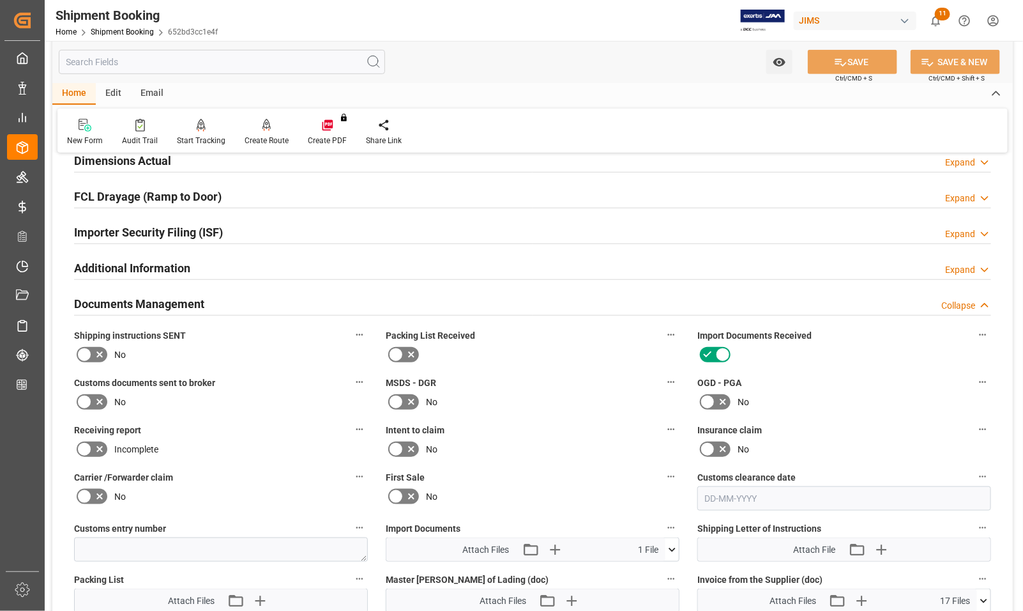
click at [88, 403] on icon at bounding box center [84, 401] width 15 height 15
click at [0, 0] on input "checkbox" at bounding box center [0, 0] width 0 height 0
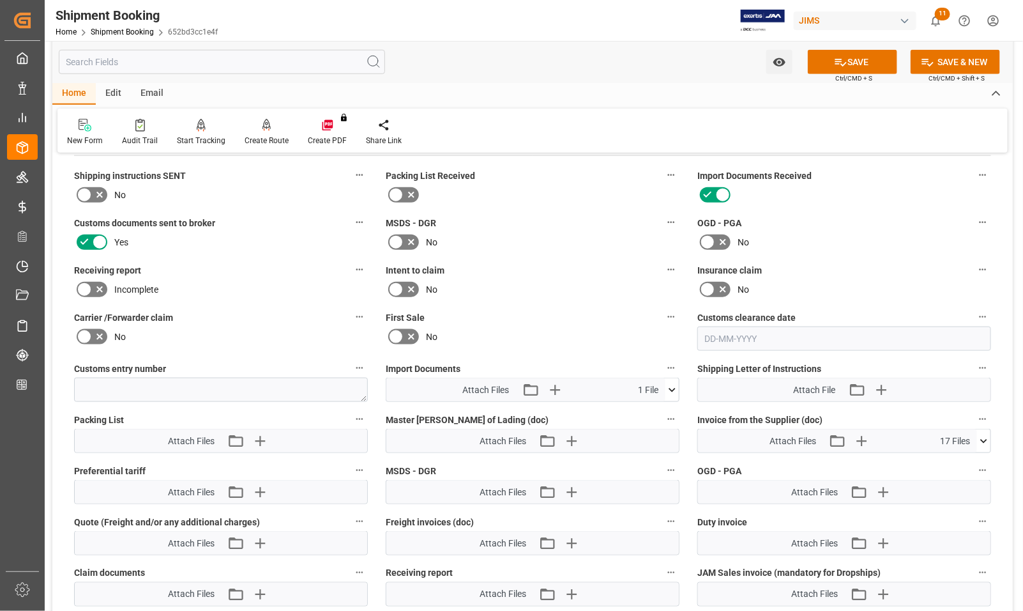
click at [673, 388] on icon at bounding box center [672, 390] width 7 height 4
click at [554, 387] on icon "button" at bounding box center [555, 390] width 12 height 12
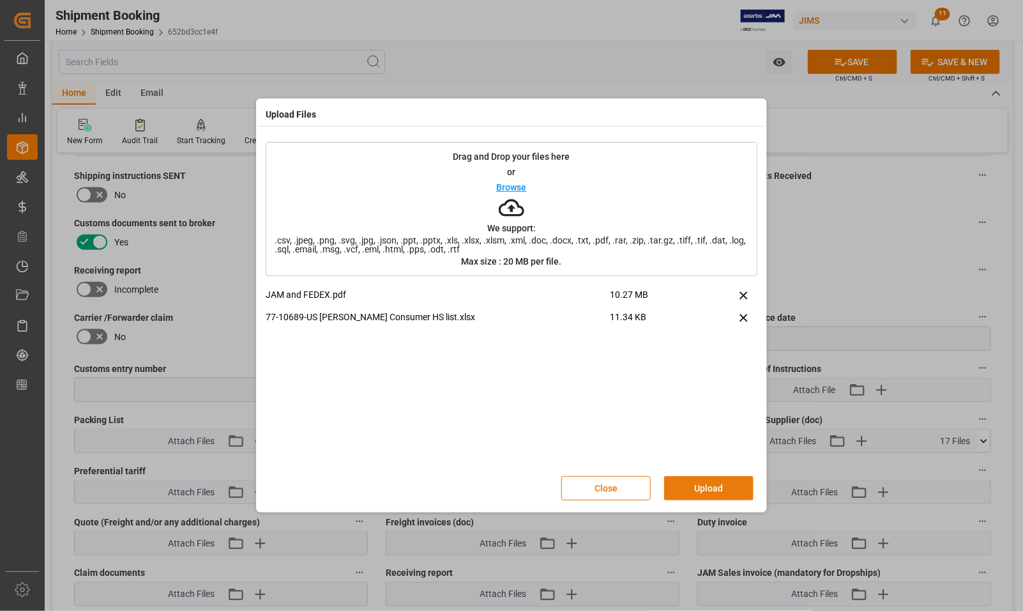
click at [703, 490] on button "Upload" at bounding box center [708, 488] width 89 height 24
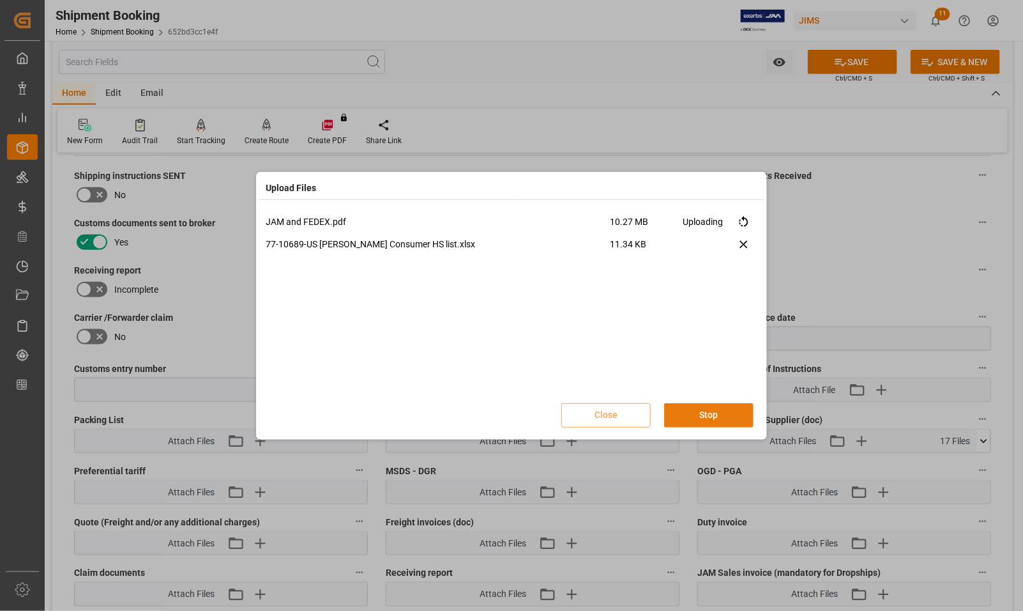
click at [719, 417] on button "Stop" at bounding box center [708, 415] width 89 height 24
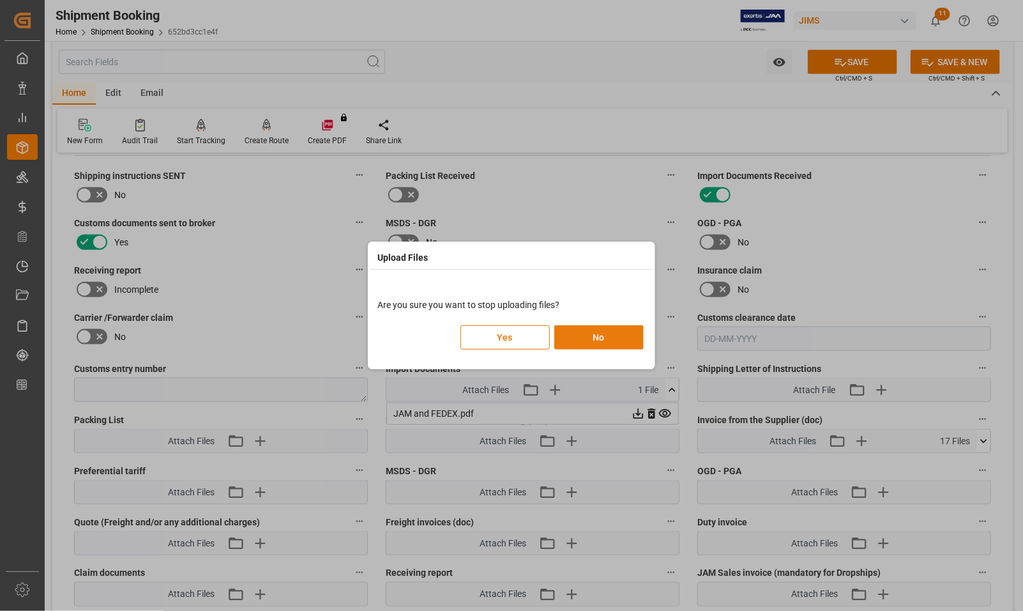
click at [604, 336] on button "No" at bounding box center [598, 337] width 89 height 24
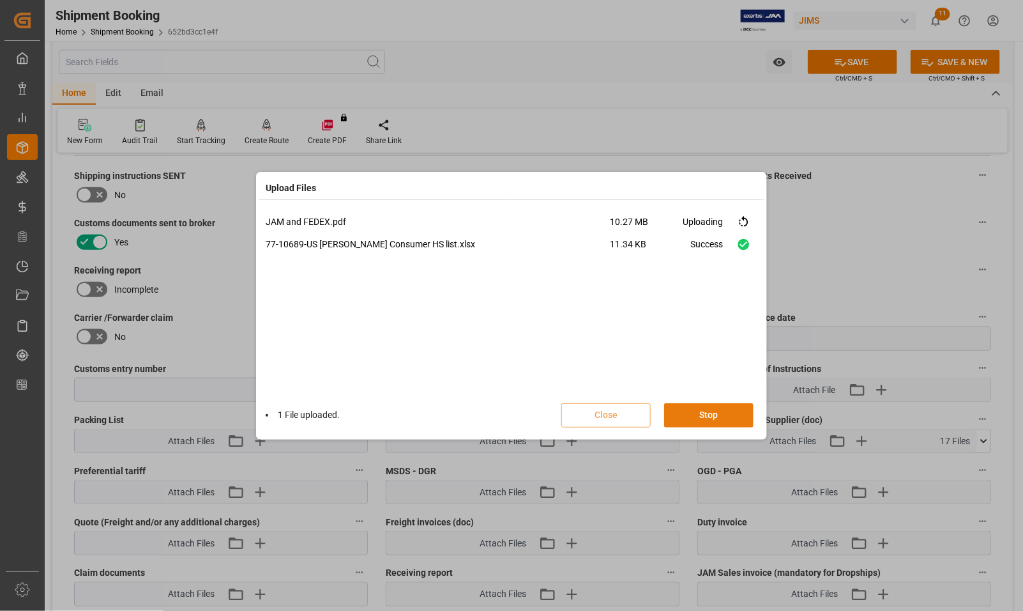
click at [699, 415] on button "Stop" at bounding box center [708, 415] width 89 height 24
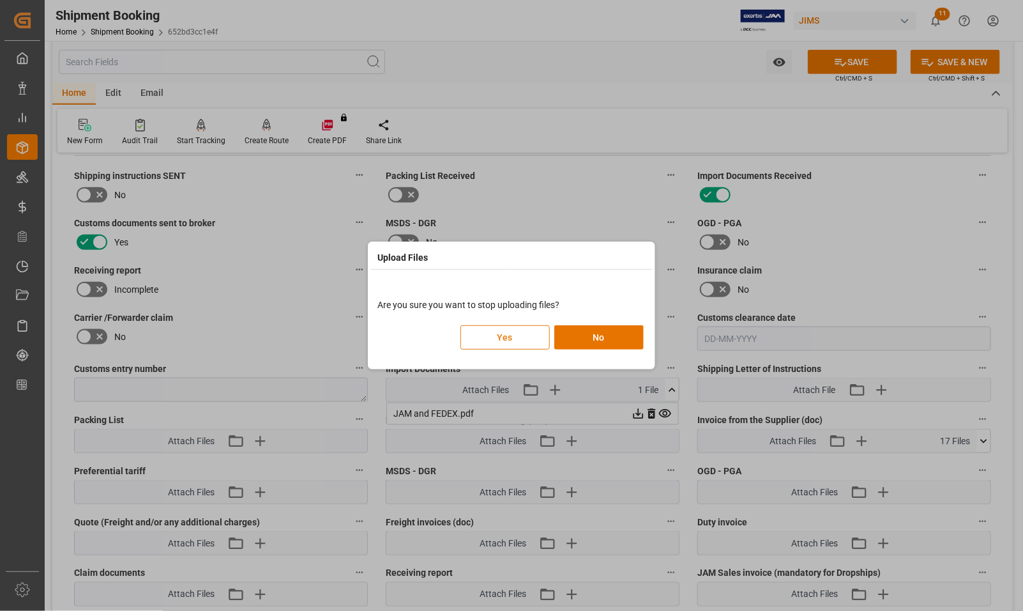
click at [479, 339] on button "Yes" at bounding box center [505, 337] width 89 height 24
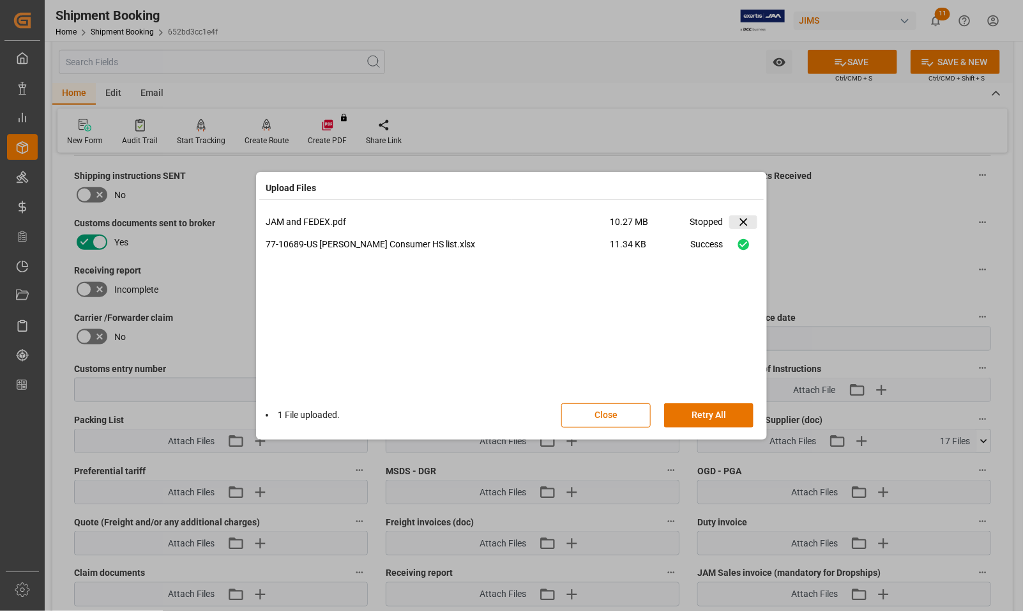
click at [742, 220] on icon at bounding box center [744, 222] width 8 height 8
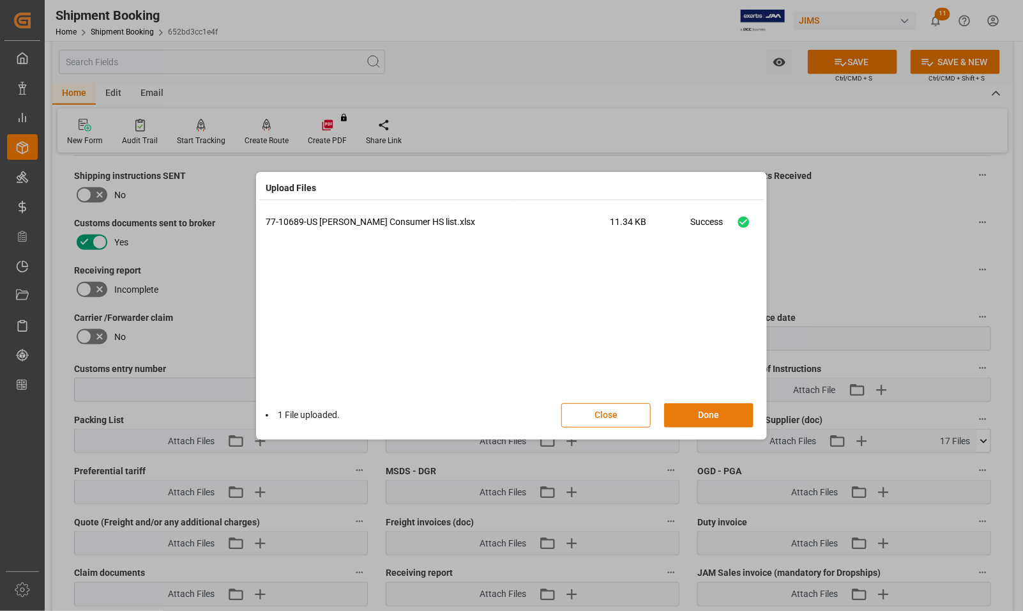
click at [706, 416] on button "Done" at bounding box center [708, 415] width 89 height 24
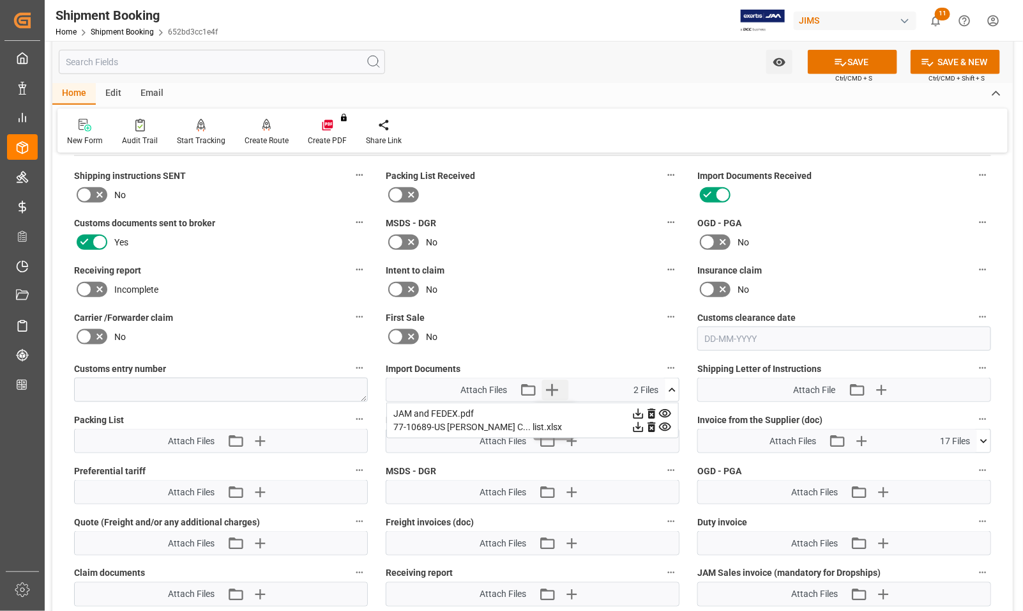
click at [551, 384] on icon "button" at bounding box center [552, 390] width 12 height 12
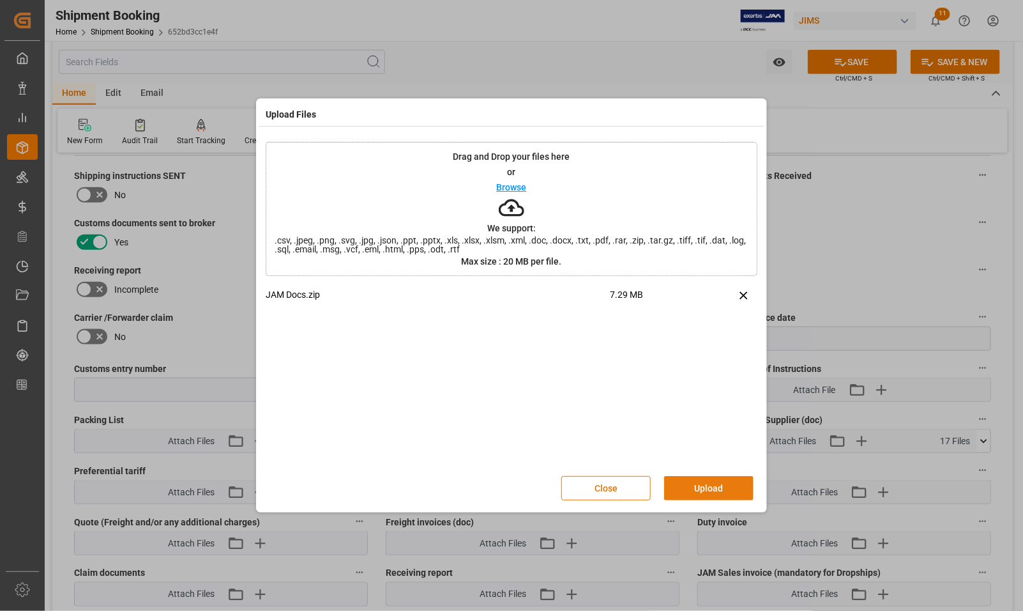
click at [685, 487] on button "Upload" at bounding box center [708, 488] width 89 height 24
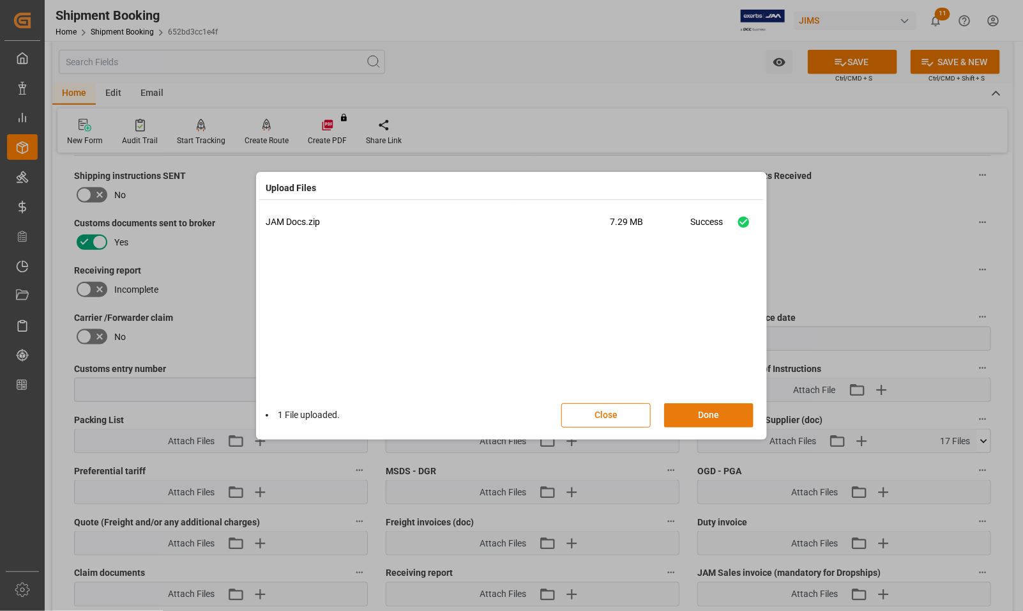
click at [704, 417] on button "Done" at bounding box center [708, 415] width 89 height 24
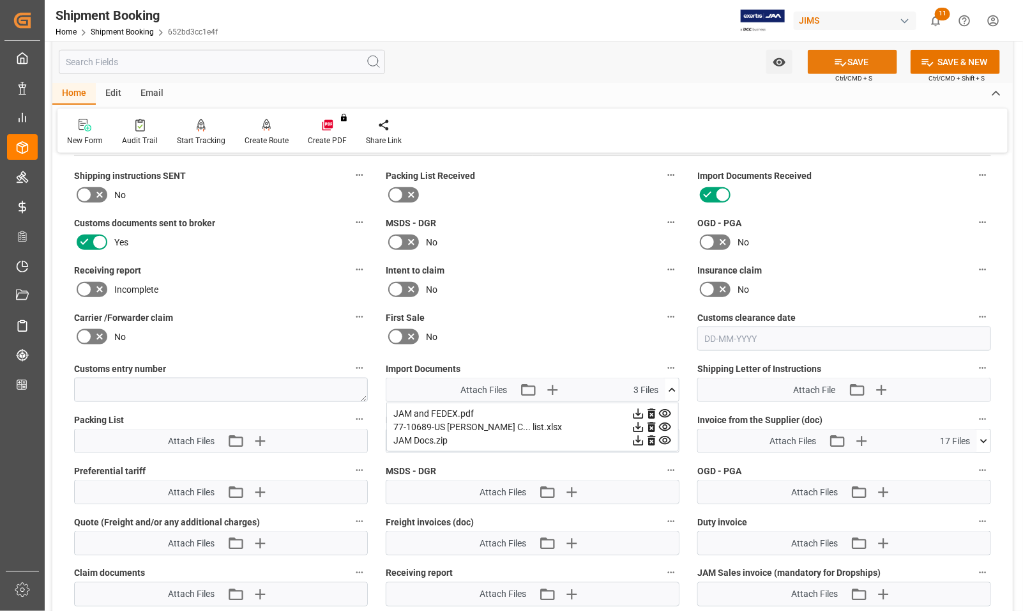
click at [828, 64] on button "SAVE" at bounding box center [852, 62] width 89 height 24
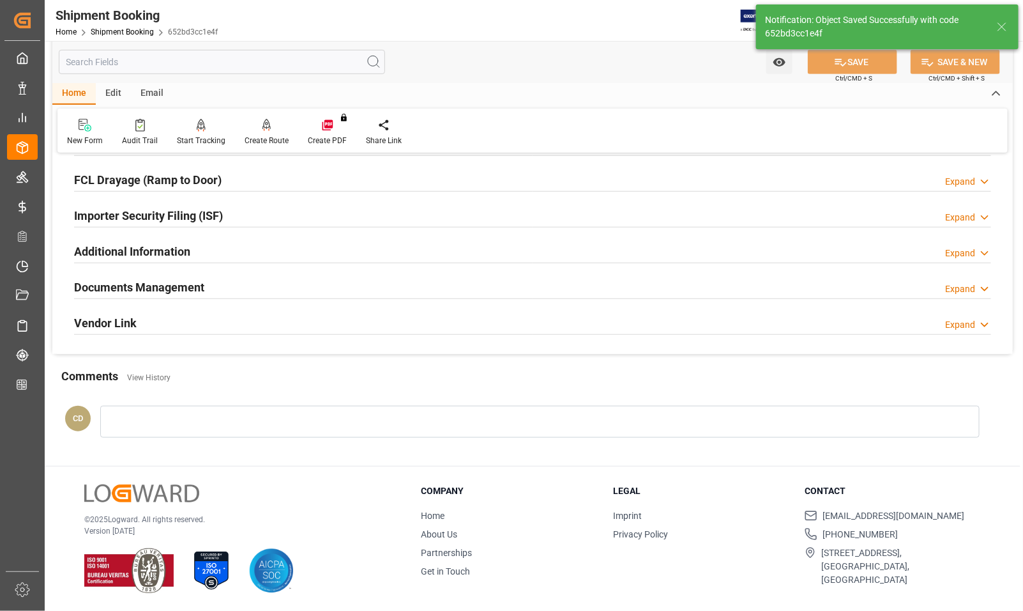
scroll to position [349, 0]
click at [256, 129] on div at bounding box center [267, 124] width 44 height 13
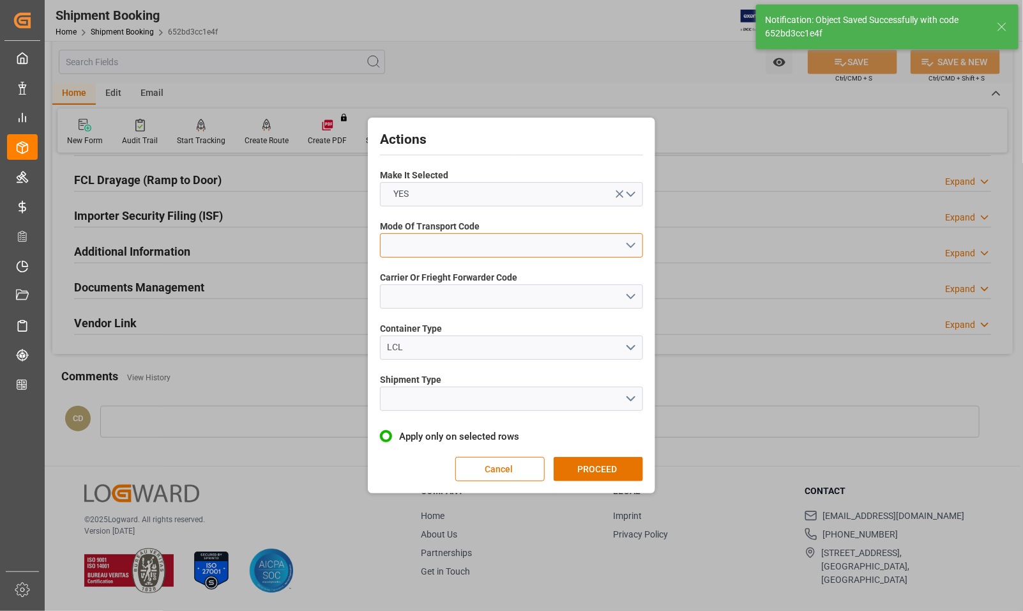
click at [436, 247] on button "open menu" at bounding box center [511, 245] width 263 height 24
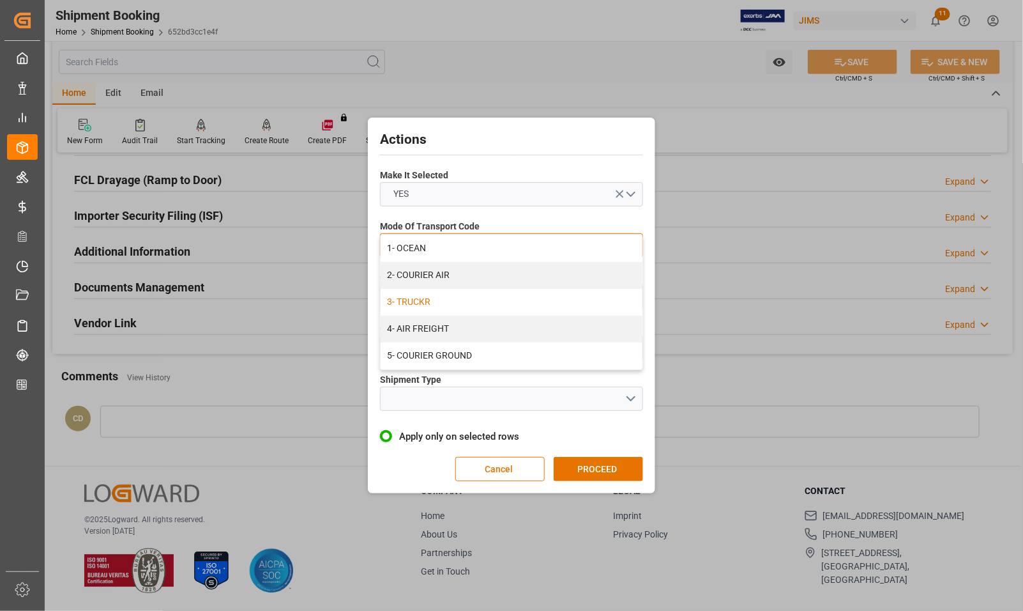
click at [423, 301] on div "3- TRUCKR" at bounding box center [512, 302] width 262 height 27
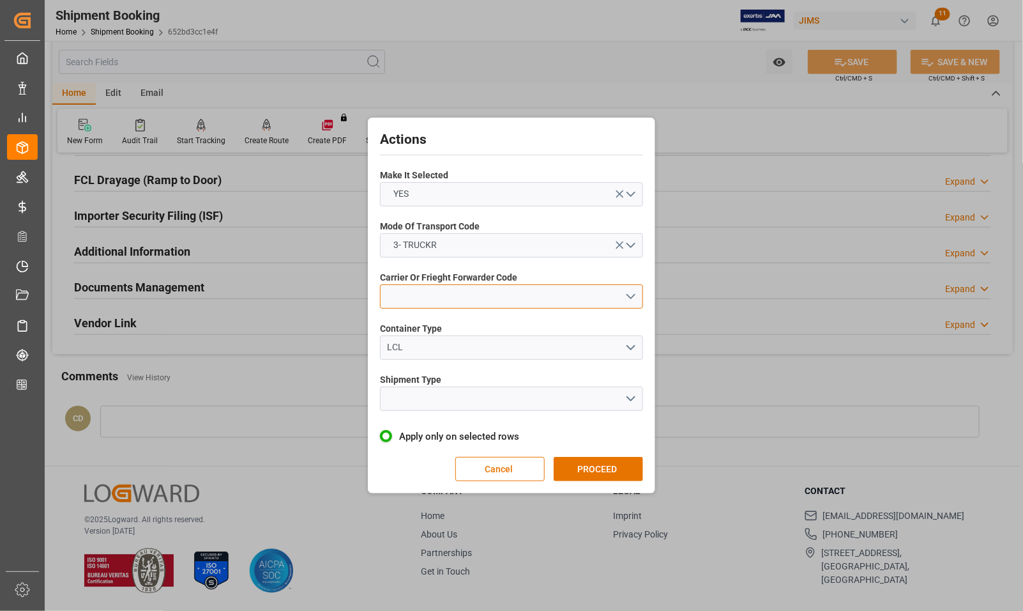
click at [423, 301] on button "open menu" at bounding box center [511, 296] width 263 height 24
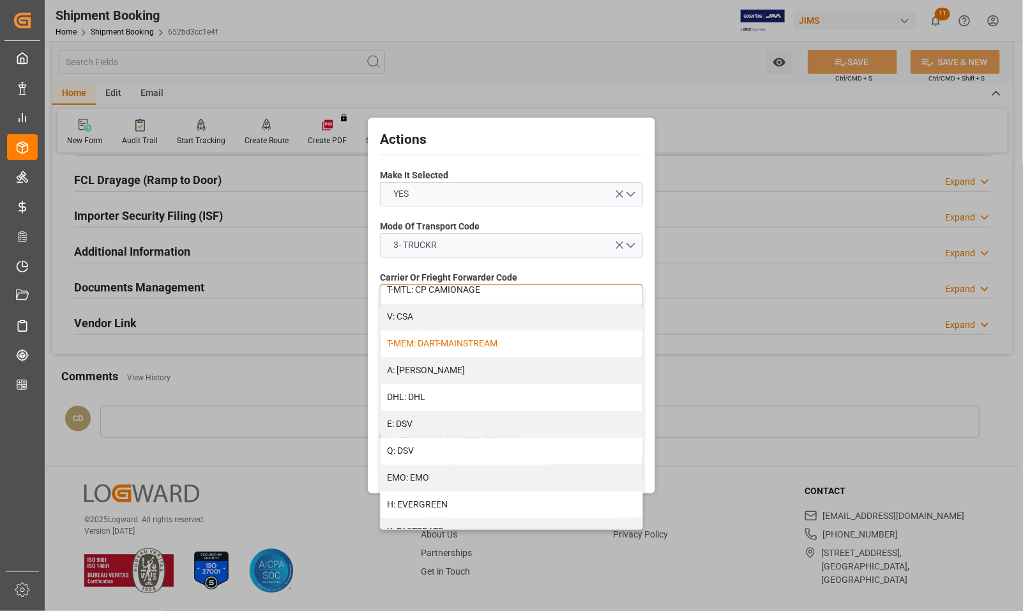
scroll to position [160, 0]
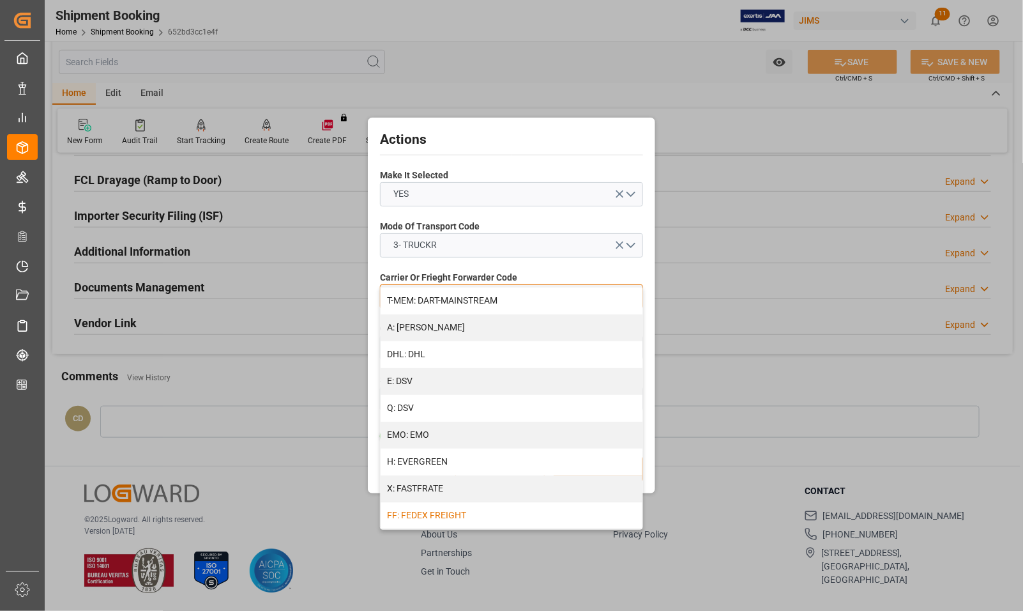
click at [458, 514] on div "FF: FEDEX FREIGHT" at bounding box center [512, 515] width 262 height 27
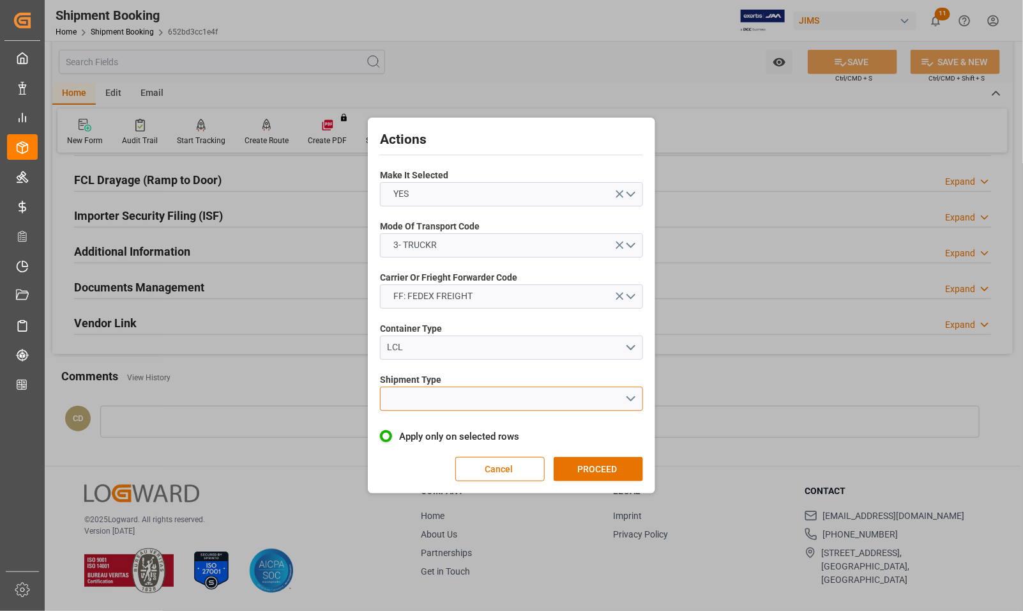
click at [445, 395] on button "open menu" at bounding box center [511, 398] width 263 height 24
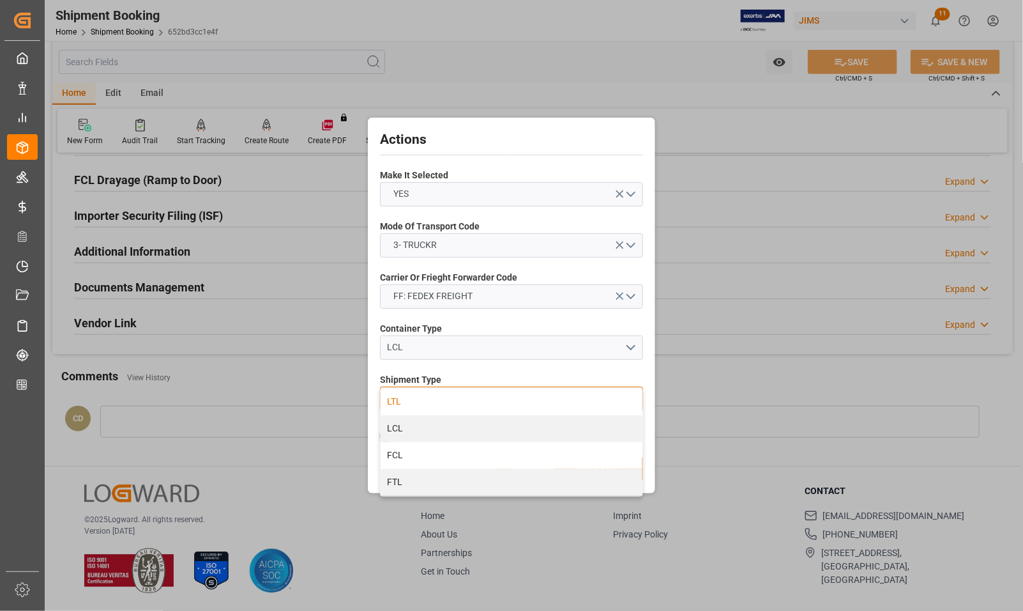
click at [418, 397] on div "LTL" at bounding box center [512, 401] width 262 height 27
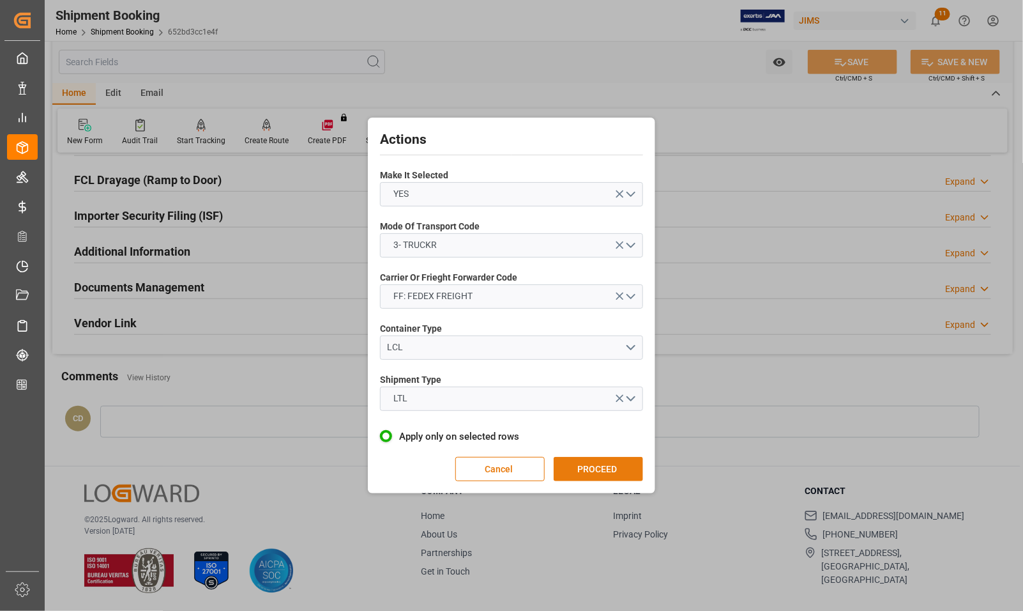
click at [607, 474] on button "PROCEED" at bounding box center [598, 469] width 89 height 24
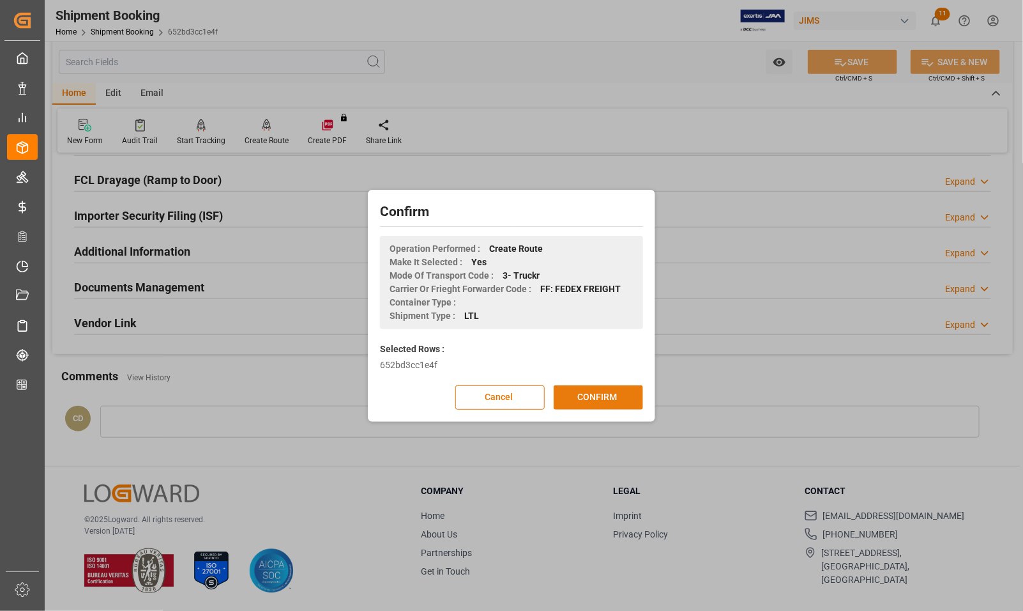
click at [579, 391] on button "CONFIRM" at bounding box center [598, 397] width 89 height 24
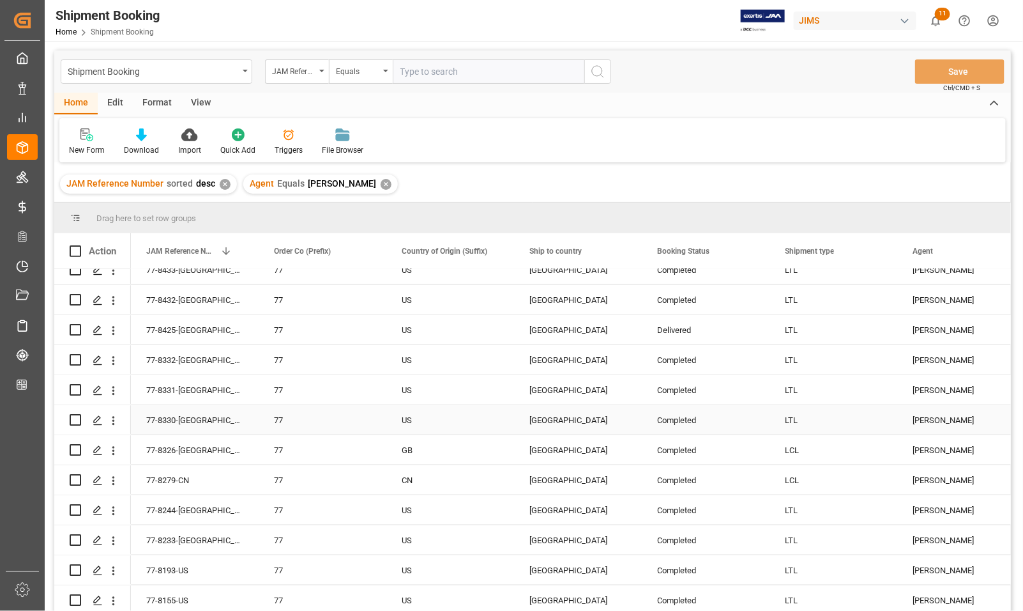
scroll to position [189, 0]
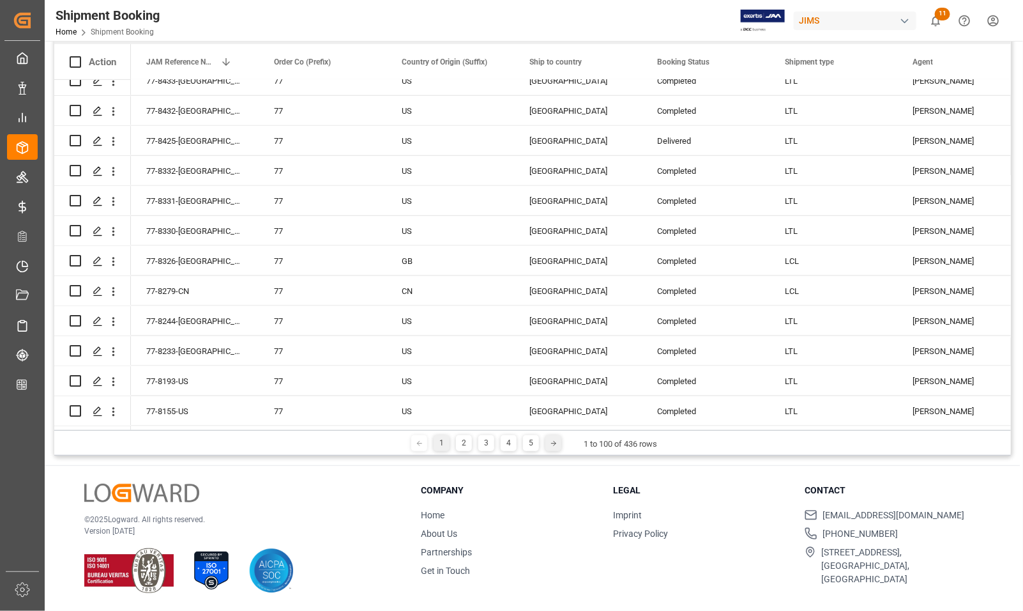
click at [554, 443] on polyline at bounding box center [555, 443] width 3 height 4
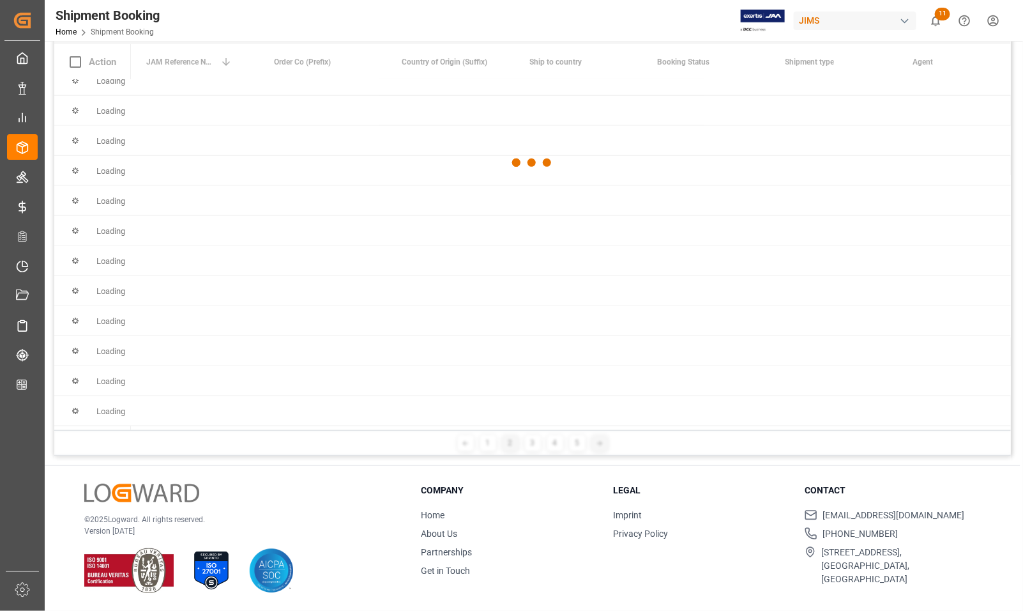
scroll to position [0, 0]
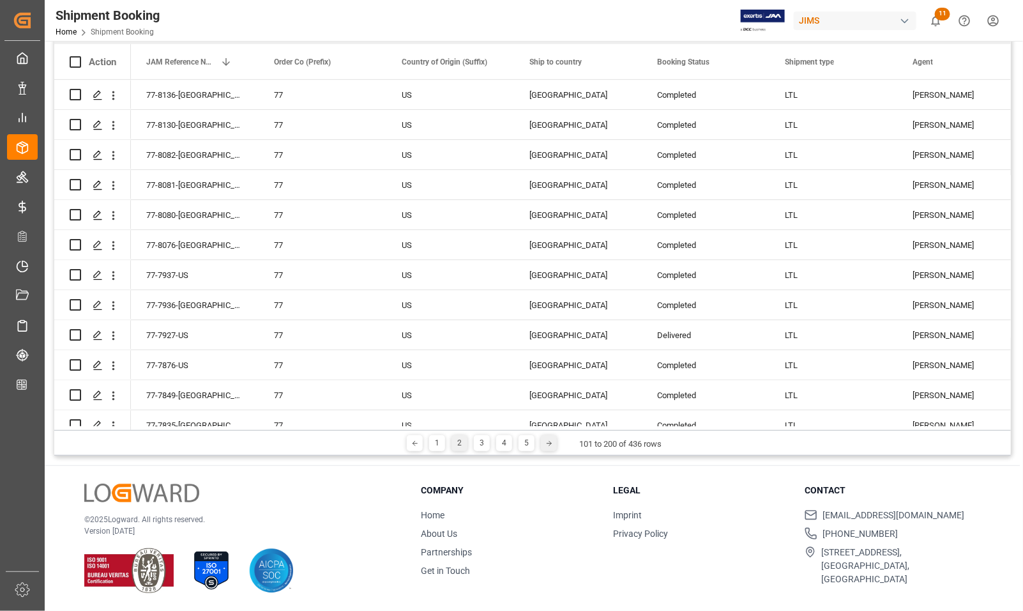
click at [550, 443] on icon at bounding box center [549, 443] width 8 height 8
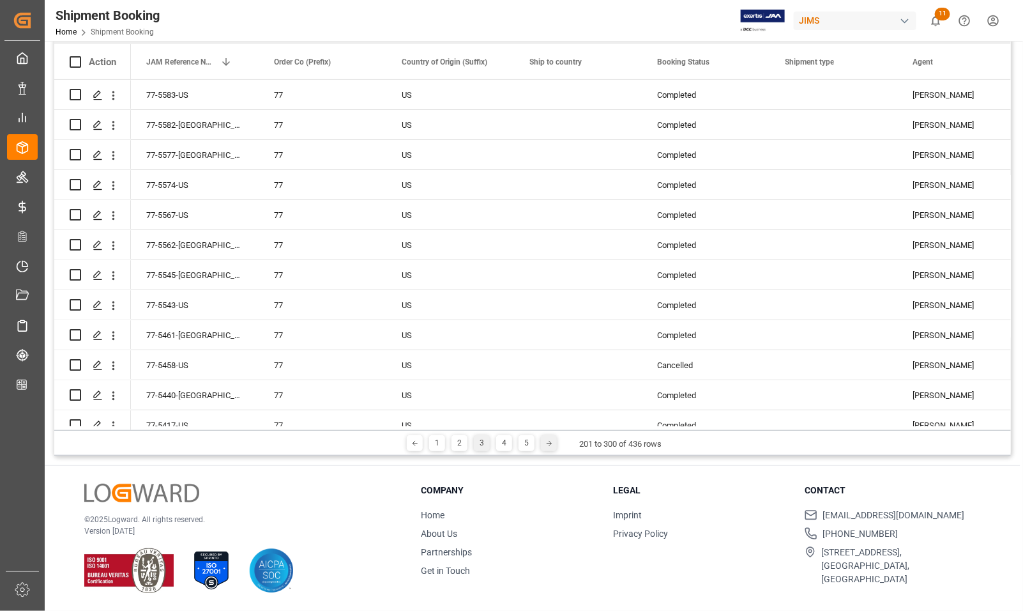
click at [550, 443] on icon at bounding box center [549, 443] width 8 height 8
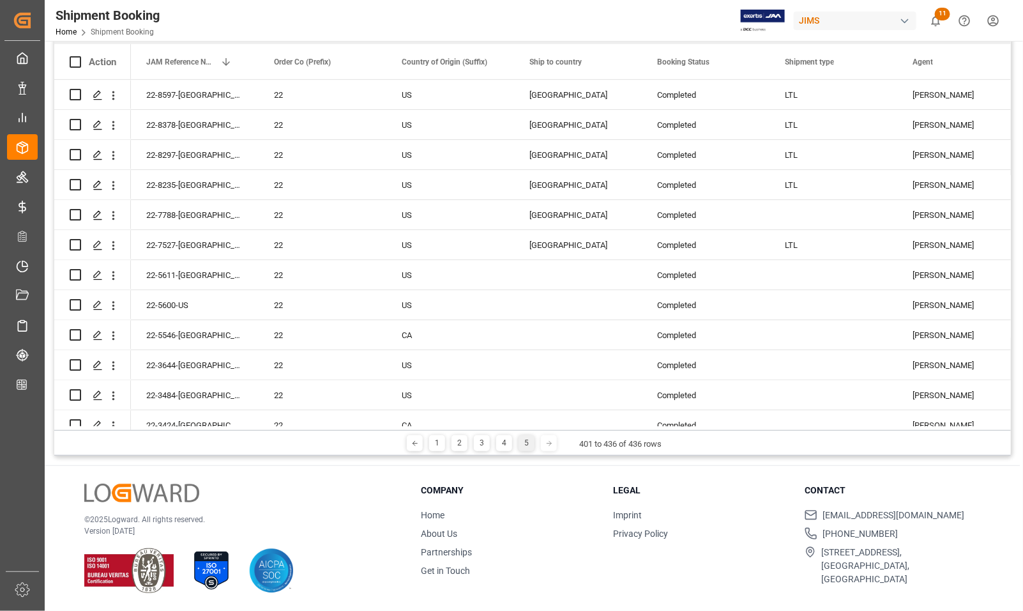
click at [550, 443] on icon at bounding box center [549, 443] width 8 height 8
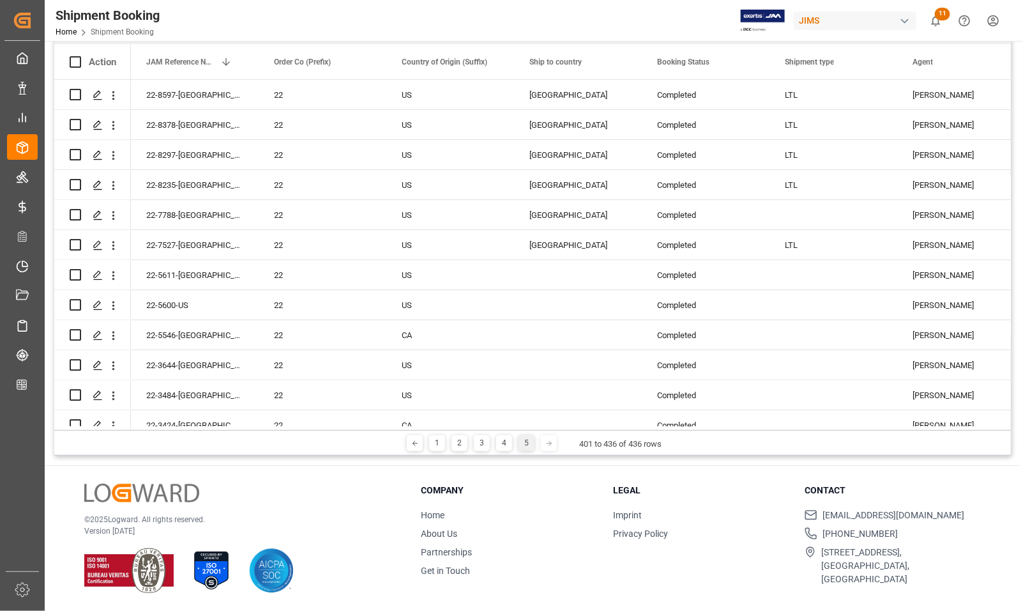
click at [550, 443] on icon at bounding box center [549, 443] width 8 height 8
click at [548, 447] on div at bounding box center [549, 443] width 16 height 16
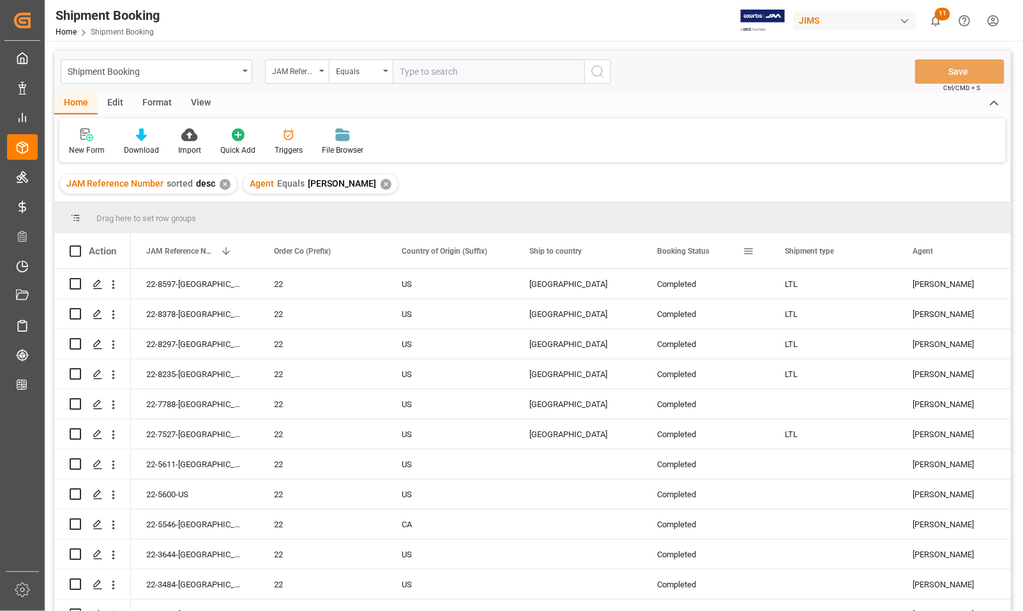
click at [716, 252] on div "Booking Status" at bounding box center [700, 250] width 86 height 35
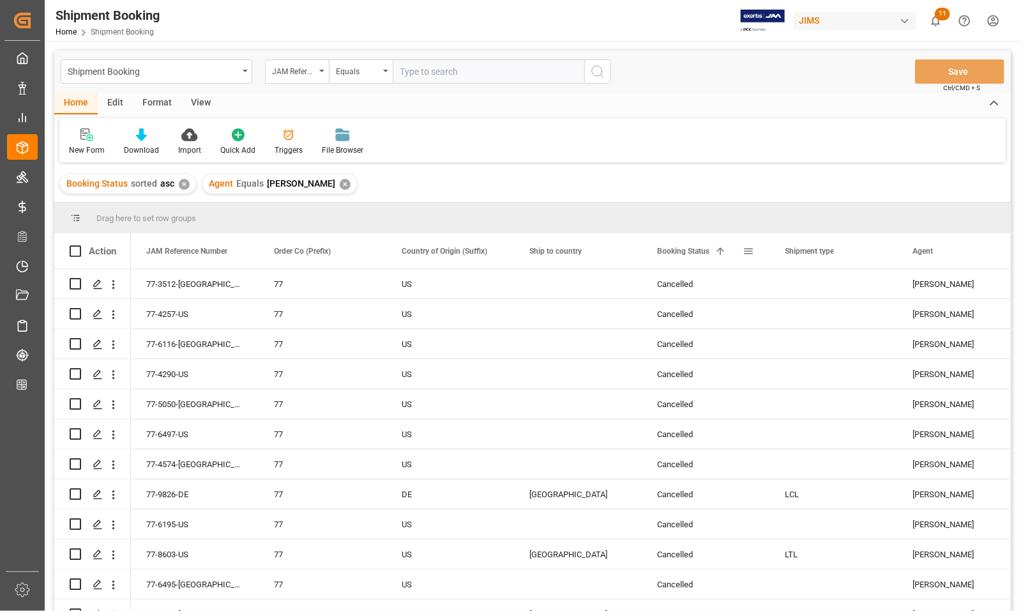
click at [716, 256] on span at bounding box center [720, 250] width 11 height 11
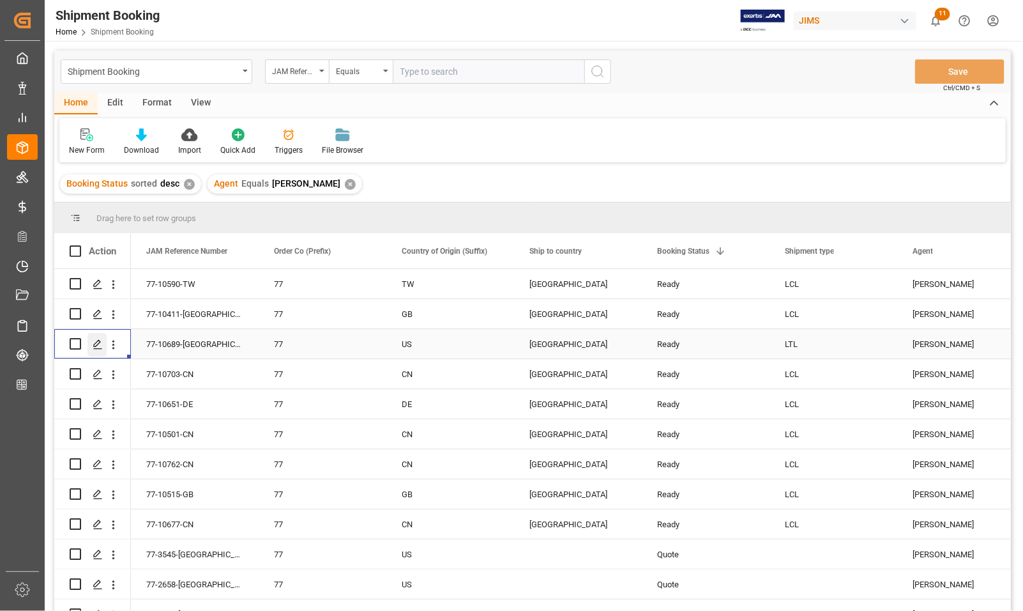
click at [93, 345] on icon "Press SPACE to select this row." at bounding box center [98, 344] width 10 height 10
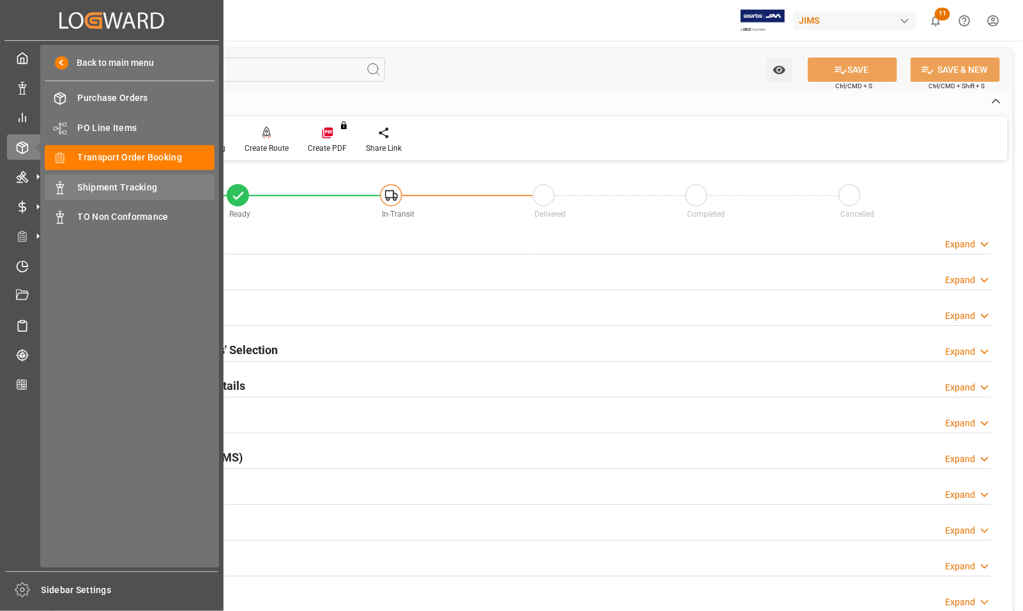
click at [91, 183] on span "Shipment Tracking" at bounding box center [146, 187] width 137 height 13
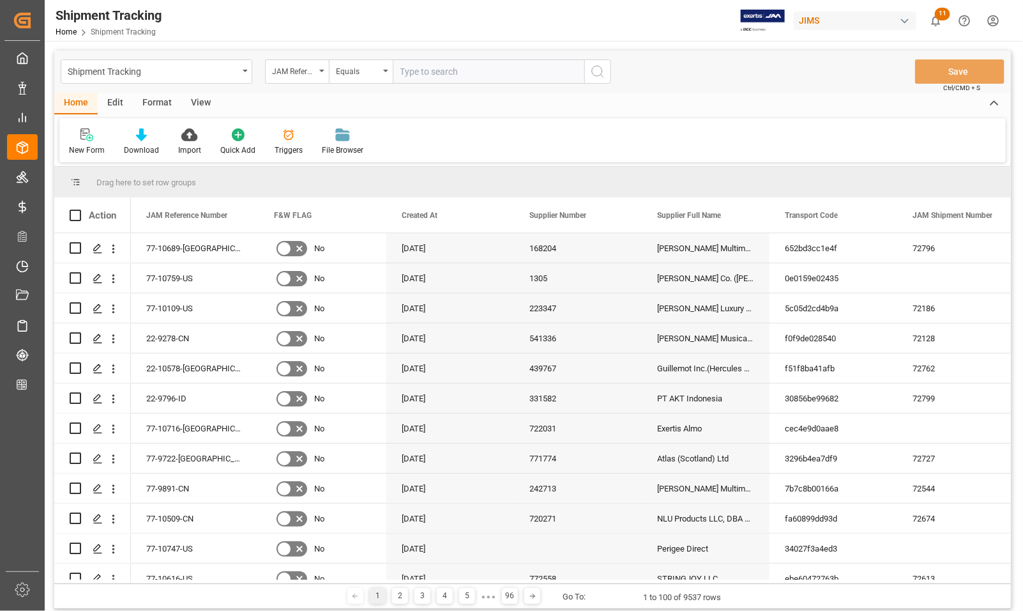
click at [445, 67] on input "text" at bounding box center [489, 71] width 192 height 24
type input "77-10689-[GEOGRAPHIC_DATA]"
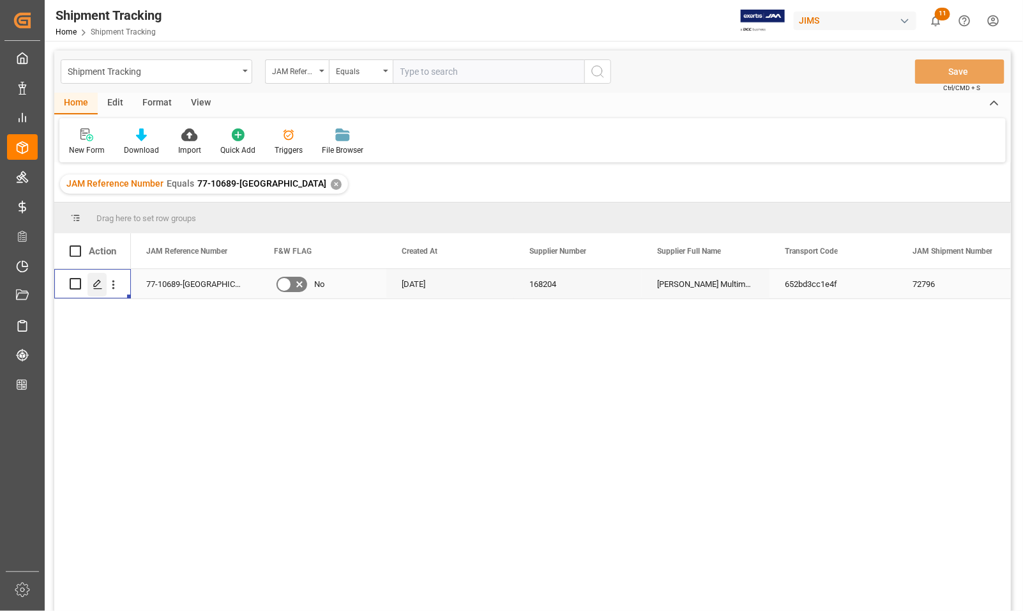
click at [102, 282] on icon "Press SPACE to select this row." at bounding box center [98, 284] width 10 height 10
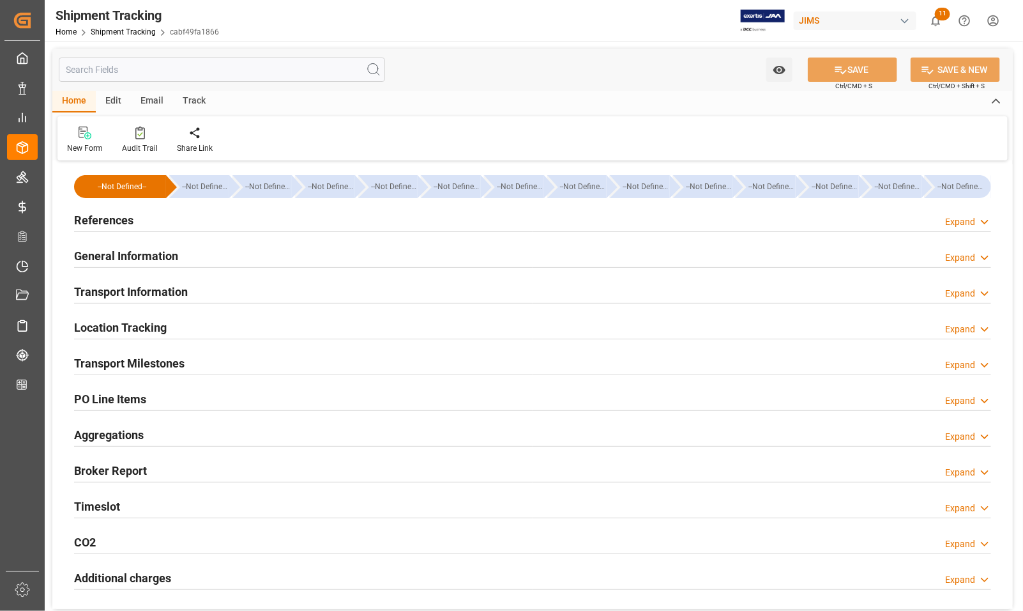
type input "21-08-2025"
click at [115, 216] on h2 "References" at bounding box center [103, 219] width 59 height 17
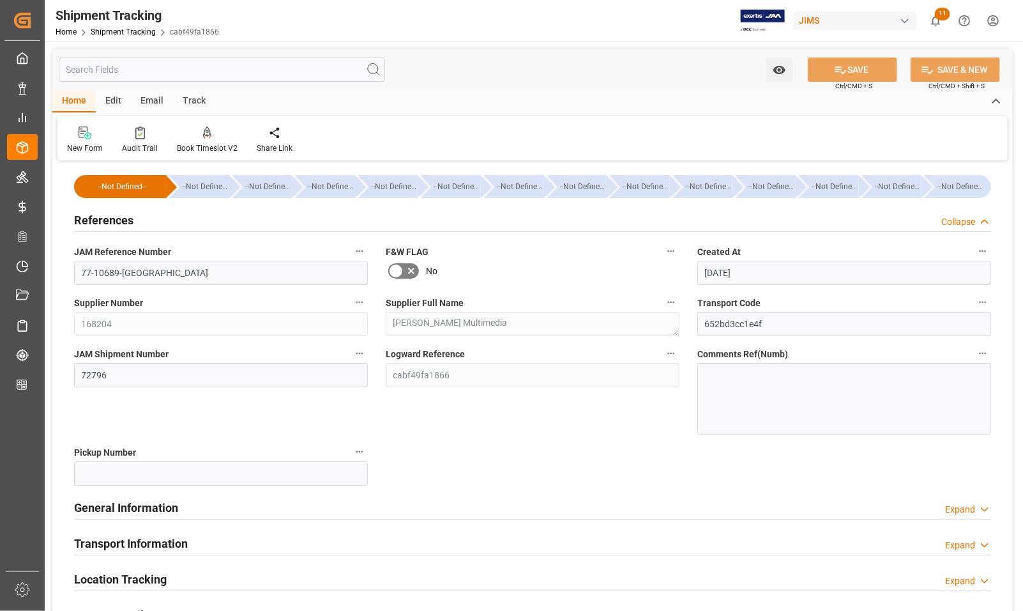
click at [103, 222] on h2 "References" at bounding box center [103, 219] width 59 height 17
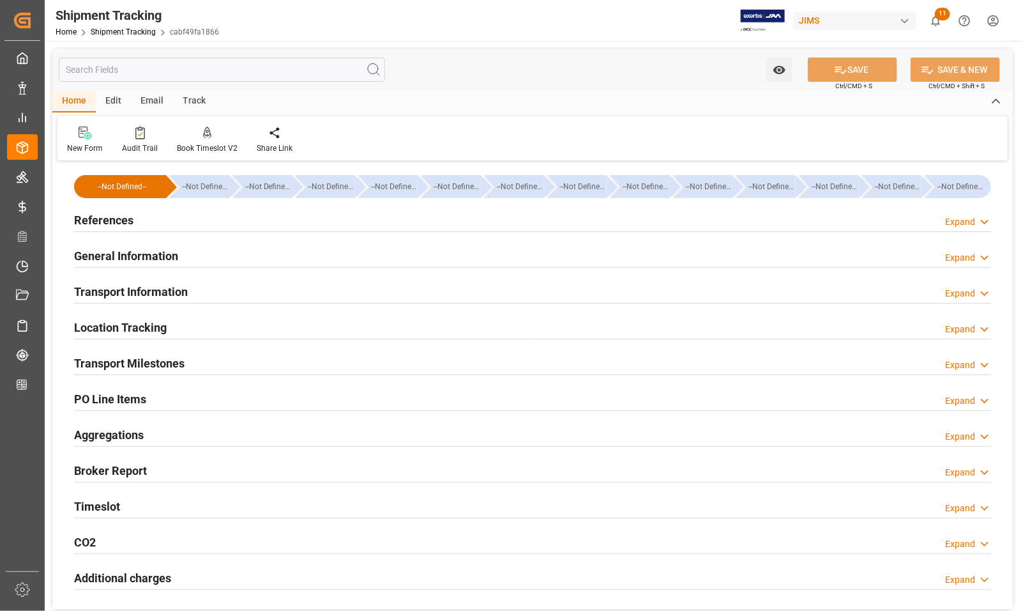
click at [120, 292] on h2 "Transport Information" at bounding box center [131, 291] width 114 height 17
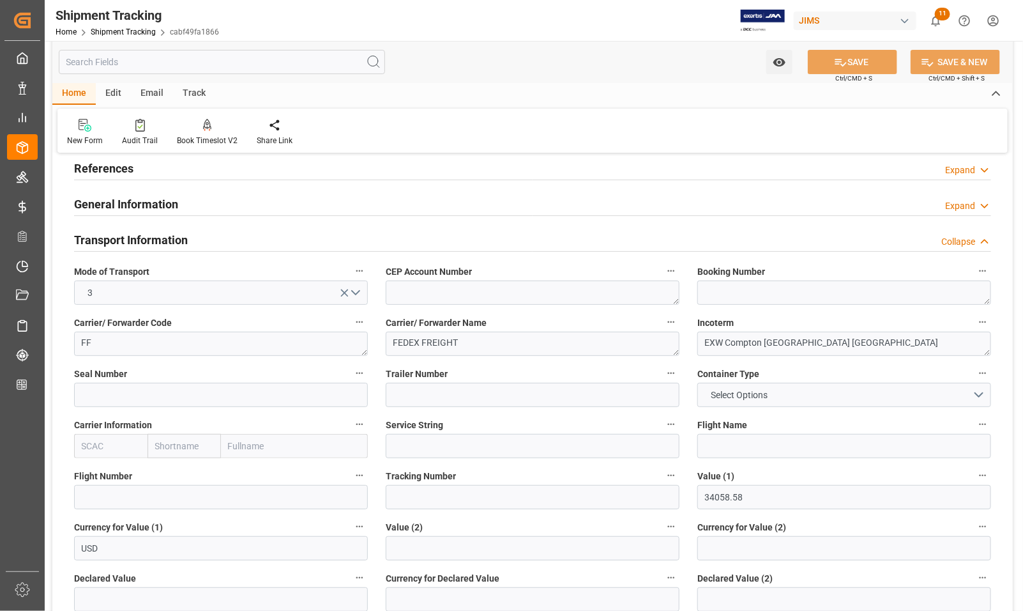
scroll to position [80, 0]
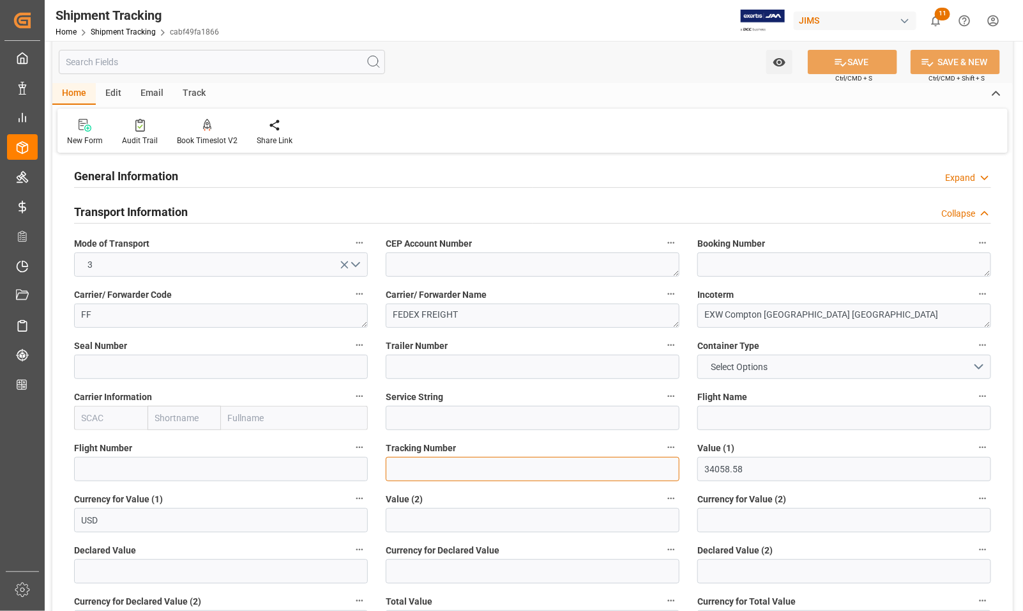
click at [439, 466] on input at bounding box center [533, 469] width 294 height 24
paste input "883844354681"
type input "883844354681"
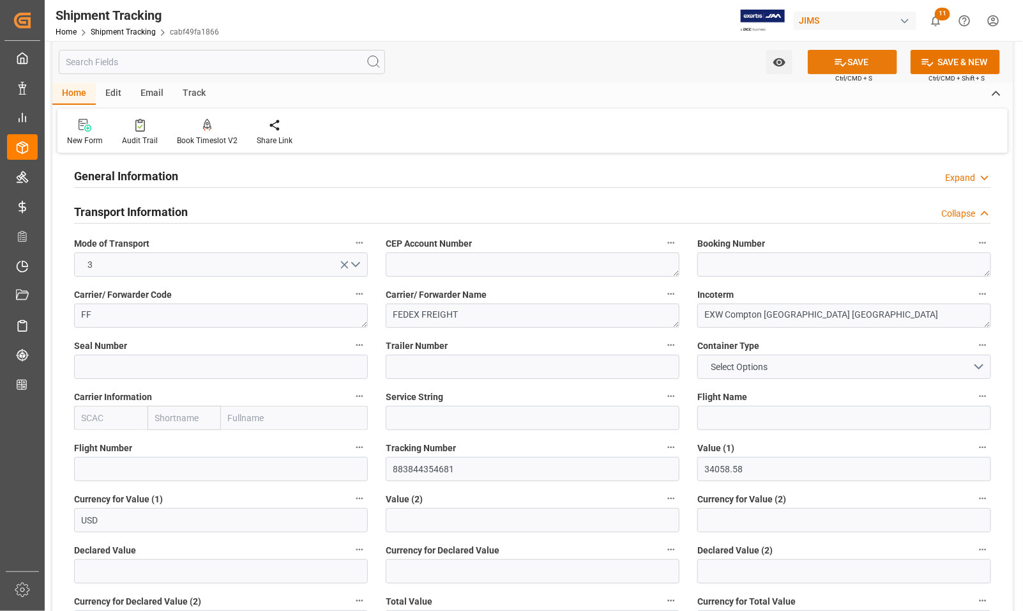
click at [860, 59] on button "SAVE" at bounding box center [852, 62] width 89 height 24
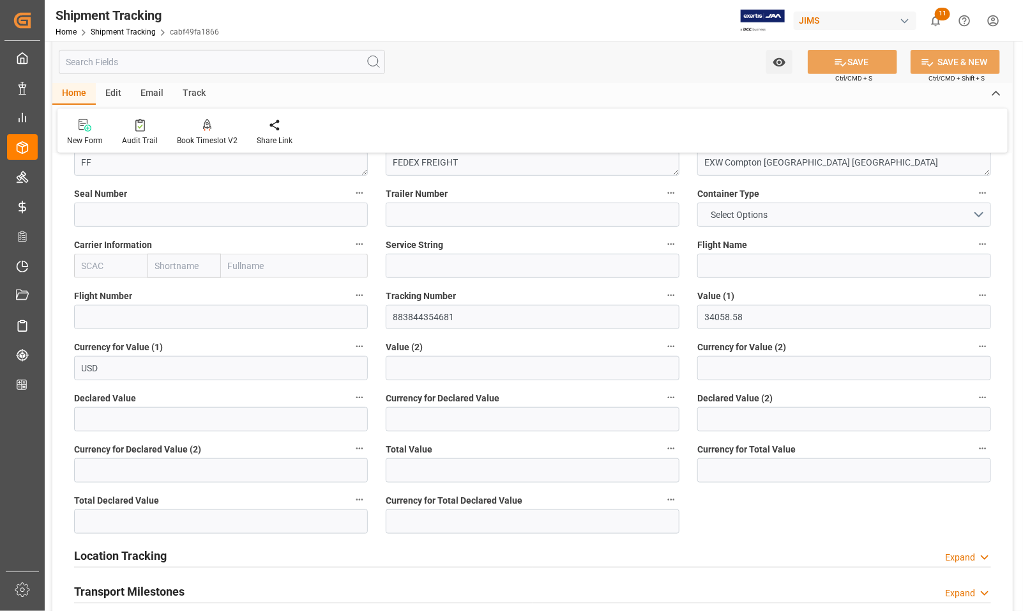
scroll to position [319, 0]
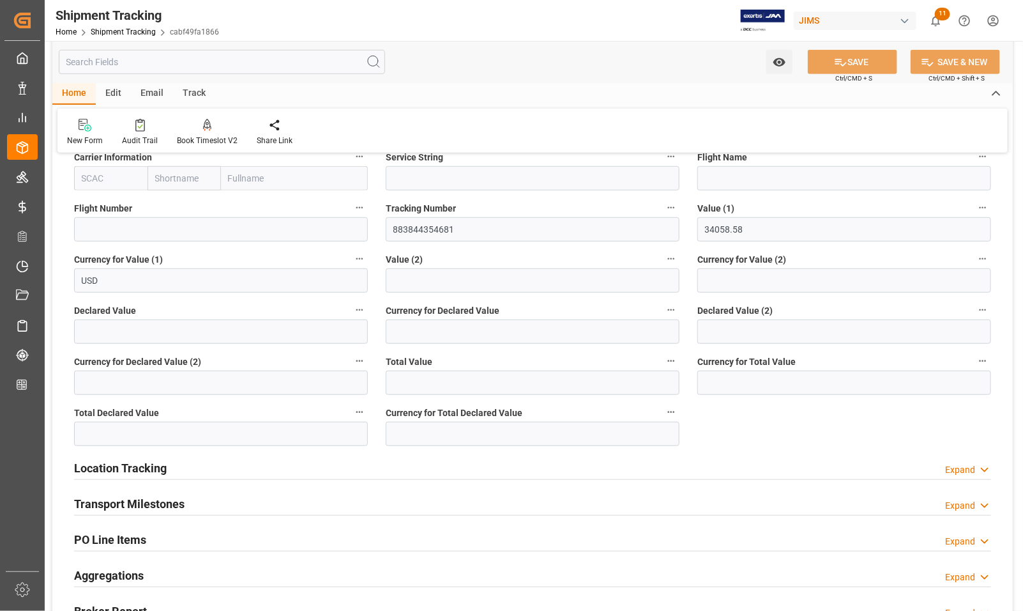
click at [121, 503] on h2 "Transport Milestones" at bounding box center [129, 503] width 111 height 17
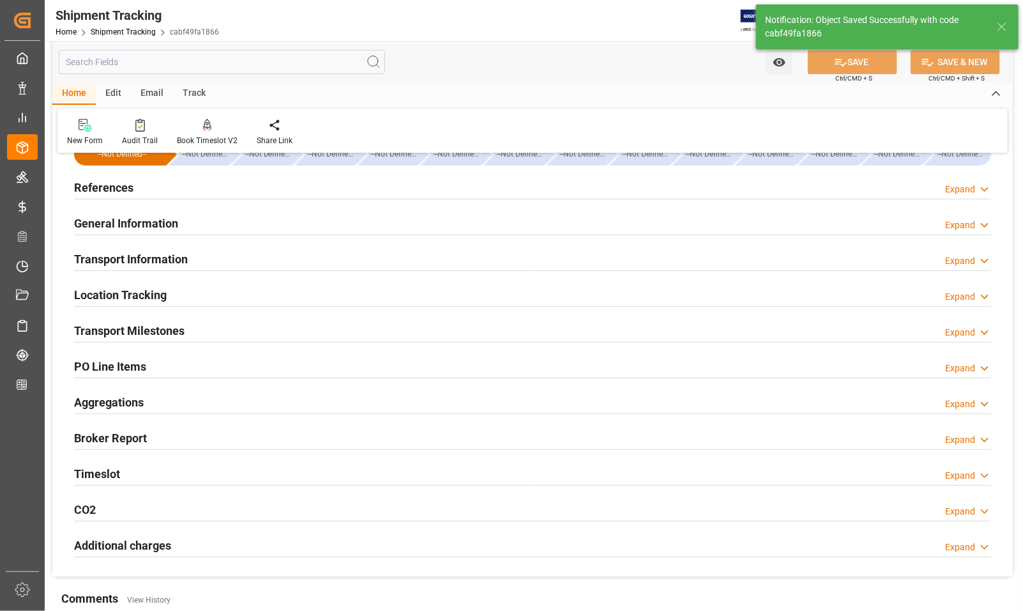
scroll to position [0, 0]
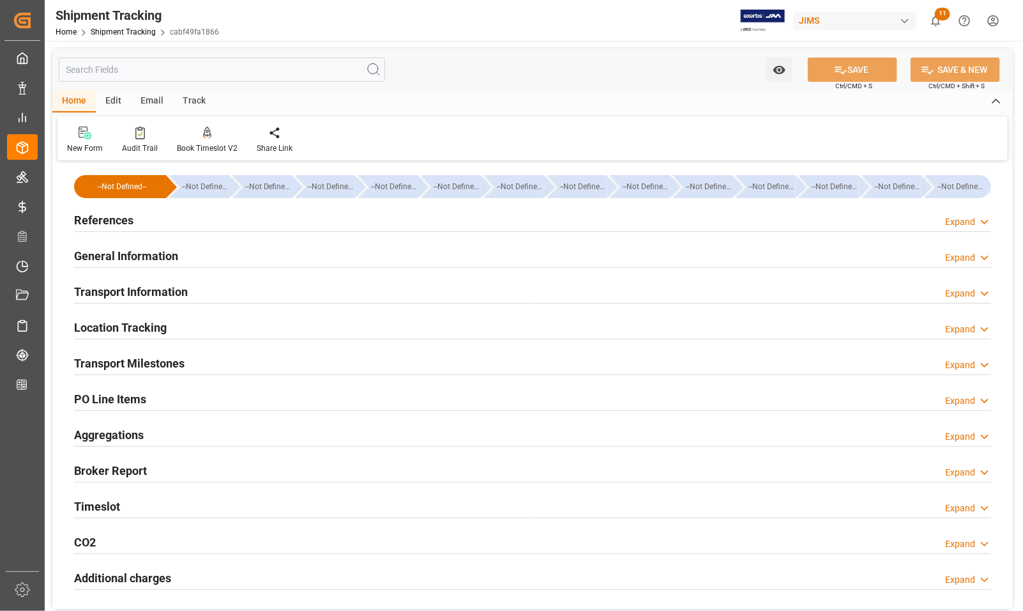
click at [131, 361] on h2 "Transport Milestones" at bounding box center [129, 363] width 111 height 17
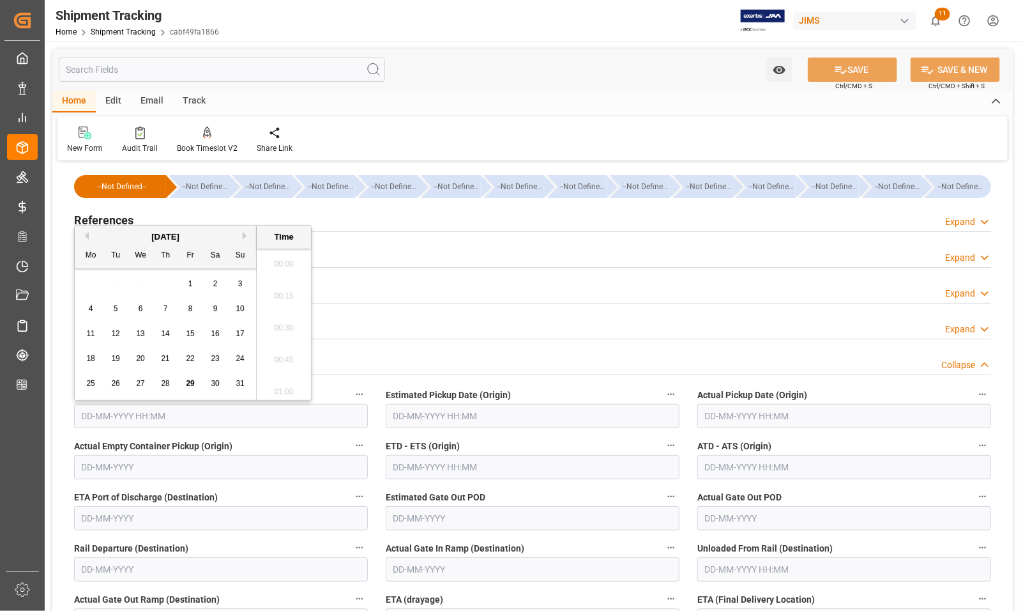
click at [123, 415] on input "text" at bounding box center [221, 416] width 294 height 24
click at [90, 368] on div "25 26 27 28 29 30 31" at bounding box center [166, 377] width 174 height 25
click at [136, 377] on span "27" at bounding box center [140, 376] width 8 height 9
type input "27-08-2025 00:00"
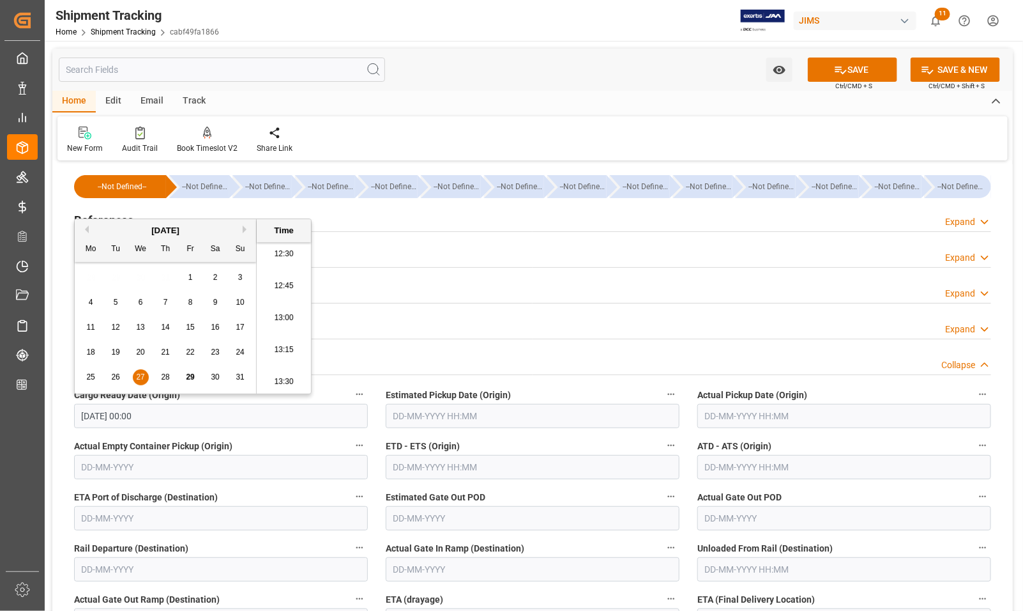
click at [723, 417] on input "text" at bounding box center [845, 416] width 294 height 24
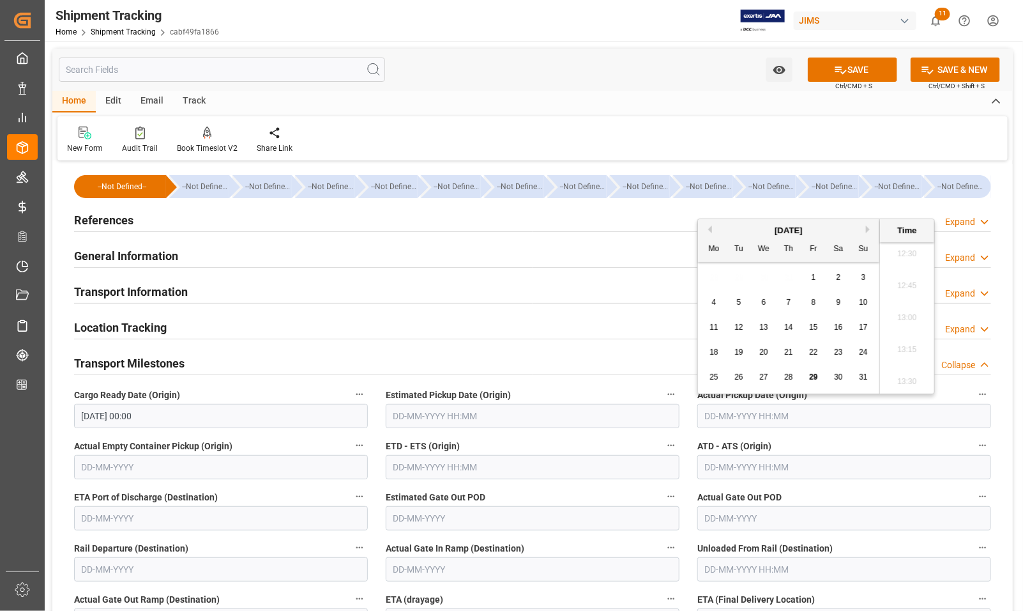
click at [709, 393] on div "August 2025 Mo Tu We Th Fr Sa Su 28 29 30 31 1 2 3 4 5 6 7 8 9 10 11 12 13 14 1…" at bounding box center [789, 306] width 182 height 174
click at [761, 380] on span "27" at bounding box center [763, 376] width 8 height 9
type input "27-08-2025 00:00"
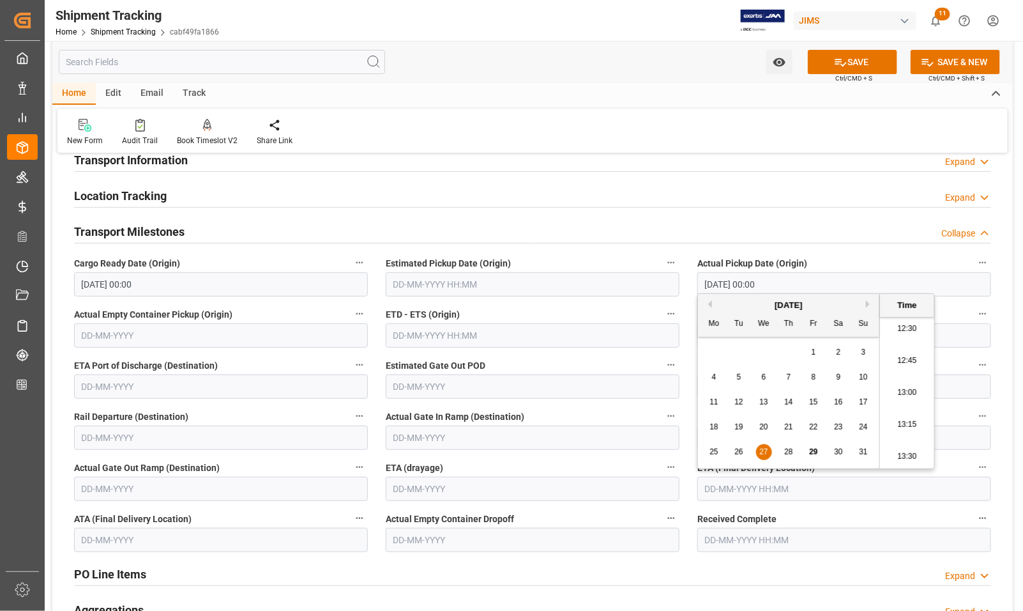
scroll to position [160, 0]
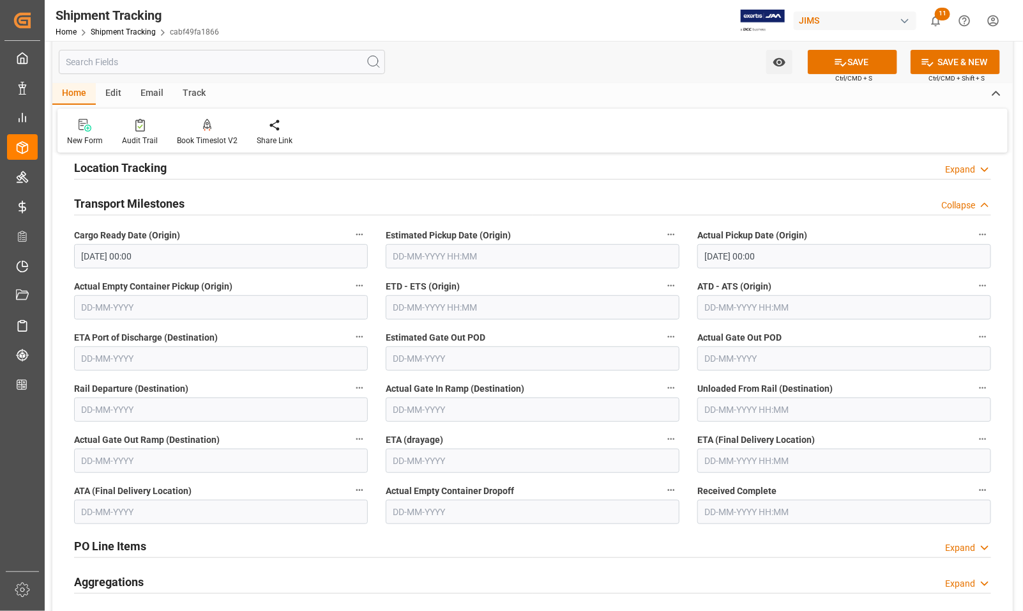
click at [337, 446] on label "Actual Gate Out Ramp (Destination)" at bounding box center [221, 440] width 294 height 18
click at [351, 446] on button "Actual Gate Out Ramp (Destination)" at bounding box center [359, 439] width 17 height 17
click at [739, 461] on div at bounding box center [511, 305] width 1023 height 611
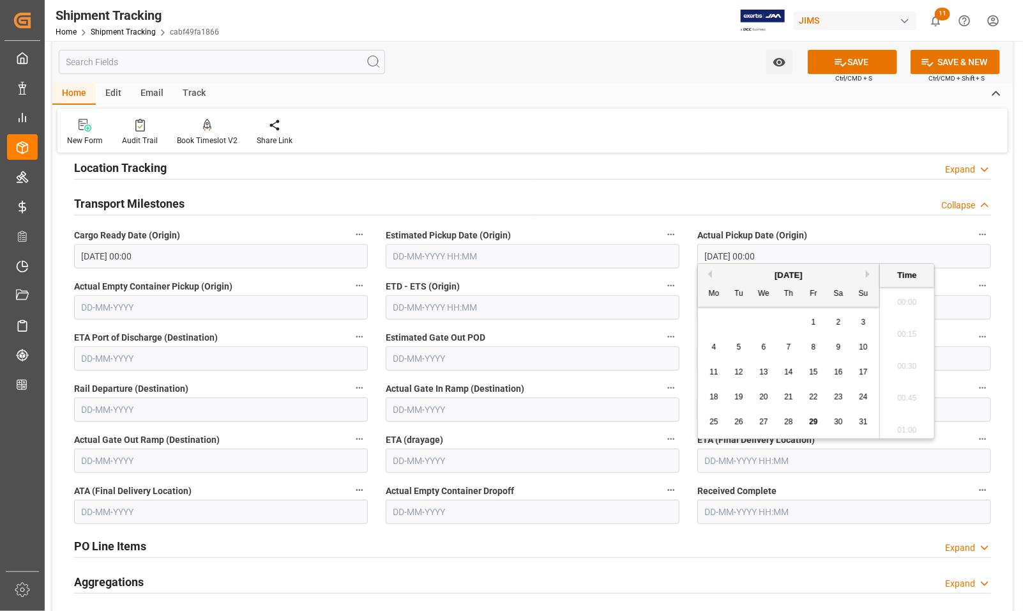
click at [778, 457] on input "text" at bounding box center [845, 460] width 294 height 24
click at [708, 429] on div "25" at bounding box center [714, 422] width 16 height 15
type input "25-08-2025 00:00"
click at [866, 273] on button "Next Month" at bounding box center [870, 274] width 8 height 8
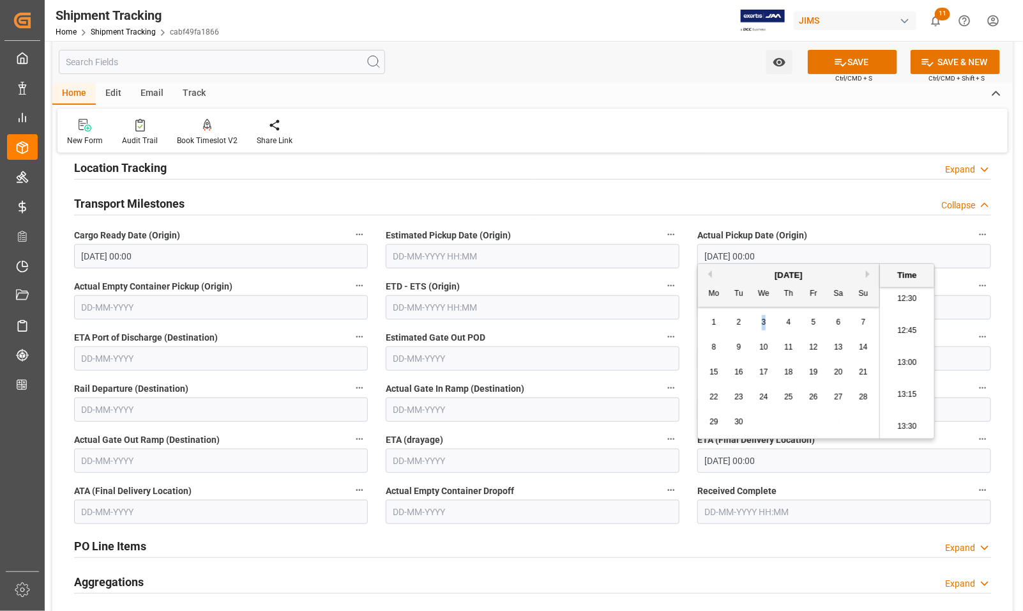
drag, startPoint x: 764, startPoint y: 323, endPoint x: 773, endPoint y: 323, distance: 8.9
click at [773, 323] on div "1 2 3 4 5 6 7" at bounding box center [789, 322] width 174 height 25
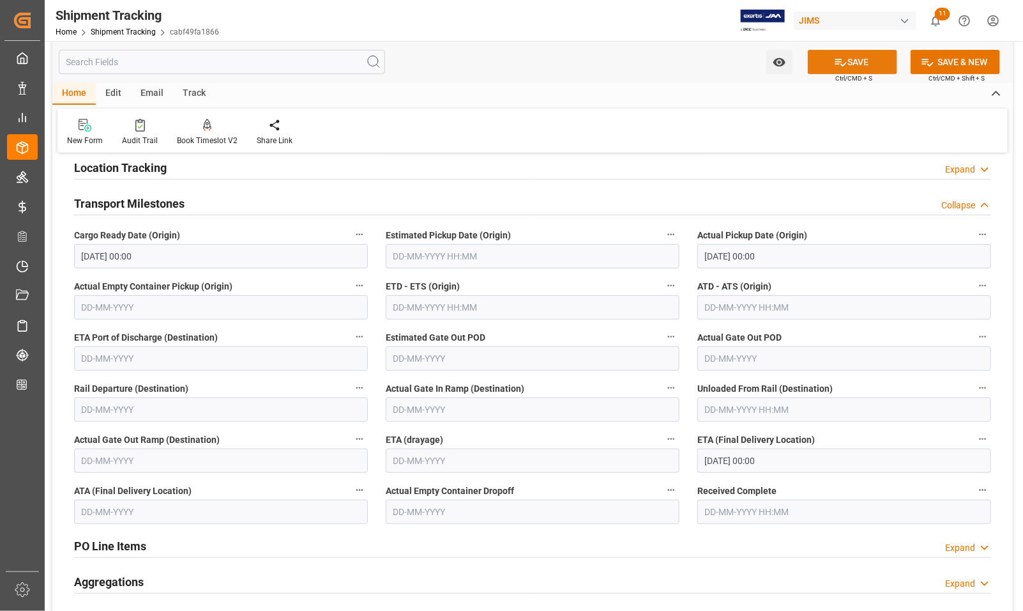
click at [863, 66] on button "SAVE" at bounding box center [852, 62] width 89 height 24
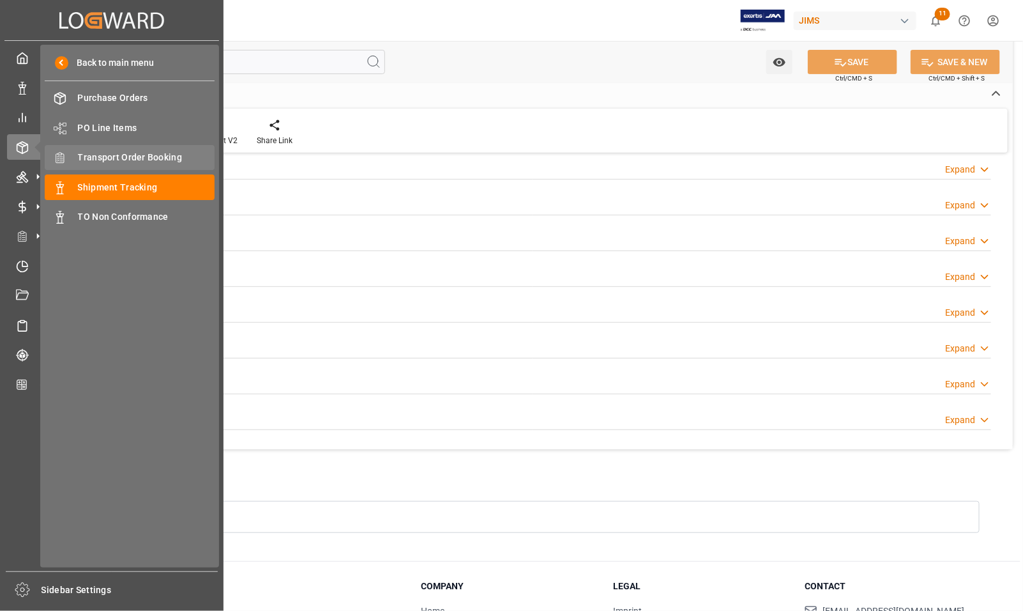
click at [87, 154] on span "Transport Order Booking" at bounding box center [146, 157] width 137 height 13
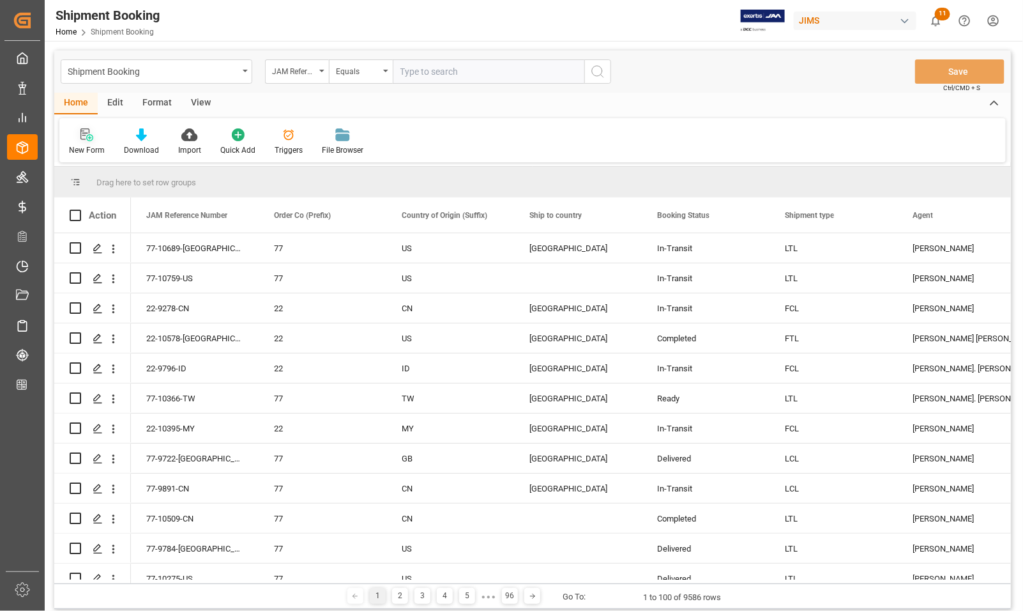
click at [83, 135] on icon at bounding box center [84, 133] width 9 height 11
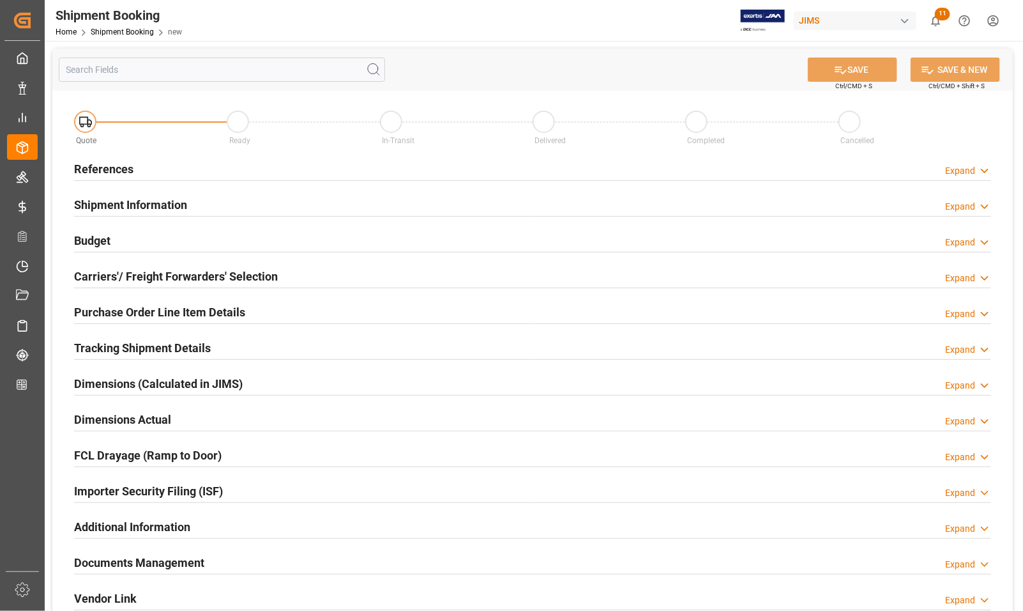
click at [91, 166] on h2 "References" at bounding box center [103, 168] width 59 height 17
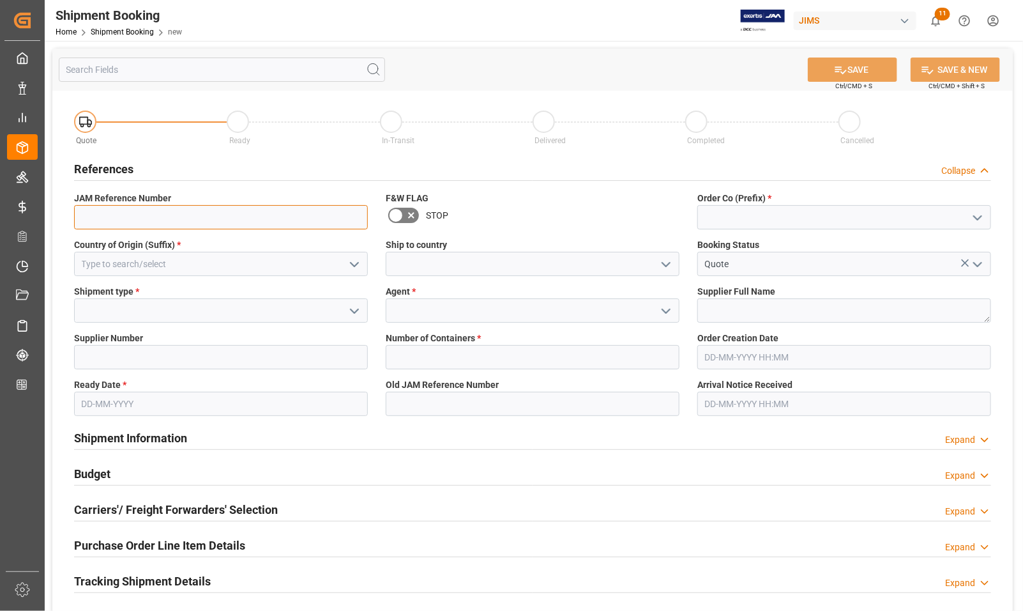
click at [218, 212] on input at bounding box center [221, 217] width 294 height 24
click at [96, 167] on h2 "References" at bounding box center [103, 168] width 59 height 17
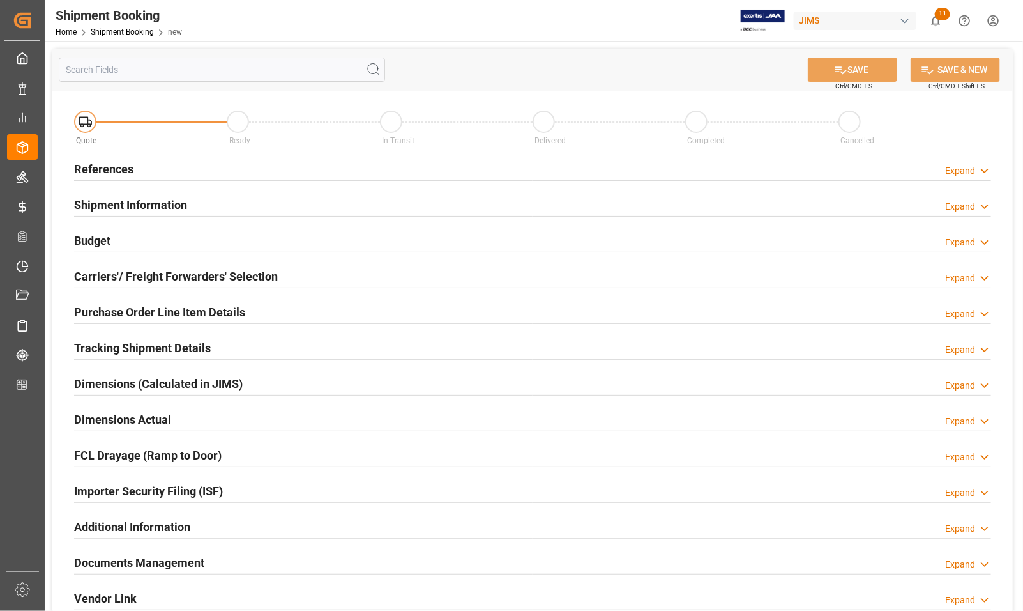
click at [96, 167] on h2 "References" at bounding box center [103, 168] width 59 height 17
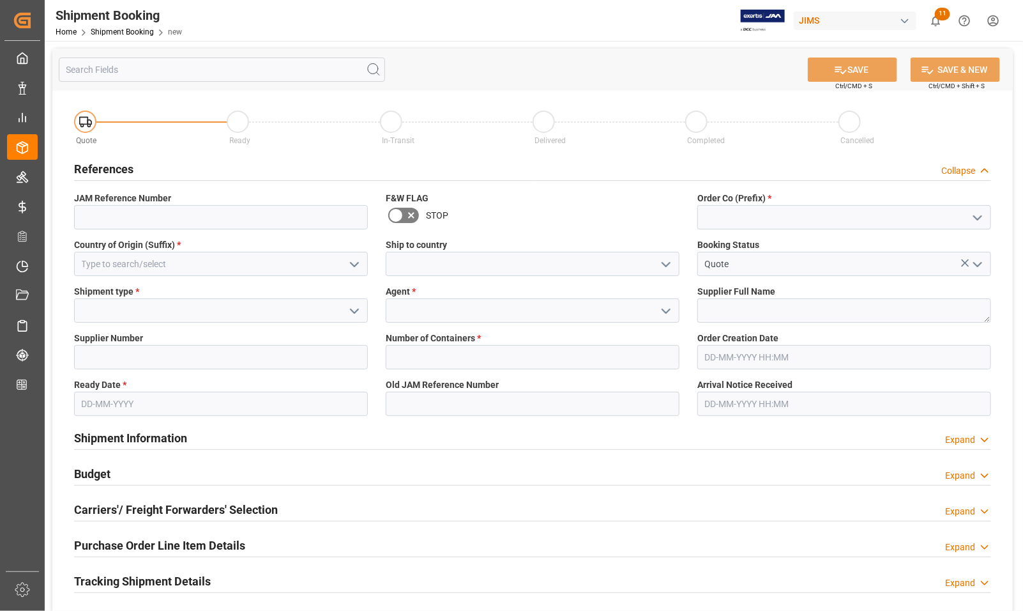
click at [96, 167] on h2 "References" at bounding box center [103, 168] width 59 height 17
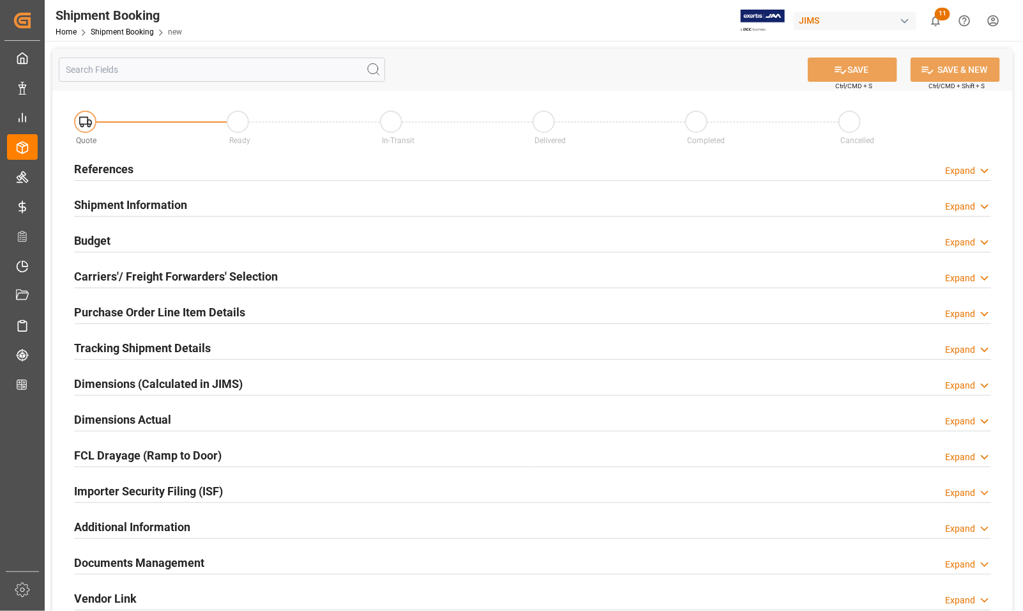
click at [96, 167] on h2 "References" at bounding box center [103, 168] width 59 height 17
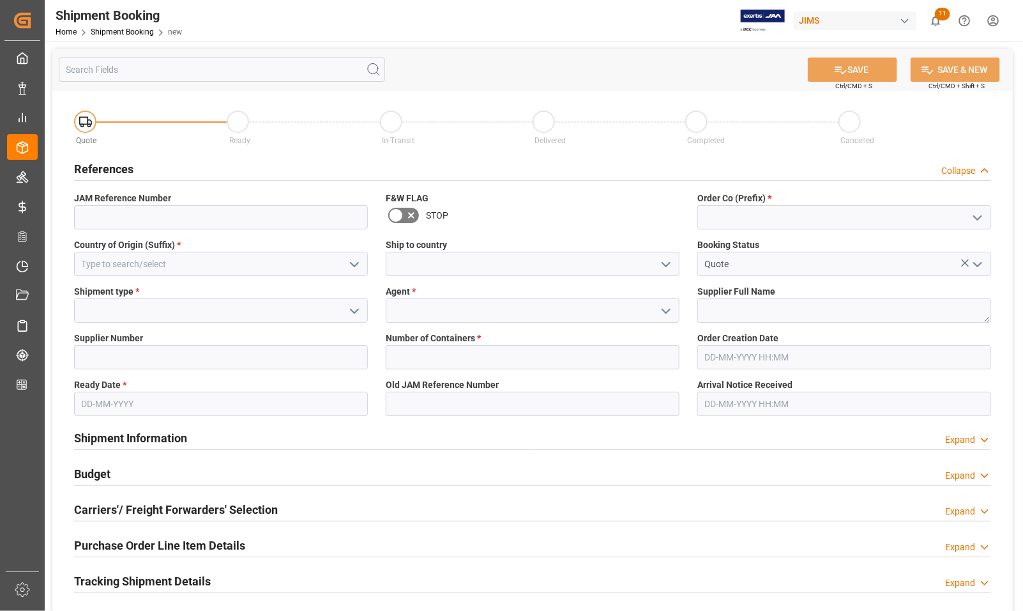
click at [976, 215] on icon "open menu" at bounding box center [977, 217] width 15 height 15
click at [772, 275] on div "77" at bounding box center [844, 274] width 293 height 29
type input "77"
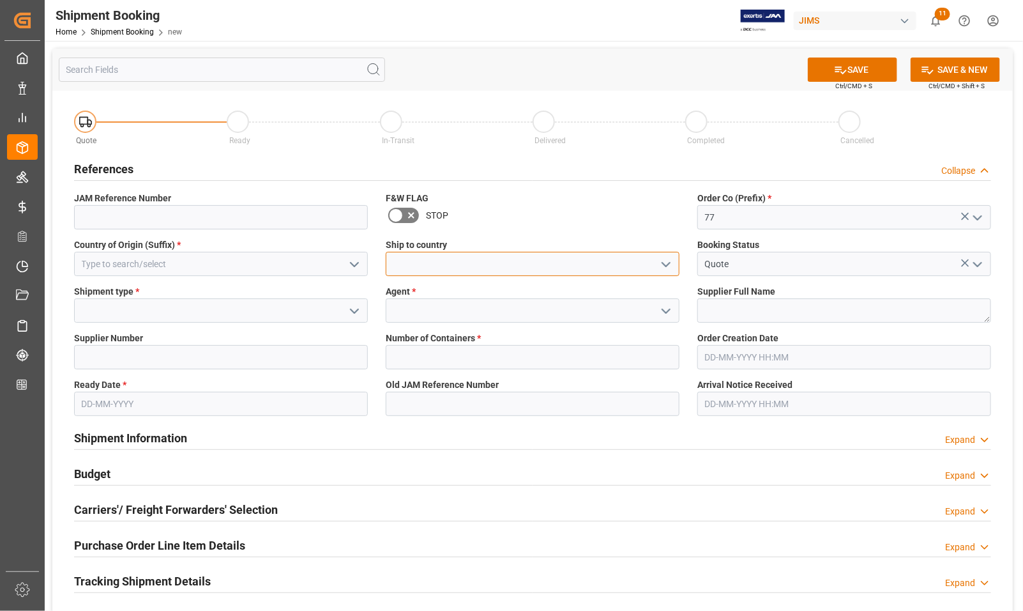
click at [506, 273] on input at bounding box center [533, 264] width 294 height 24
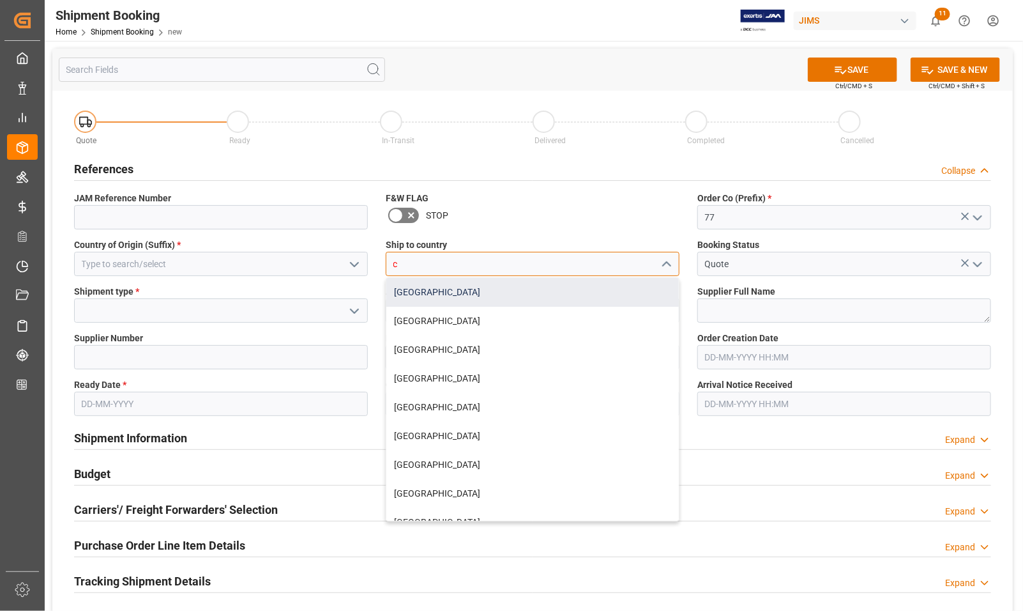
click at [455, 286] on div "[GEOGRAPHIC_DATA]" at bounding box center [532, 292] width 293 height 29
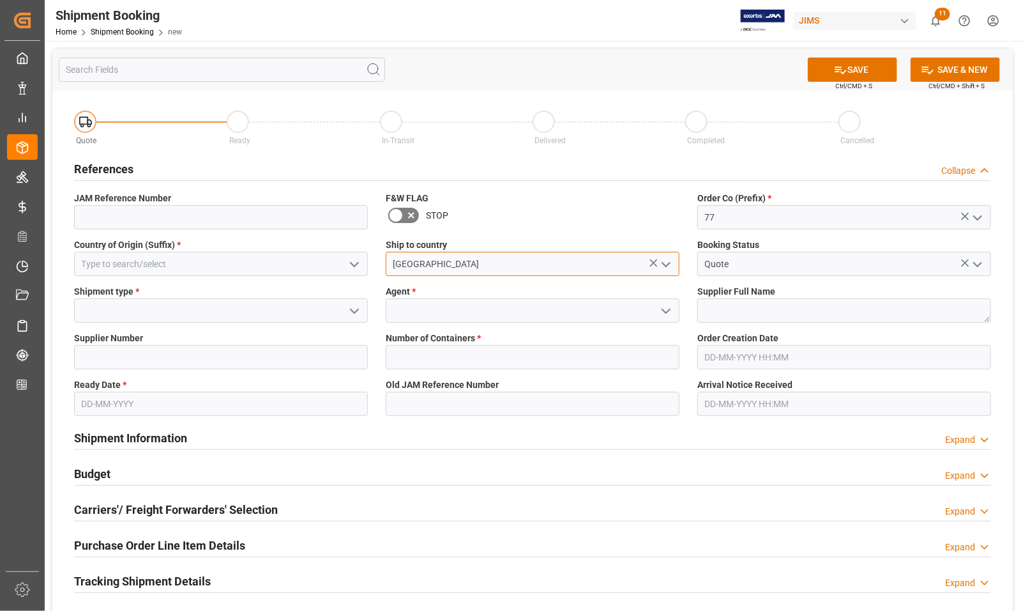
type input "[GEOGRAPHIC_DATA]"
click at [351, 266] on icon "open menu" at bounding box center [354, 264] width 15 height 15
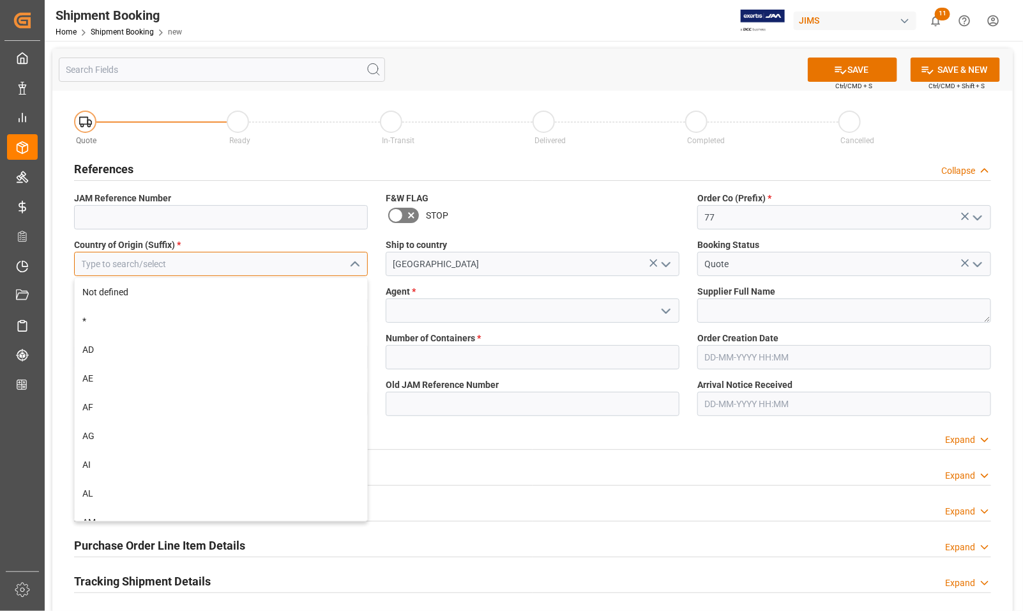
click at [330, 266] on input at bounding box center [221, 264] width 294 height 24
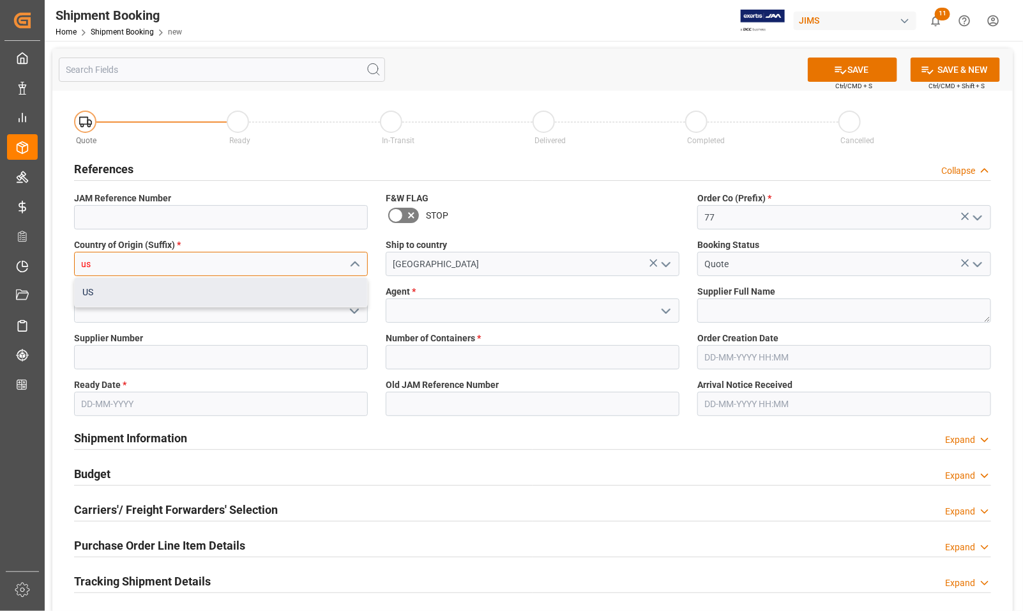
click at [203, 297] on div "US" at bounding box center [221, 292] width 293 height 29
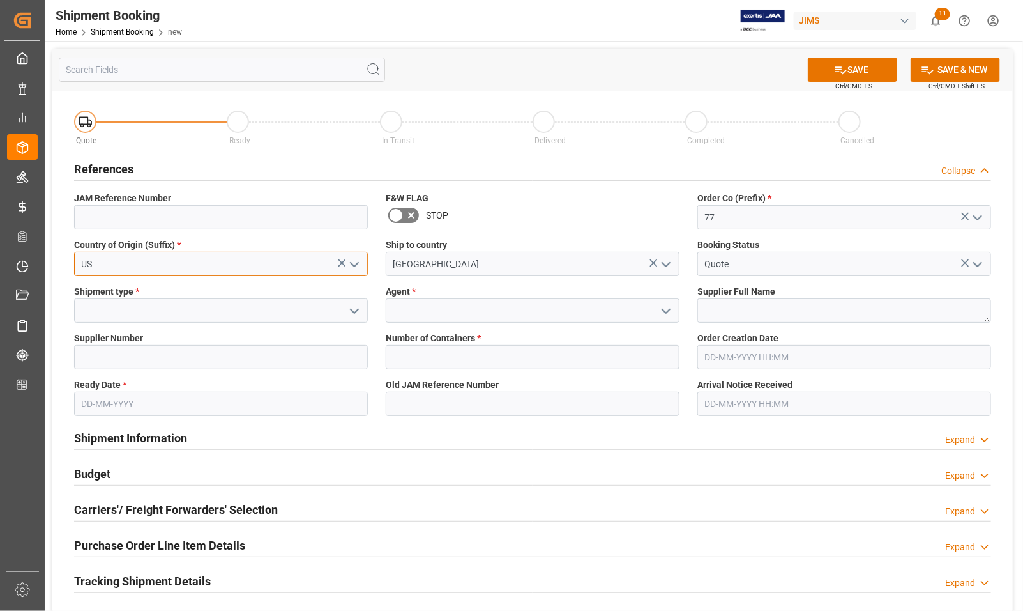
type input "US"
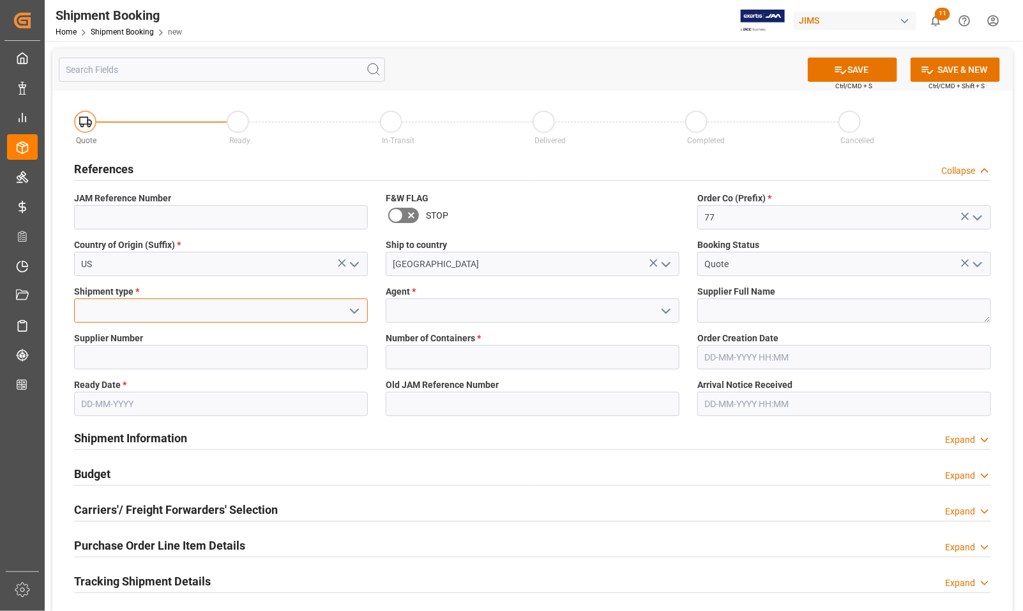
click at [199, 307] on input at bounding box center [221, 310] width 294 height 24
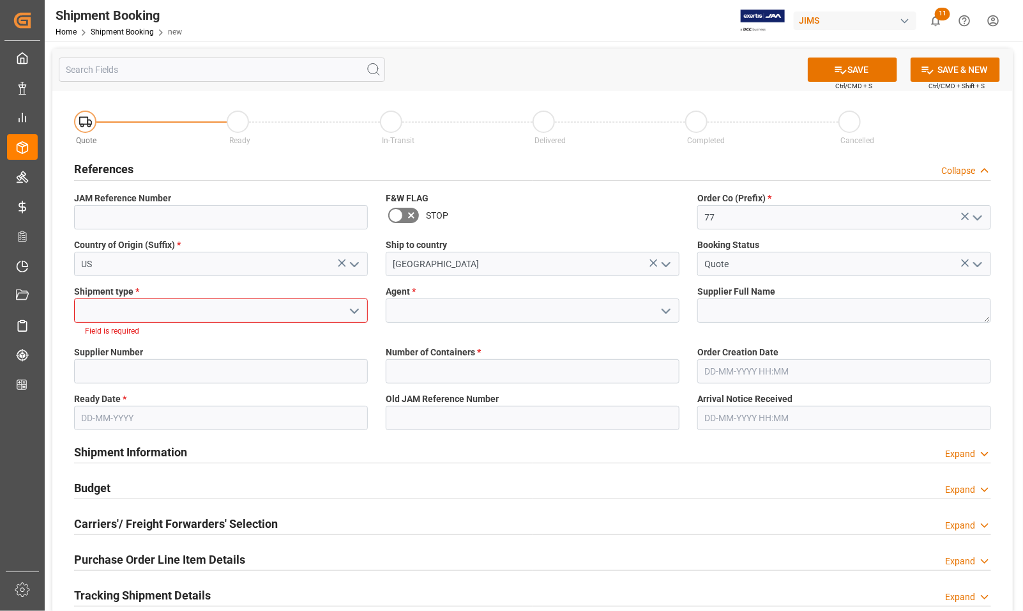
click at [350, 313] on icon "open menu" at bounding box center [354, 310] width 15 height 15
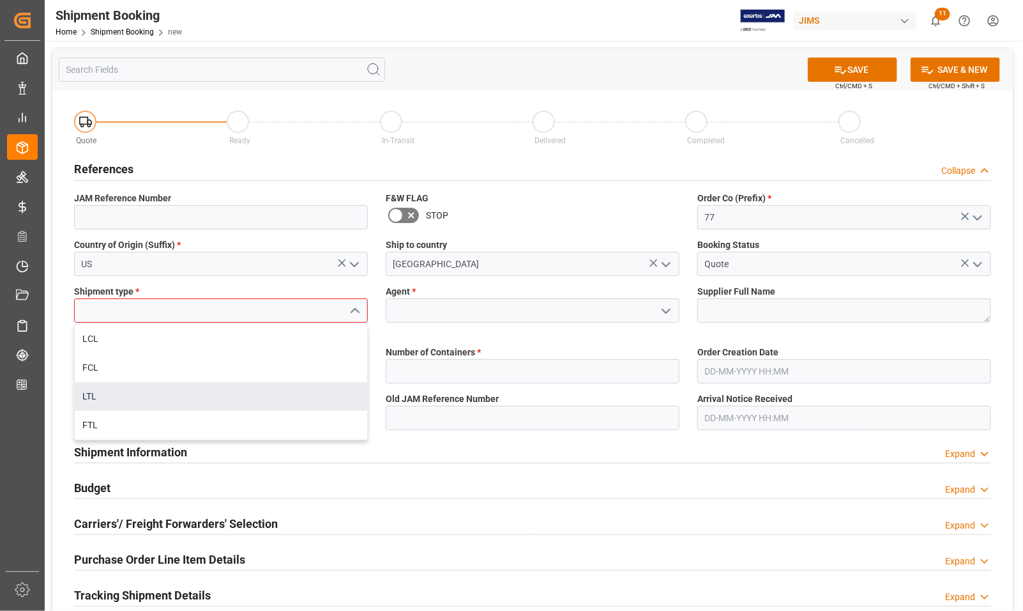
click at [106, 395] on div "LTL" at bounding box center [221, 396] width 293 height 29
type input "LTL"
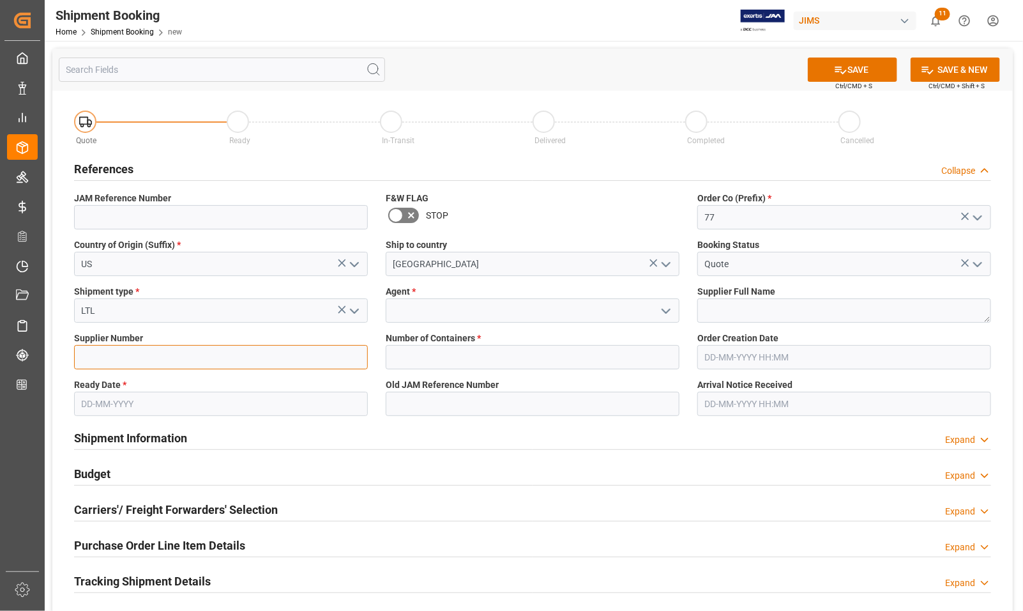
click at [109, 359] on input at bounding box center [221, 357] width 294 height 24
type input "168204"
click at [153, 396] on input "text" at bounding box center [221, 404] width 294 height 24
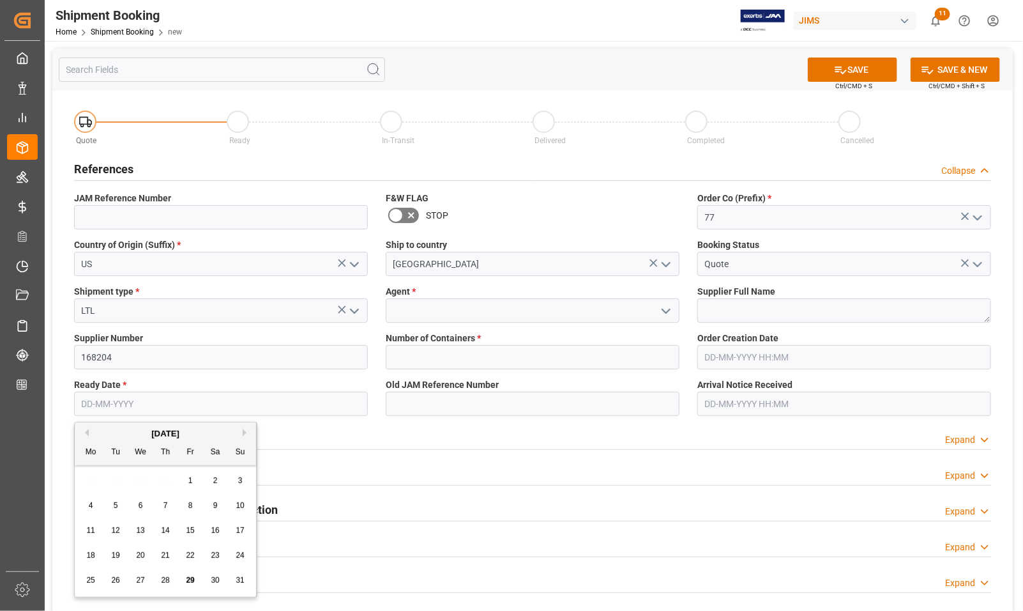
click at [246, 434] on button "Next Month" at bounding box center [247, 433] width 8 height 8
click at [142, 480] on div "3" at bounding box center [141, 480] width 16 height 15
type input "03-09-2025"
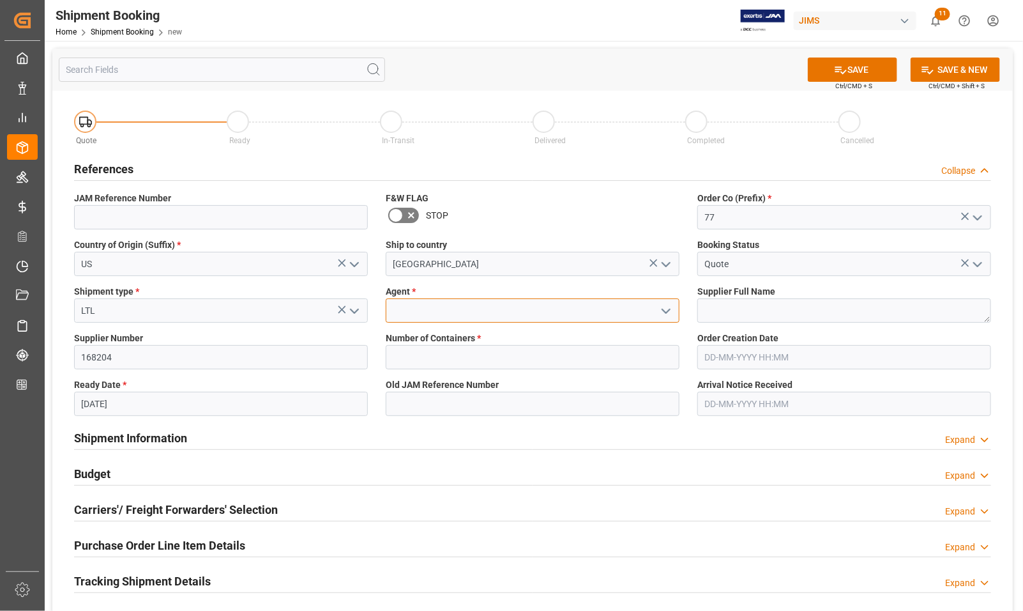
click at [465, 301] on input at bounding box center [533, 310] width 294 height 24
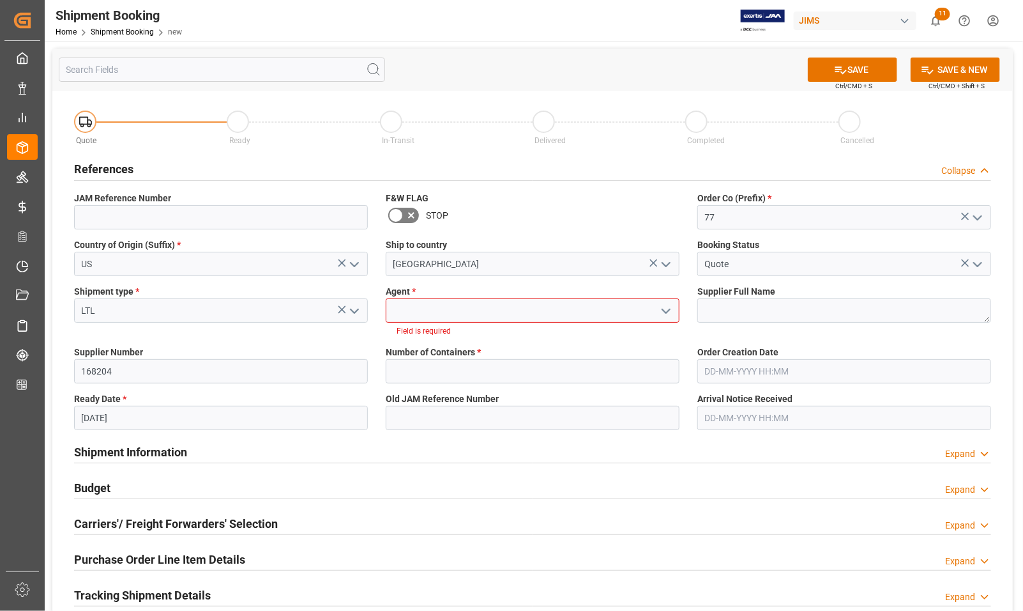
click at [668, 310] on polyline "open menu" at bounding box center [666, 311] width 8 height 4
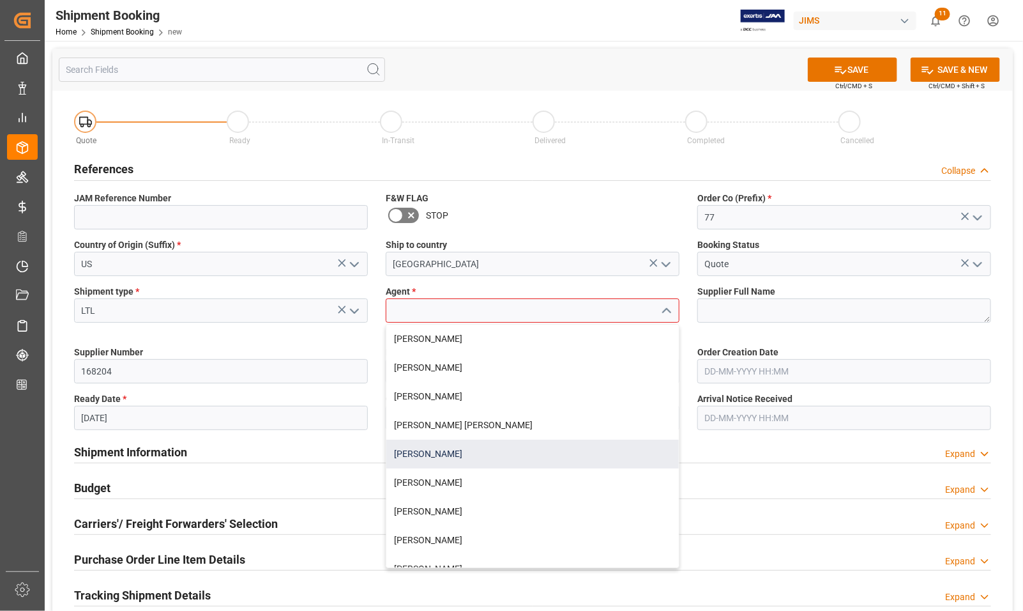
click at [409, 448] on div "[PERSON_NAME]" at bounding box center [532, 453] width 293 height 29
type input "[PERSON_NAME]"
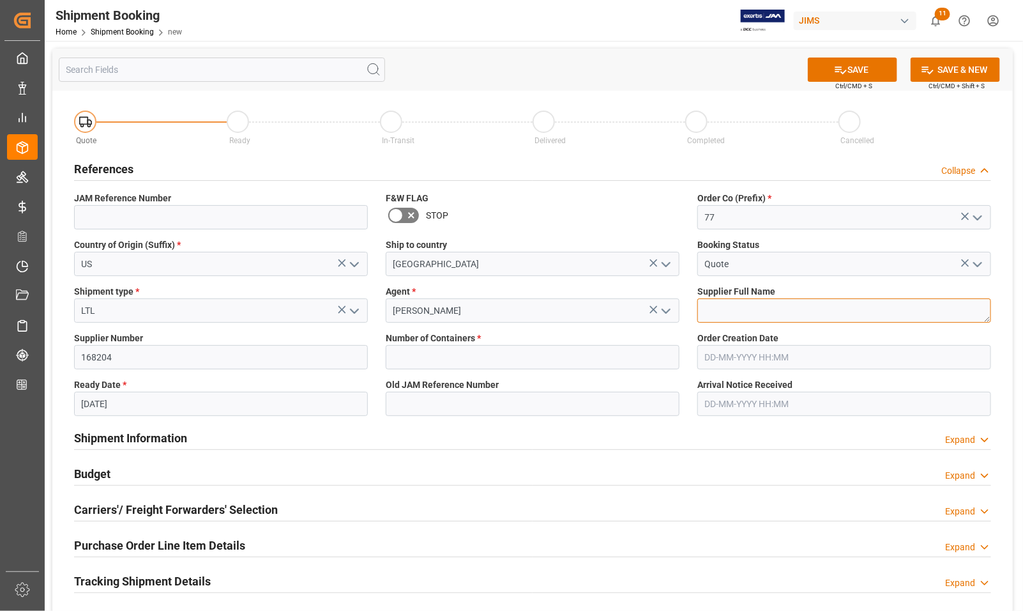
click at [731, 300] on textarea at bounding box center [845, 310] width 294 height 24
type textarea "Harman Mulitmedia"
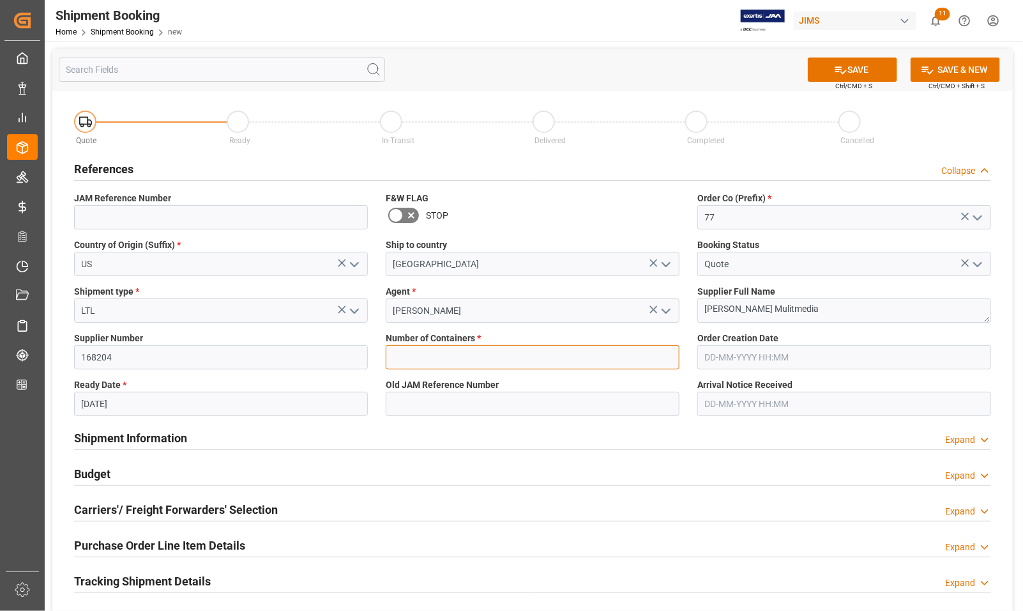
click at [538, 355] on input "text" at bounding box center [533, 357] width 294 height 24
type input "0"
click at [866, 72] on button "SAVE" at bounding box center [852, 69] width 89 height 24
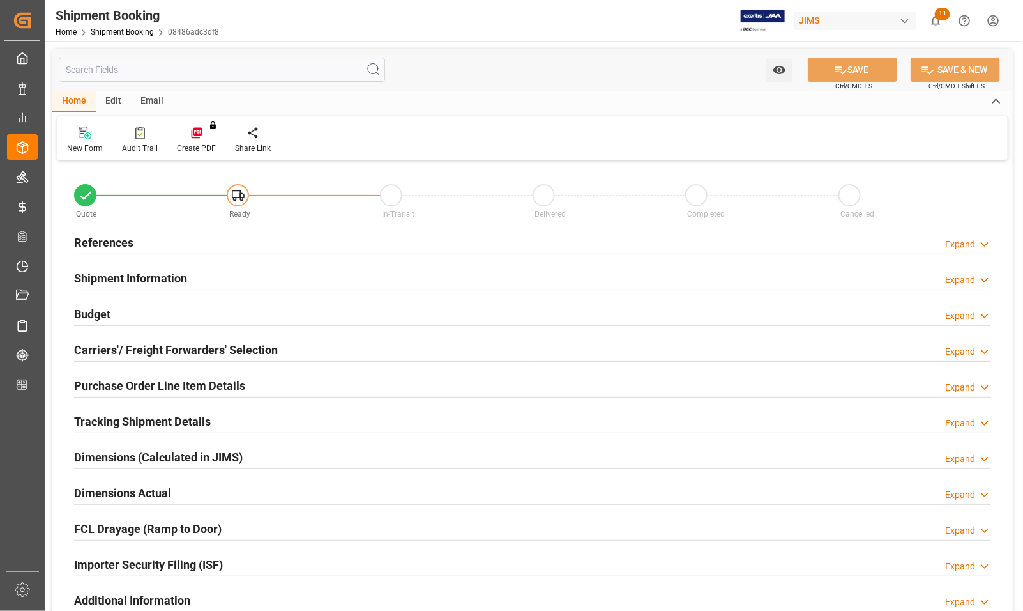
type input "0"
type input "[DATE]"
click at [102, 237] on h2 "References" at bounding box center [103, 242] width 59 height 17
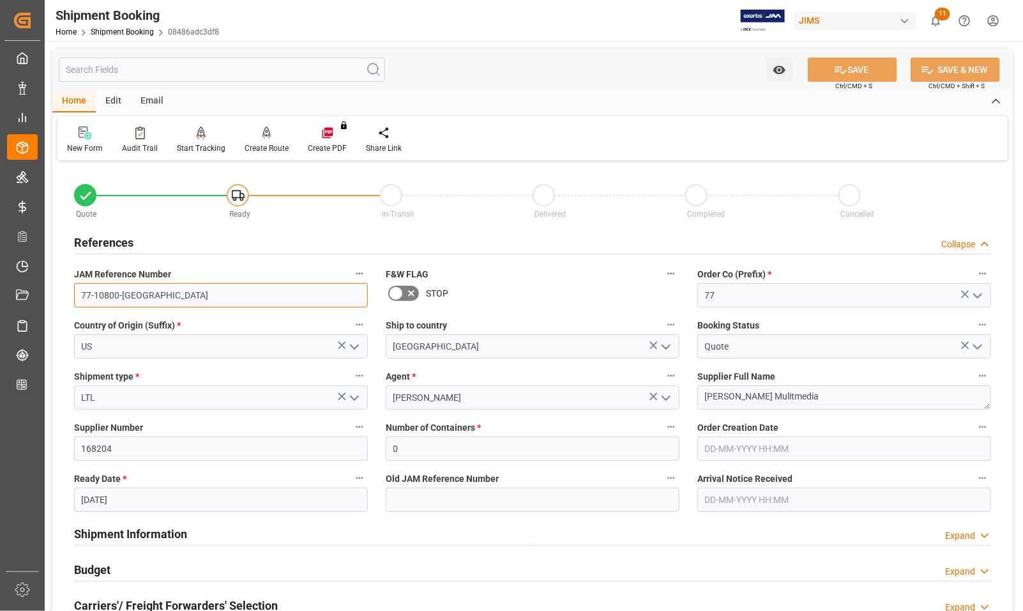
drag, startPoint x: 145, startPoint y: 293, endPoint x: 45, endPoint y: 289, distance: 100.4
click at [45, 289] on div "Watch Option SAVE Ctrl/CMD + S SAVE & NEW Ctrl/CMD + Shift + S Home Edit Email …" at bounding box center [533, 555] width 976 height 1029
click at [83, 139] on div "New Form" at bounding box center [84, 140] width 55 height 28
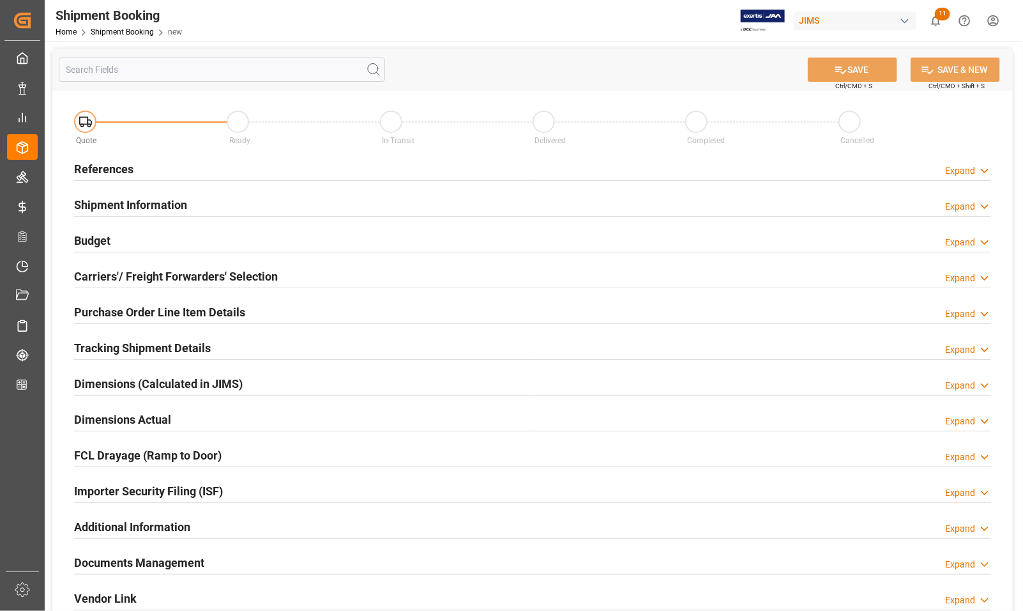
click at [121, 168] on h2 "References" at bounding box center [103, 168] width 59 height 17
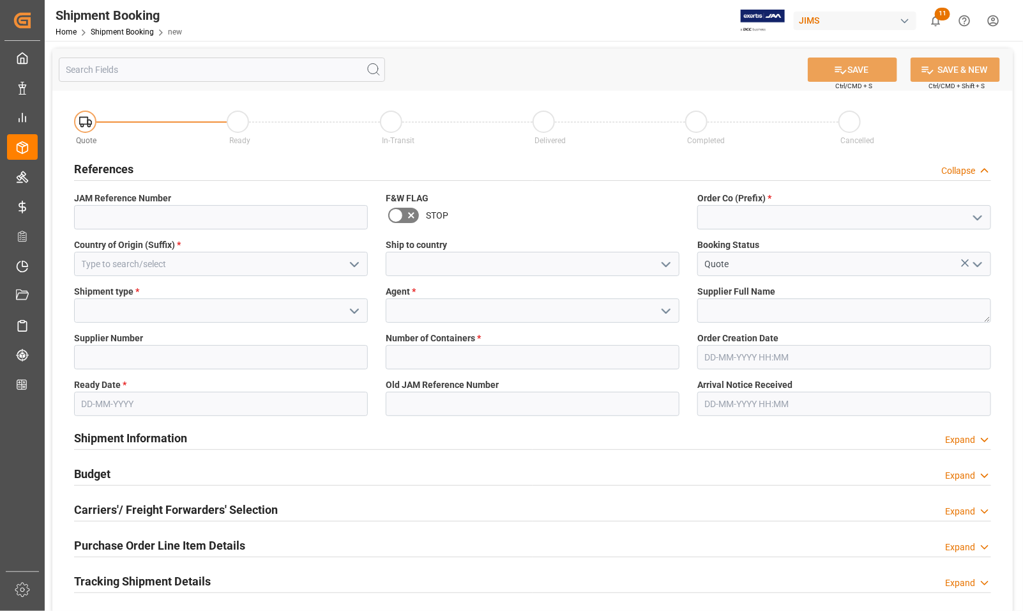
click at [977, 214] on icon "open menu" at bounding box center [977, 217] width 15 height 15
click at [767, 278] on div "77" at bounding box center [844, 274] width 293 height 29
type input "77"
drag, startPoint x: 662, startPoint y: 259, endPoint x: 655, endPoint y: 260, distance: 7.8
click at [662, 259] on icon "open menu" at bounding box center [666, 264] width 15 height 15
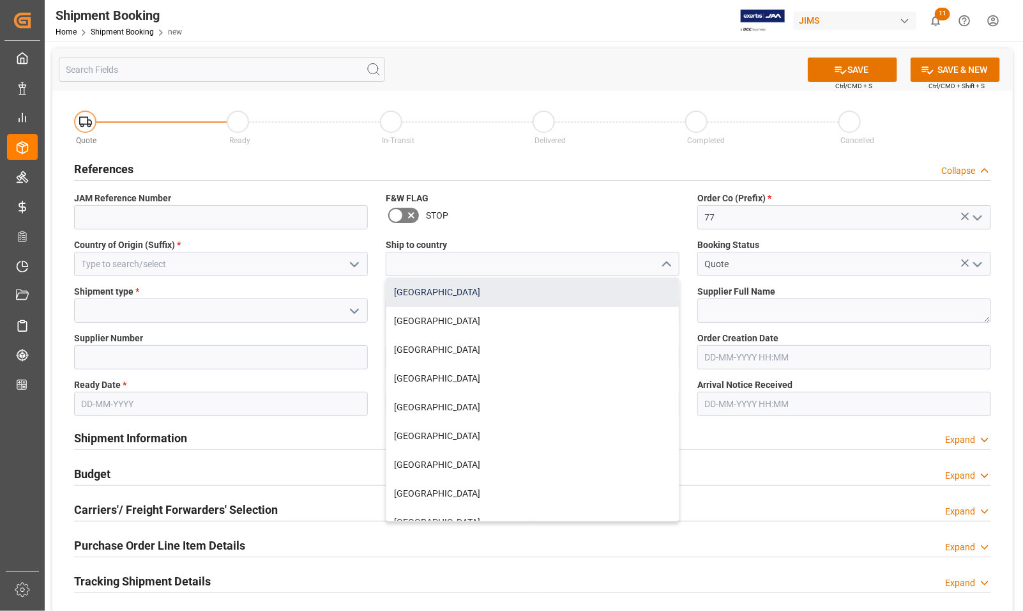
click at [486, 301] on div "[GEOGRAPHIC_DATA]" at bounding box center [532, 292] width 293 height 29
type input "[GEOGRAPHIC_DATA]"
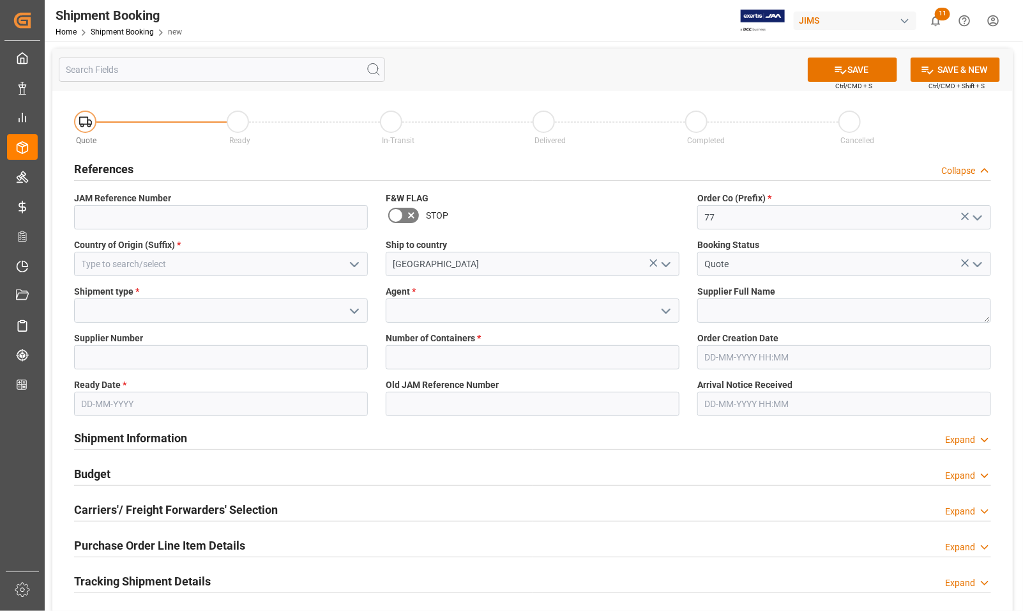
click at [355, 262] on icon "open menu" at bounding box center [354, 264] width 15 height 15
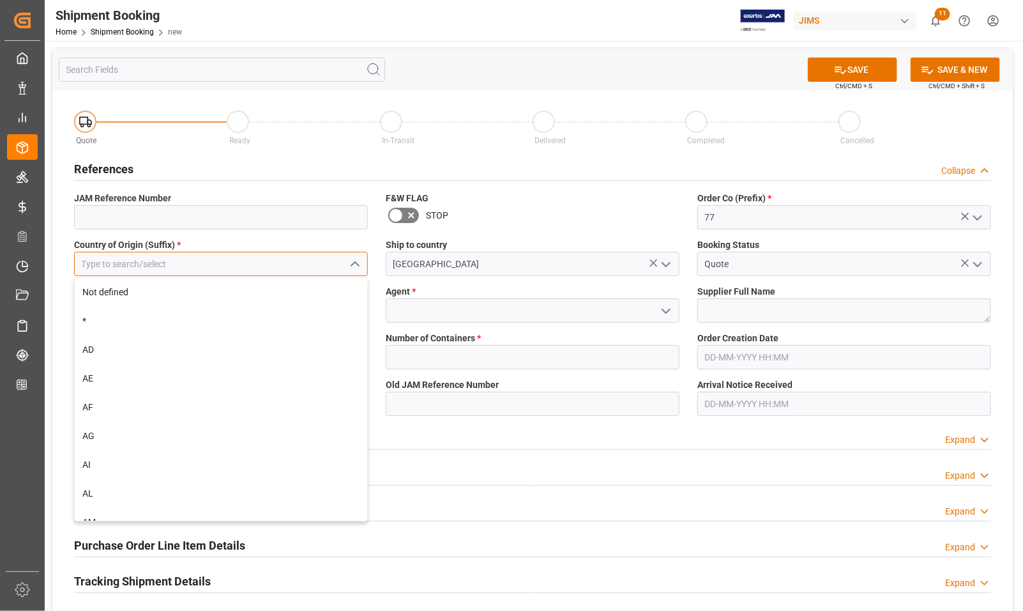
click at [301, 262] on input at bounding box center [221, 264] width 294 height 24
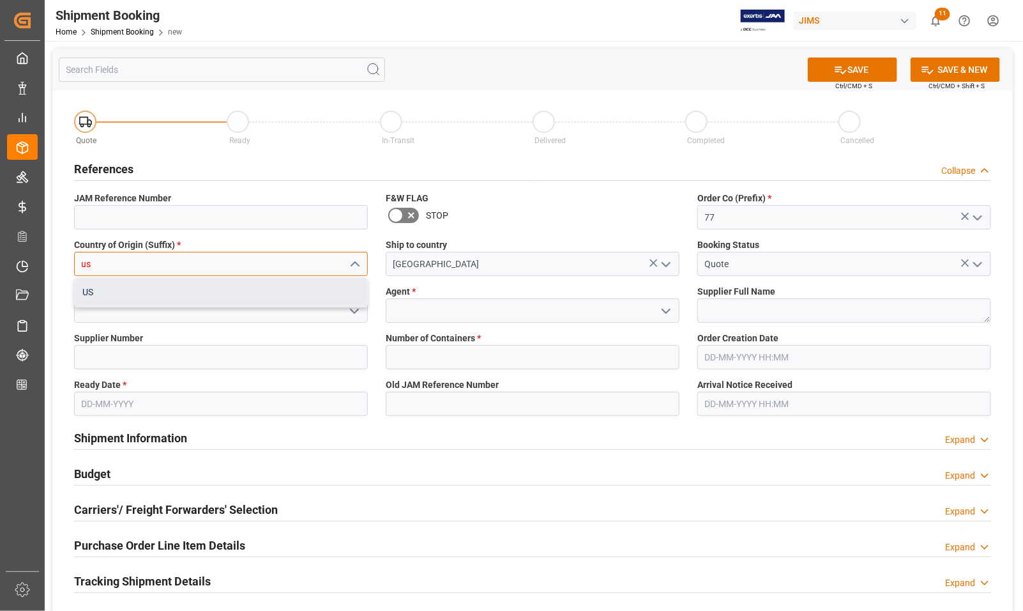
click at [294, 292] on div "US" at bounding box center [221, 292] width 293 height 29
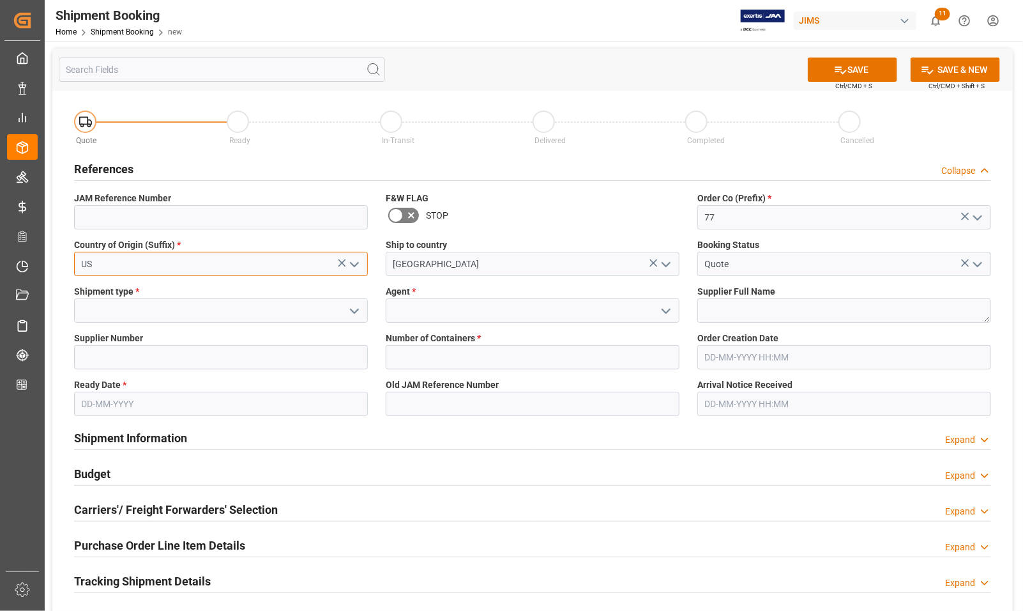
type input "US"
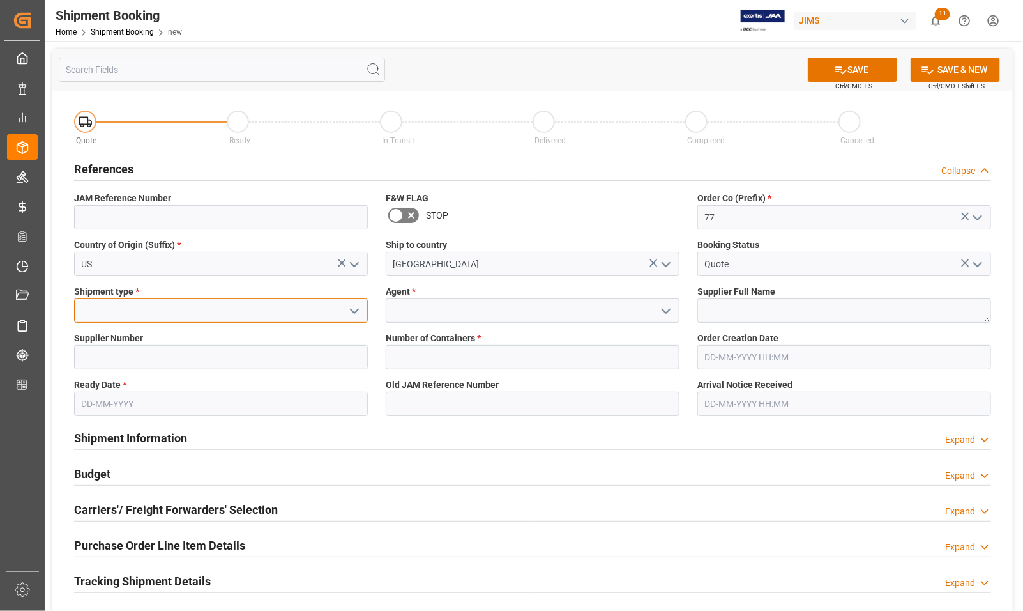
click at [287, 308] on input at bounding box center [221, 310] width 294 height 24
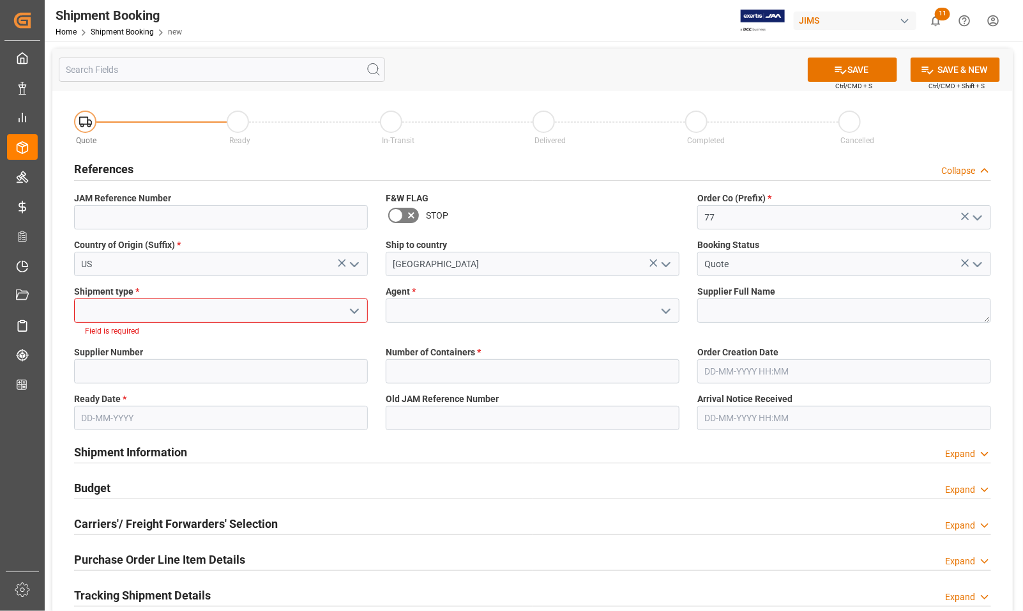
click at [356, 312] on icon "open menu" at bounding box center [354, 310] width 15 height 15
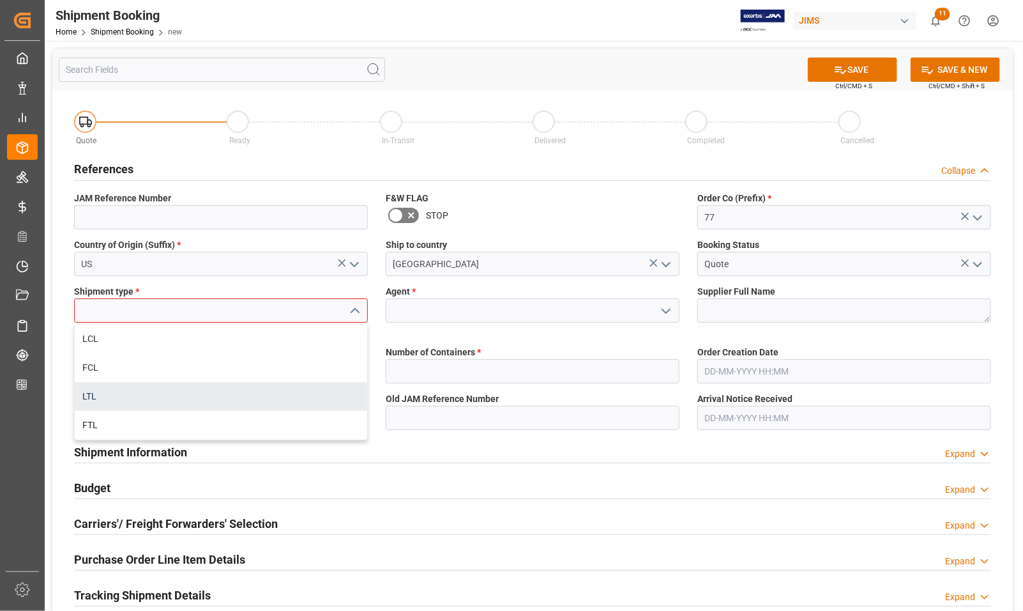
click at [305, 391] on div "LTL" at bounding box center [221, 396] width 293 height 29
type input "LTL"
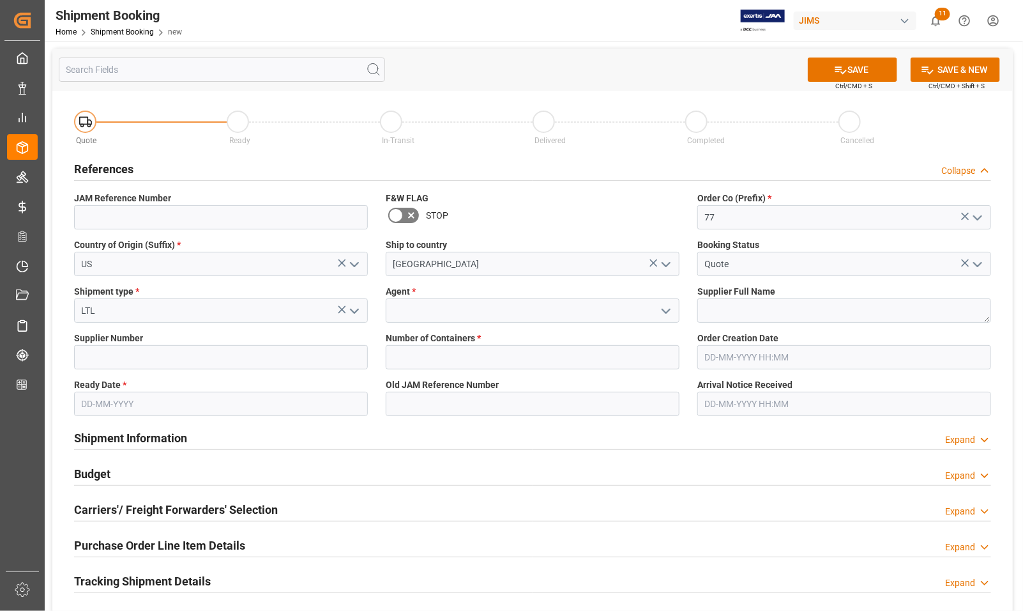
click at [668, 311] on icon "open menu" at bounding box center [666, 310] width 15 height 15
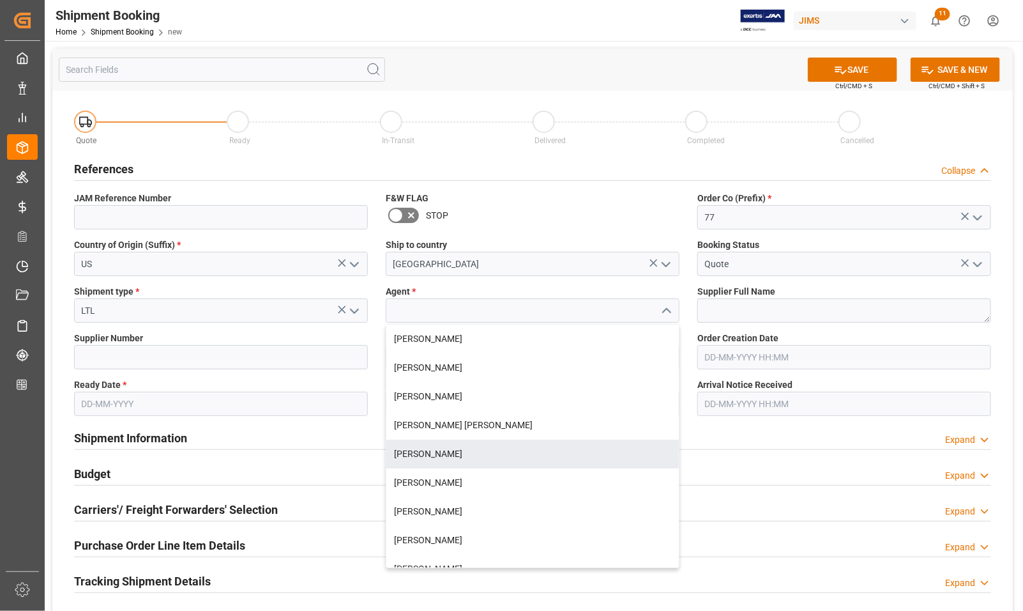
drag, startPoint x: 467, startPoint y: 450, endPoint x: 477, endPoint y: 445, distance: 11.4
click at [468, 450] on div "[PERSON_NAME]" at bounding box center [532, 453] width 293 height 29
type input "[PERSON_NAME]"
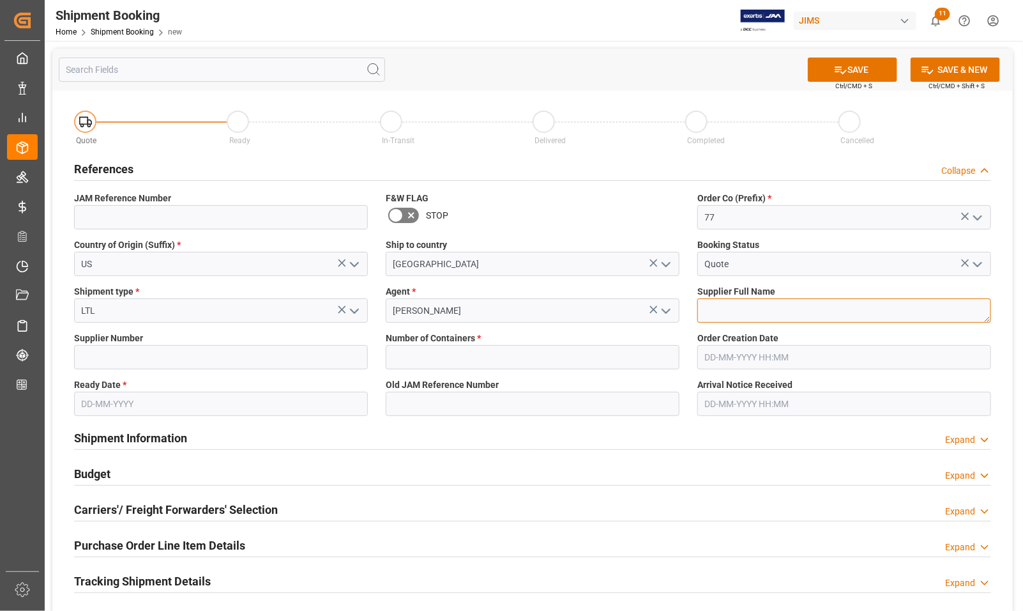
click at [745, 305] on textarea at bounding box center [845, 310] width 294 height 24
type textarea "Victory Display"
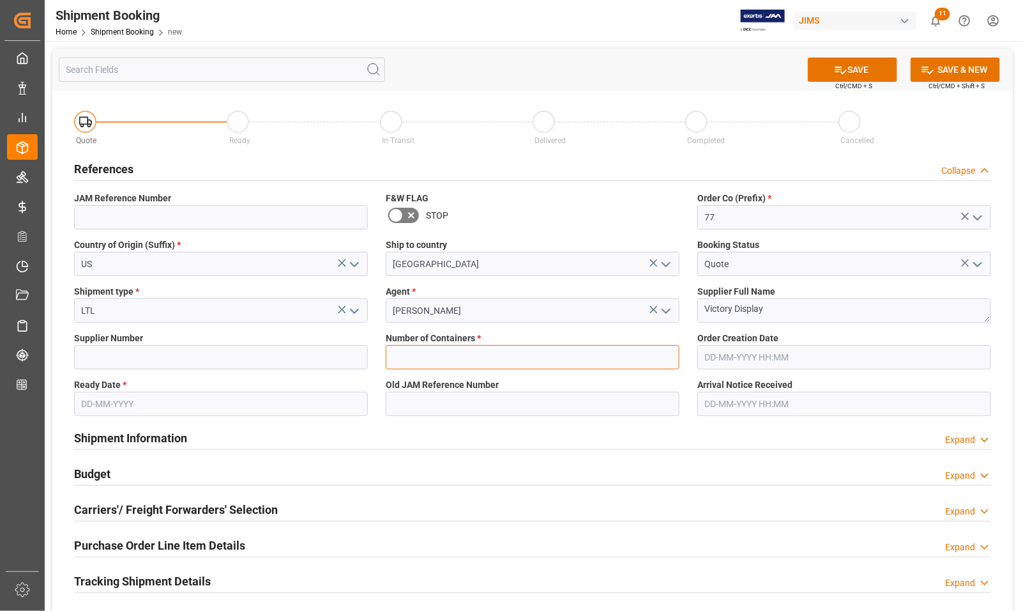
click at [516, 353] on input "text" at bounding box center [533, 357] width 294 height 24
type input "0"
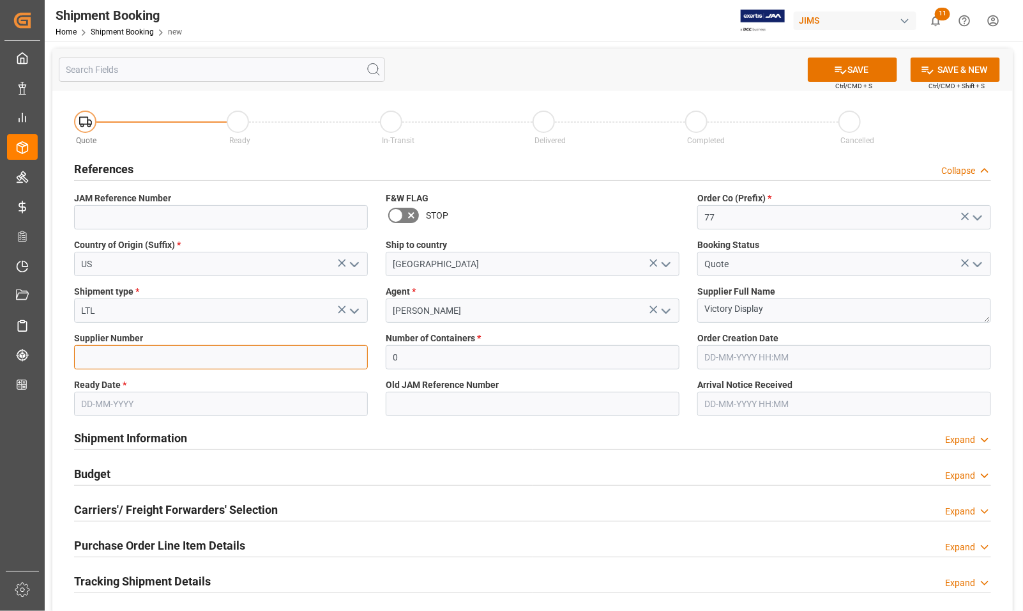
click at [229, 348] on input at bounding box center [221, 357] width 294 height 24
type input "399131"
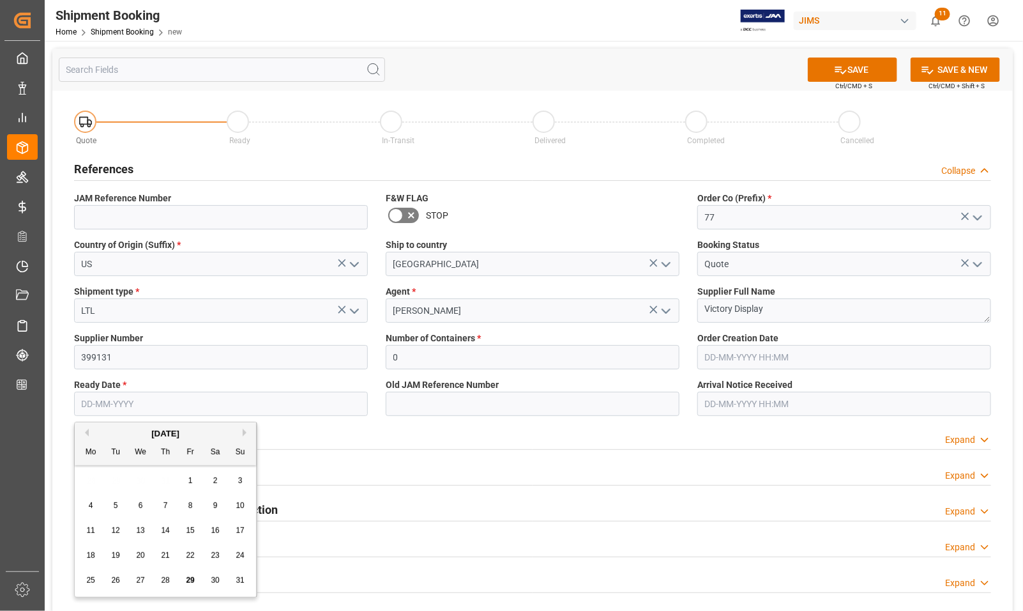
click at [185, 397] on input "text" at bounding box center [221, 404] width 294 height 24
click at [93, 531] on span "11" at bounding box center [90, 530] width 8 height 9
type input "11-08-2025"
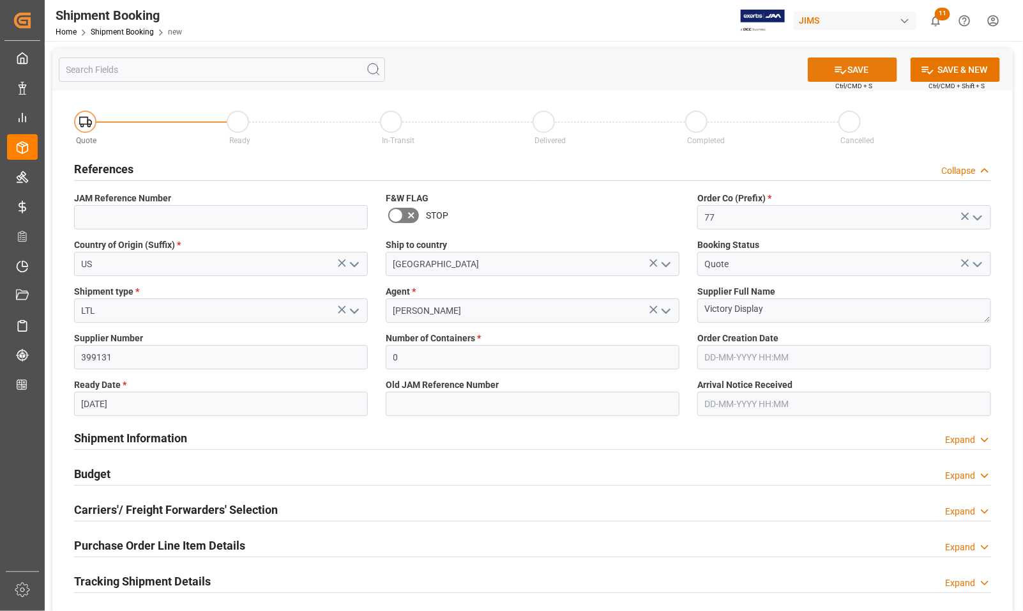
click at [866, 64] on button "SAVE" at bounding box center [852, 69] width 89 height 24
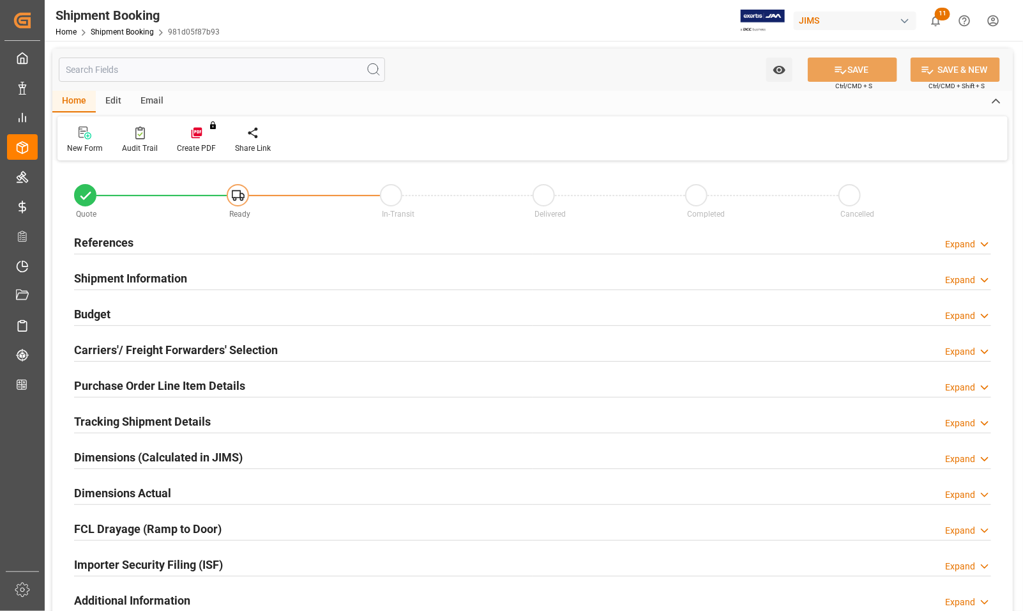
type input "0"
type input "[DATE]"
click at [105, 243] on h2 "References" at bounding box center [103, 242] width 59 height 17
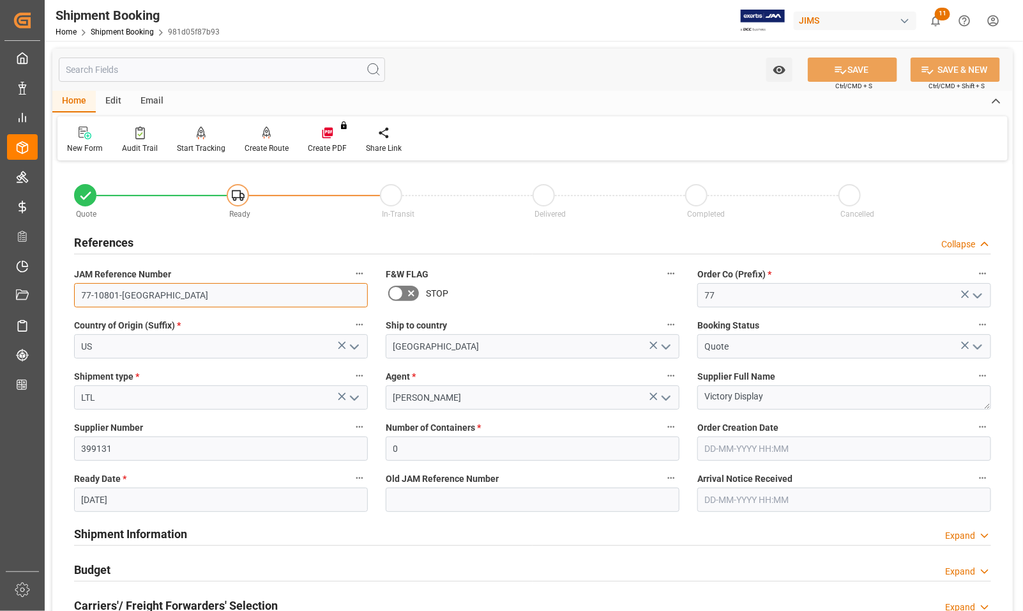
drag, startPoint x: 141, startPoint y: 291, endPoint x: 72, endPoint y: 292, distance: 69.0
click at [72, 292] on div "JAM Reference Number 77-10801-US" at bounding box center [221, 286] width 312 height 51
click at [139, 294] on input "77-10801-[GEOGRAPHIC_DATA]" at bounding box center [221, 295] width 294 height 24
drag, startPoint x: 139, startPoint y: 294, endPoint x: 61, endPoint y: 296, distance: 77.3
click at [61, 296] on div "Quote Ready In-Transit Delivered Completed Cancelled References Collapse JAM Re…" at bounding box center [532, 561] width 961 height 794
